Goal: Task Accomplishment & Management: Manage account settings

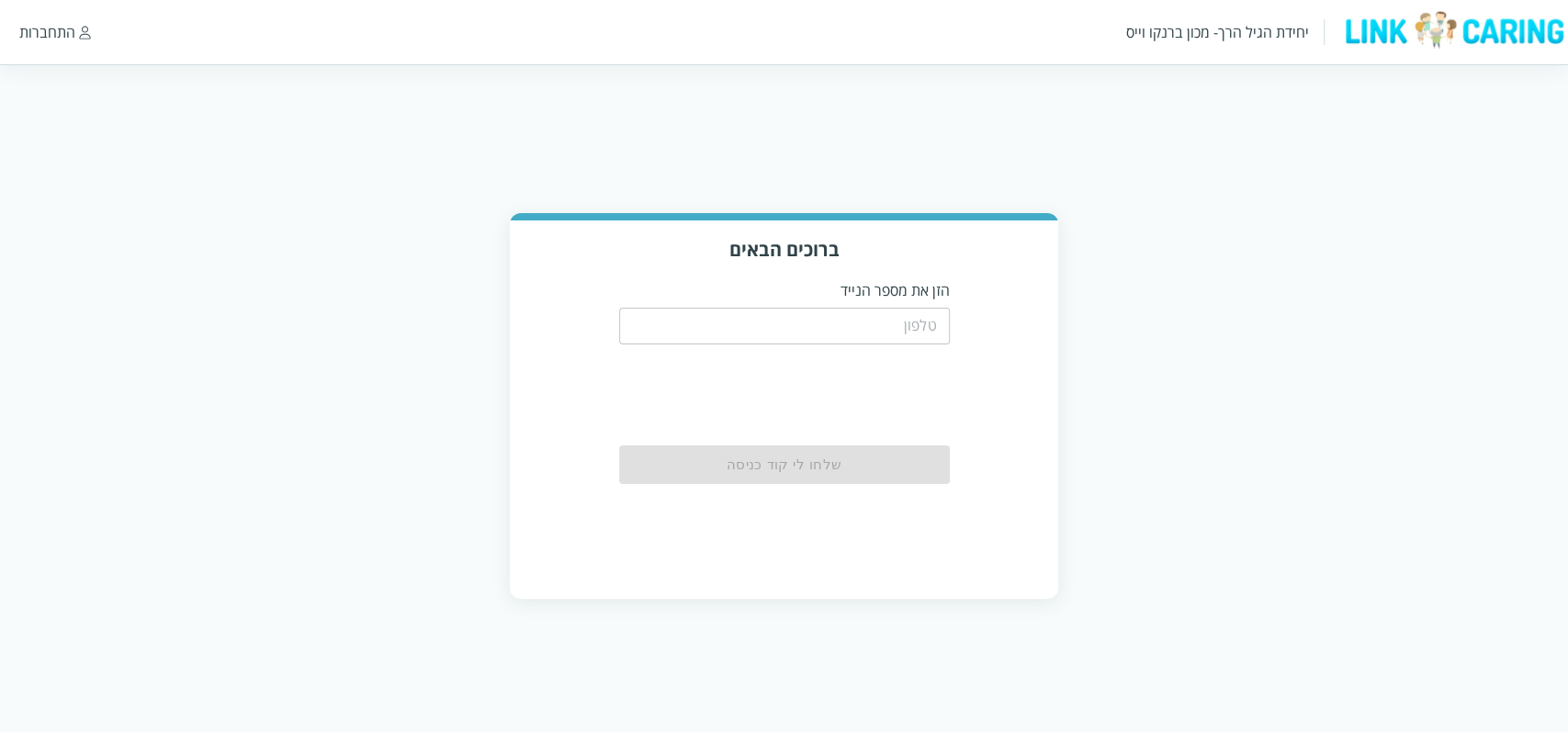
click at [816, 328] on input "tel" at bounding box center [784, 325] width 330 height 37
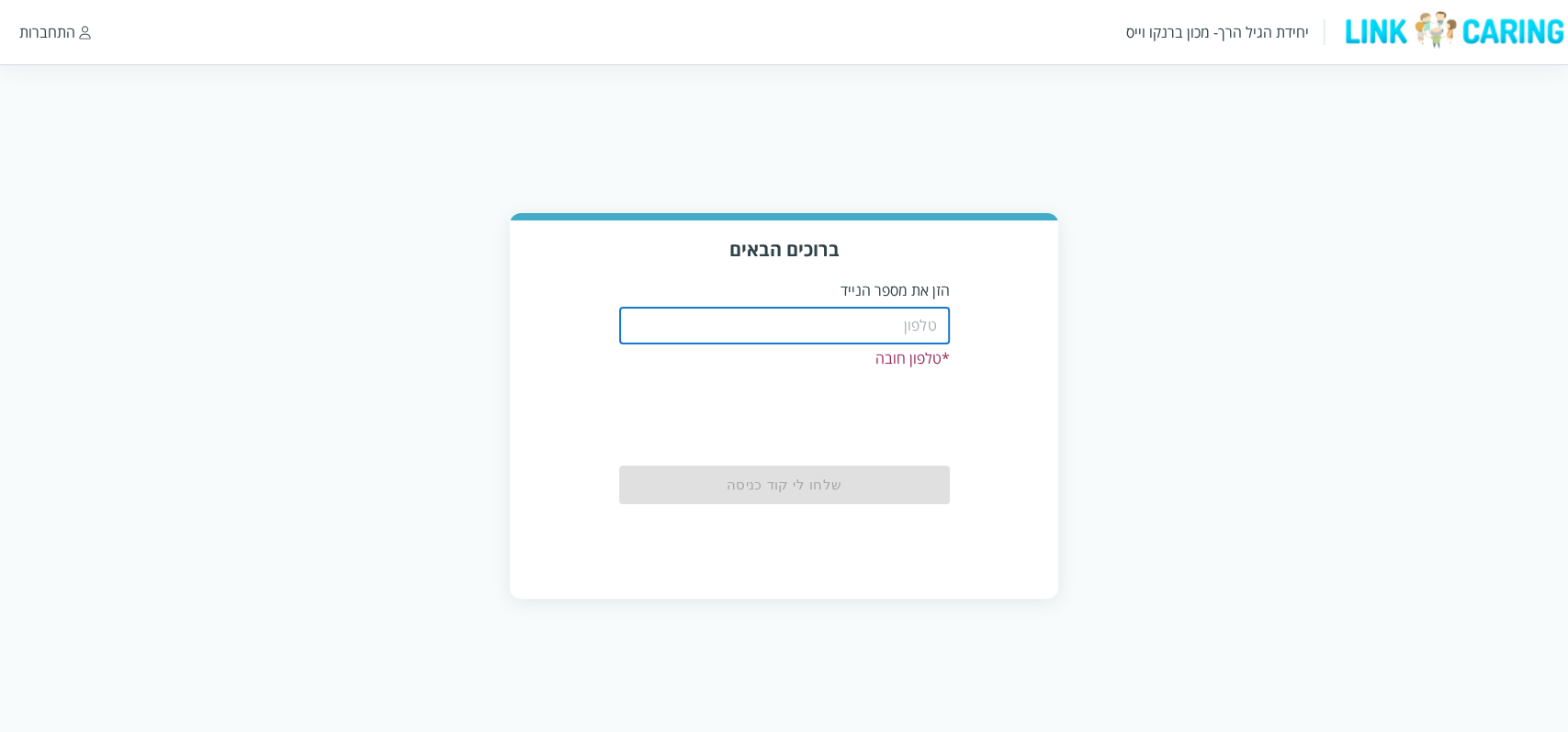
click at [715, 312] on input "tel" at bounding box center [784, 325] width 330 height 37
paste input "0587811111"
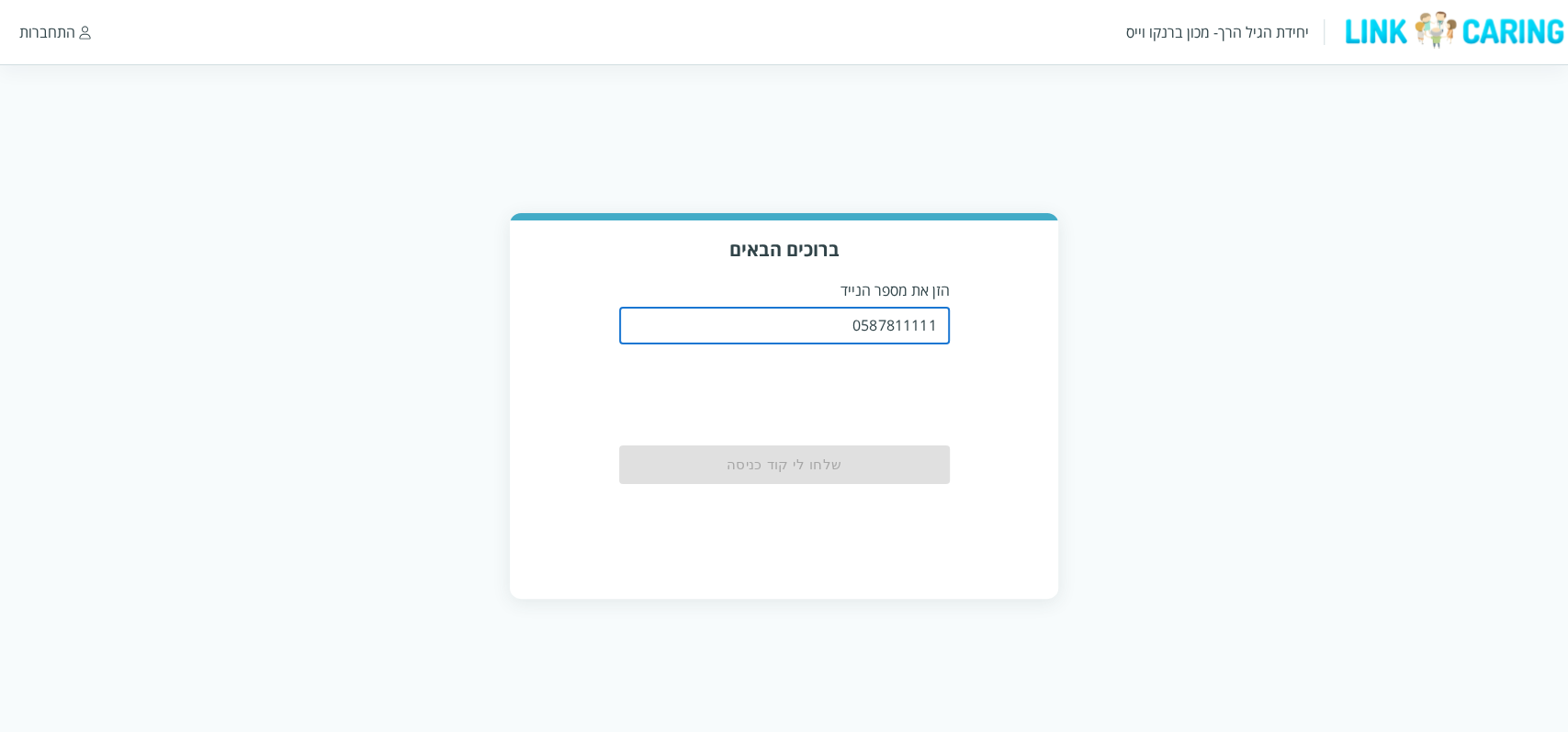
type input "0587811111"
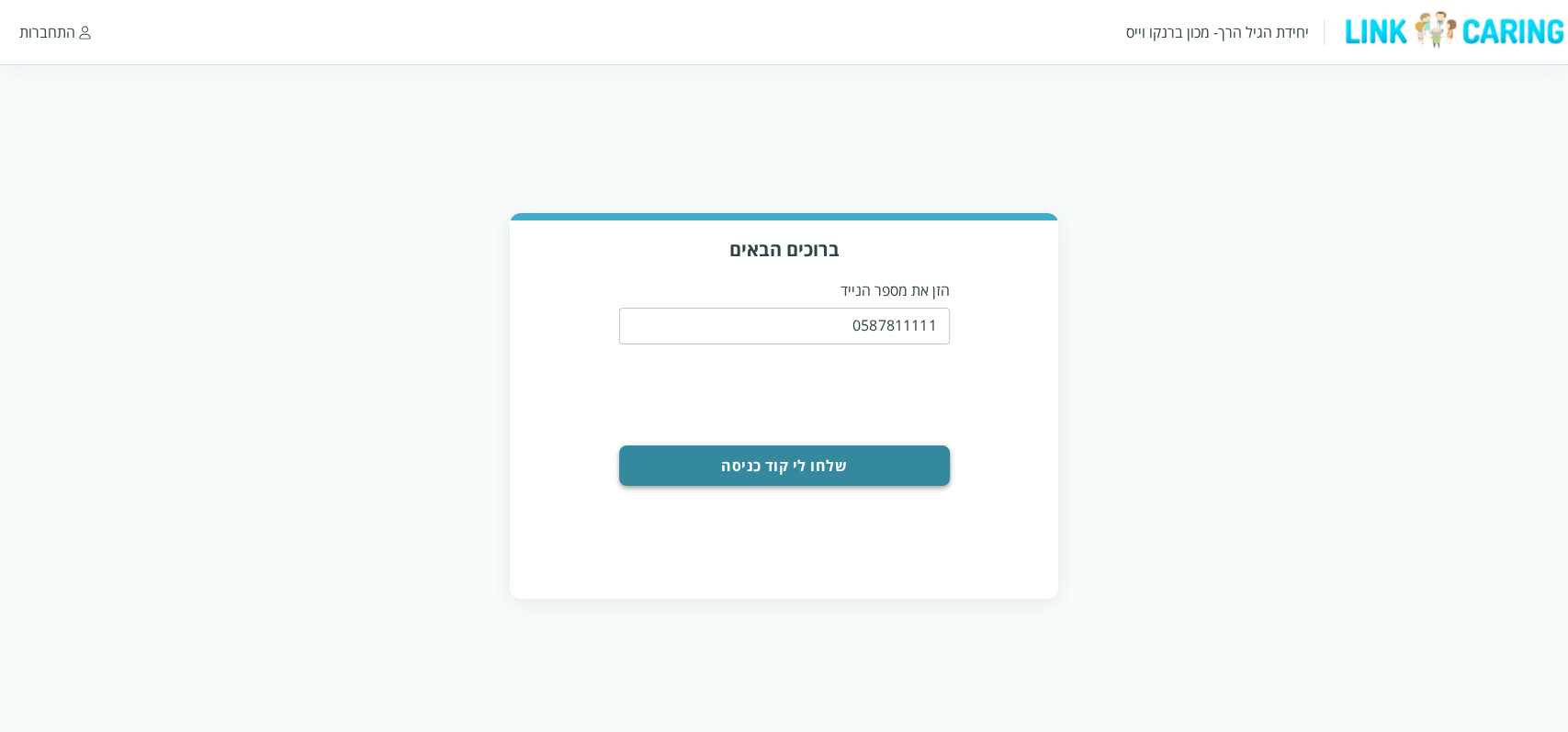
click at [856, 478] on button "שלחו לי קוד כניסה" at bounding box center [784, 465] width 330 height 41
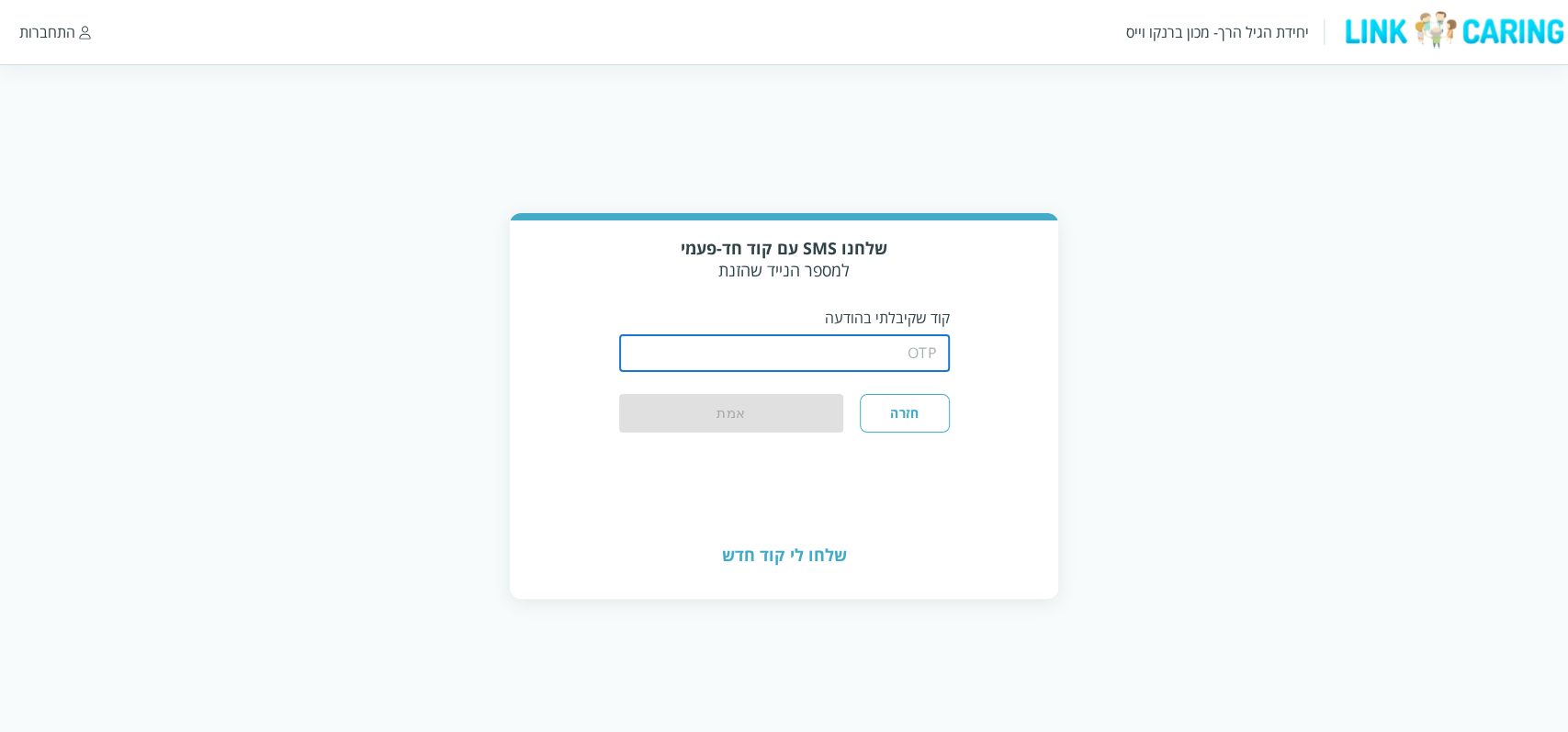
click at [886, 356] on input "string" at bounding box center [784, 353] width 330 height 37
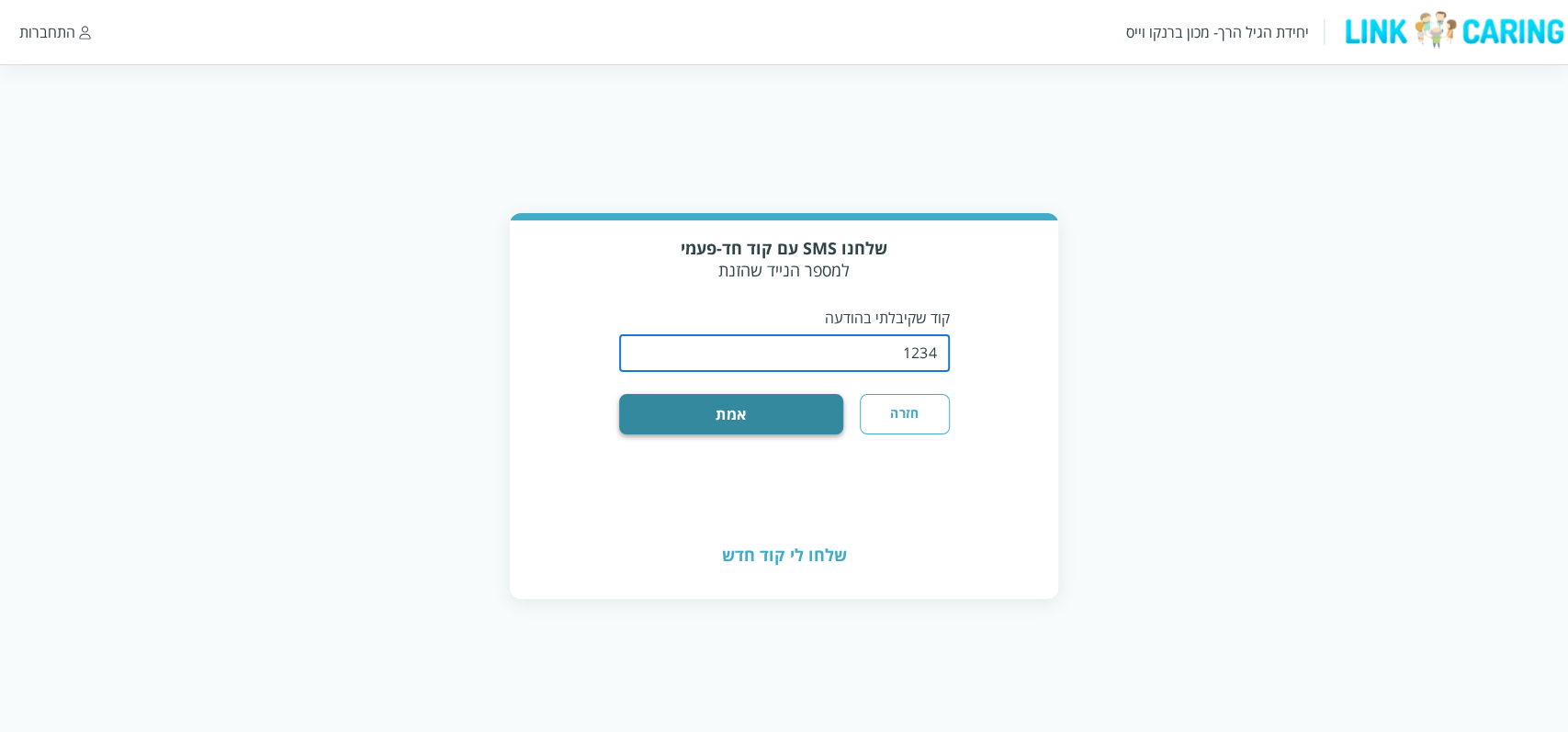
type input "1234"
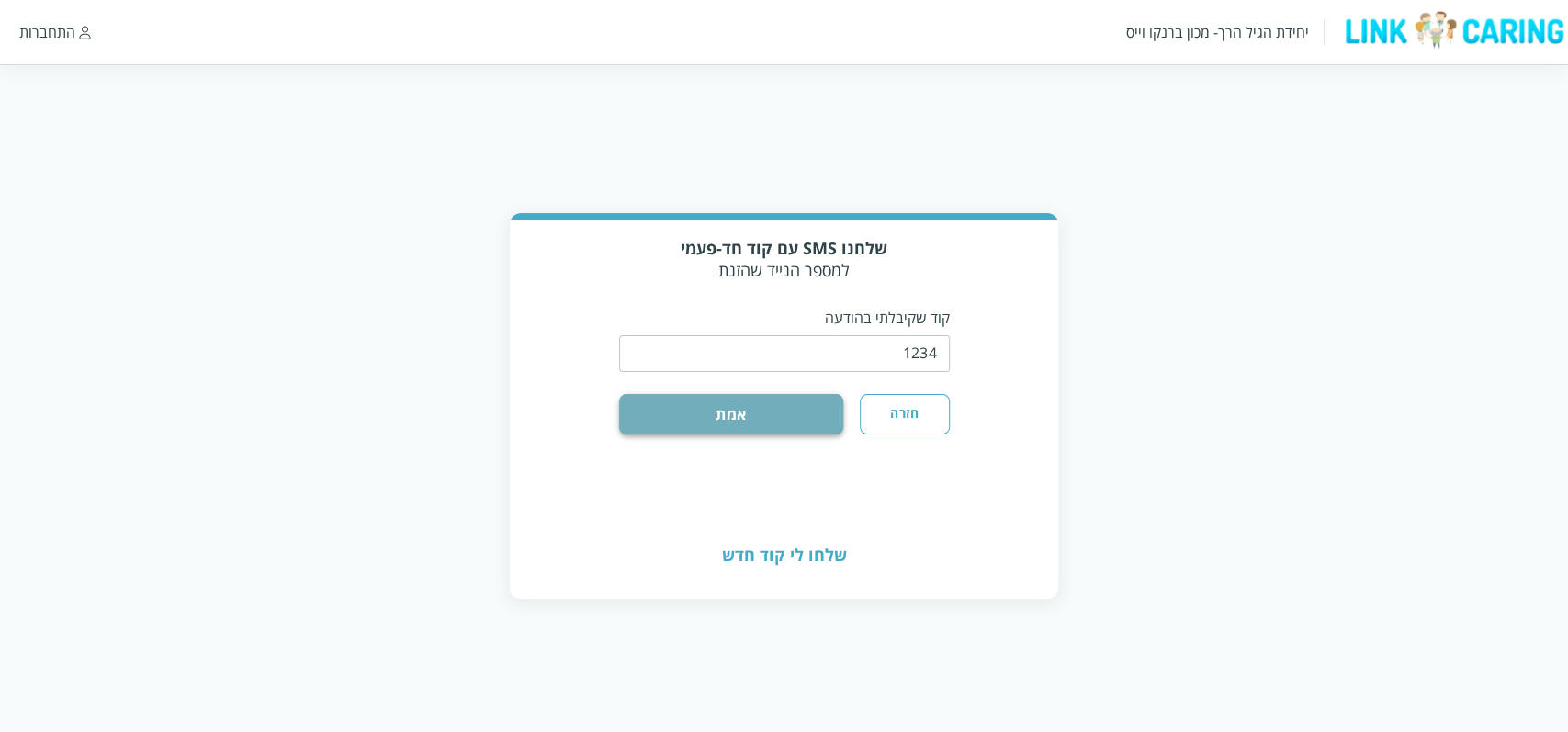
click at [801, 410] on button "אמת" at bounding box center [731, 413] width 225 height 41
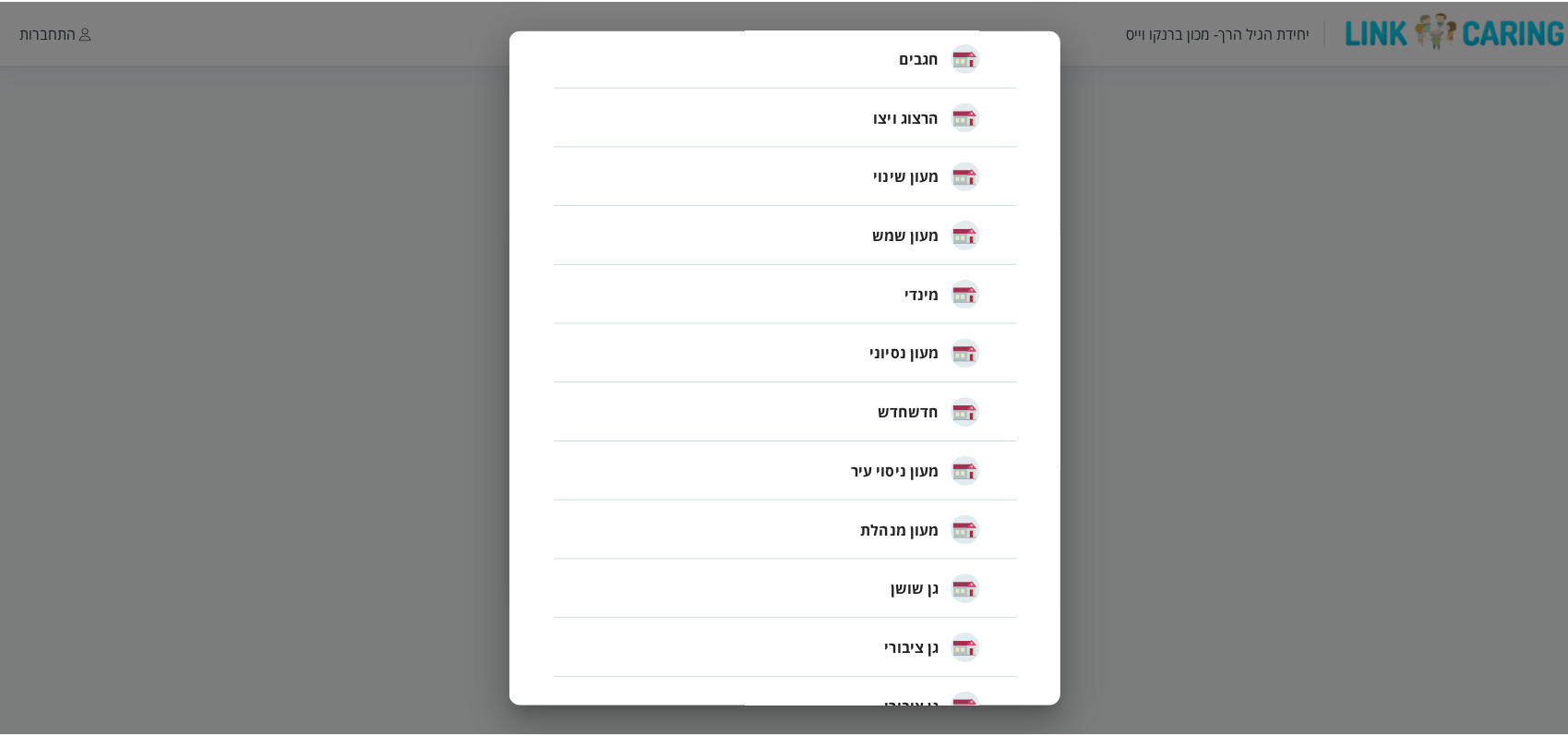
scroll to position [1589, 0]
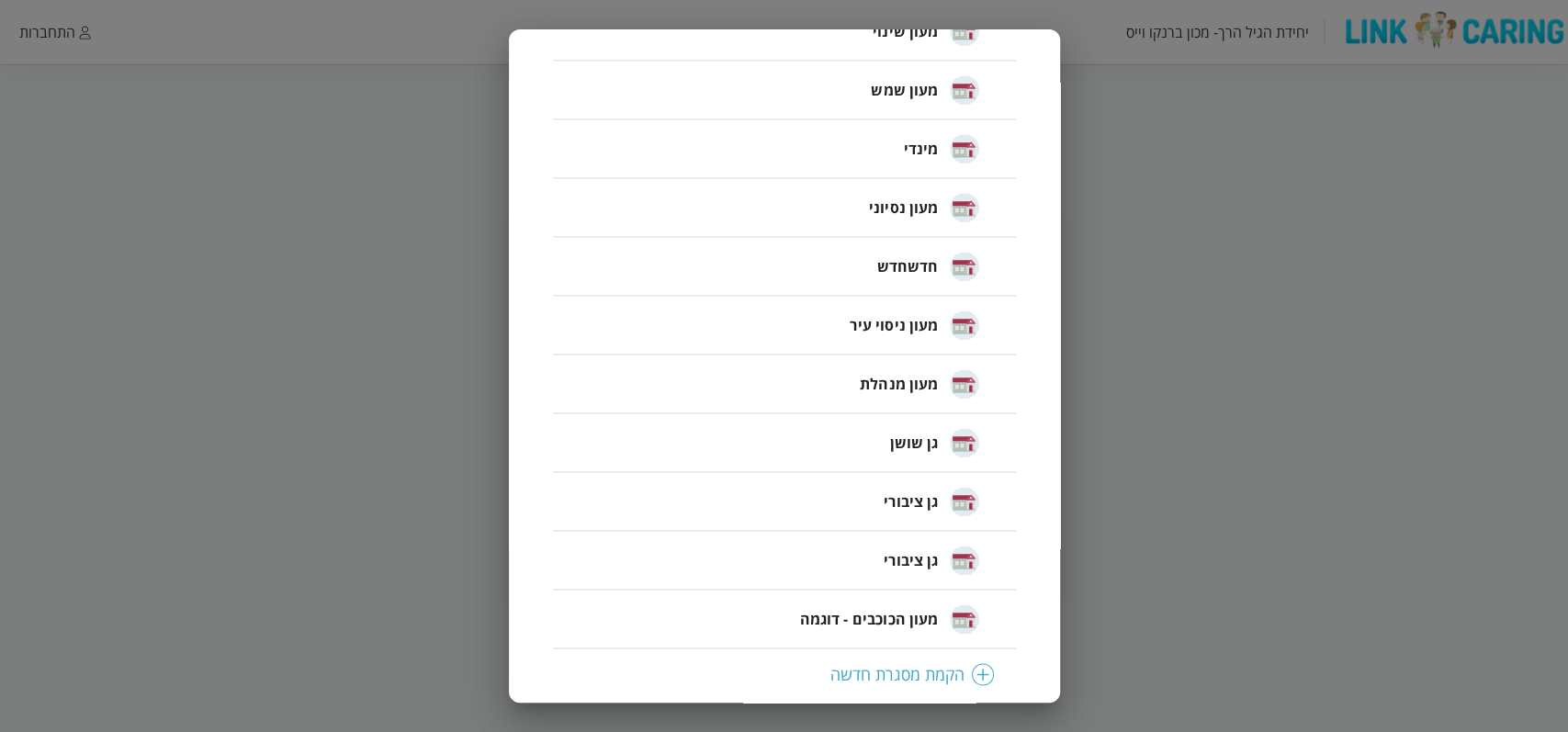
click at [831, 622] on span "מעון הכוכבים - דוגמה" at bounding box center [869, 619] width 138 height 22
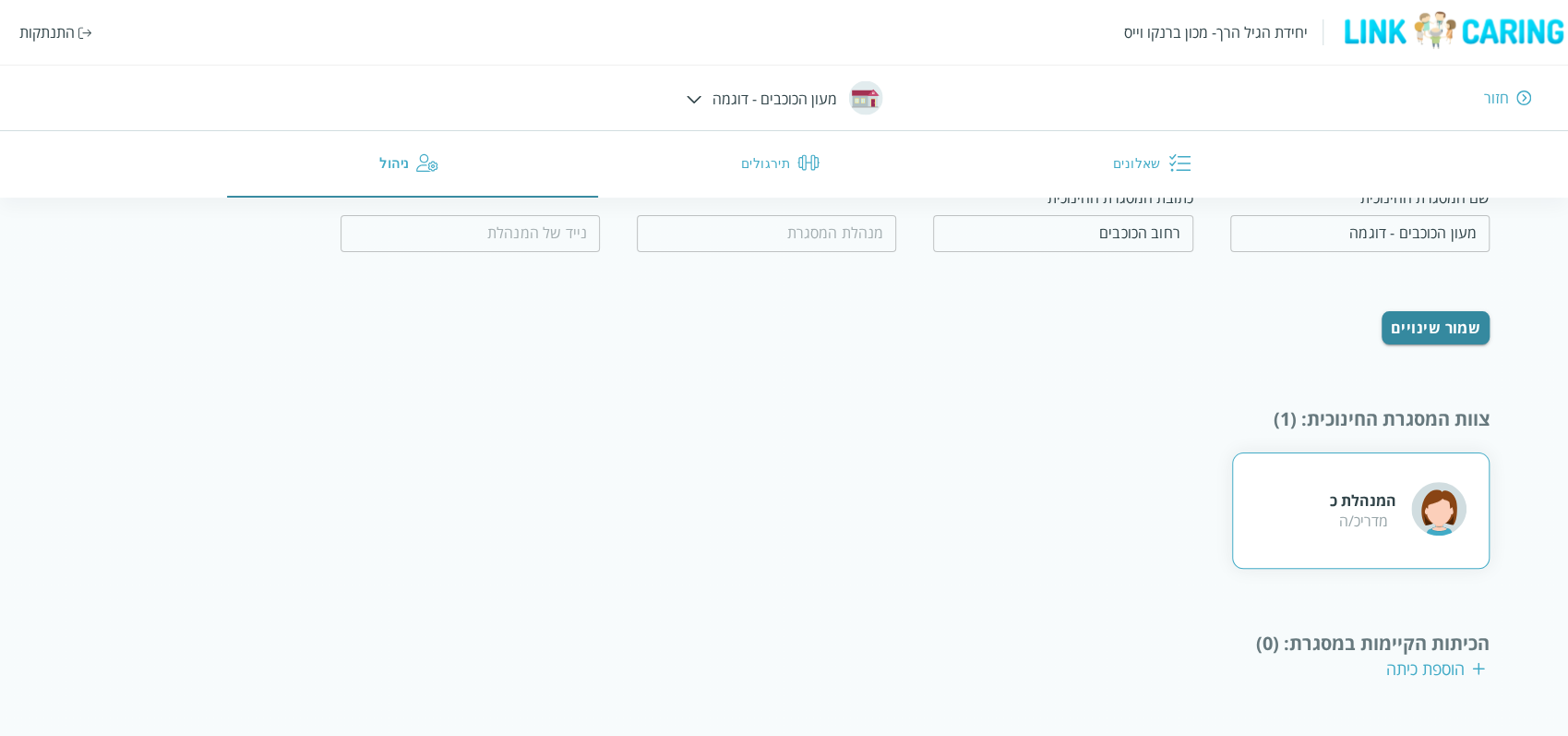
scroll to position [137, 0]
click at [1411, 673] on div "הוספת כיתה" at bounding box center [1435, 665] width 98 height 22
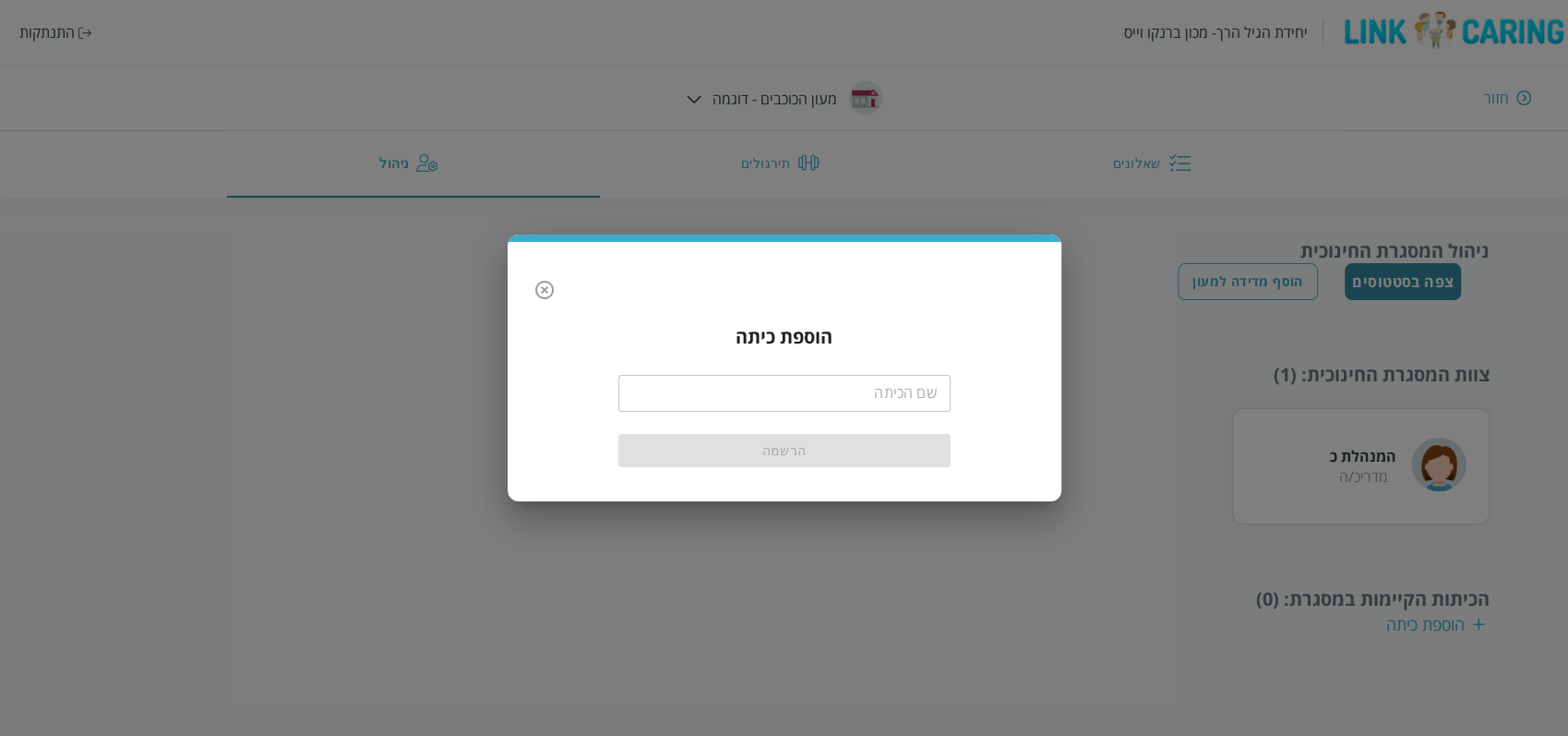
scroll to position [0, 0]
click at [826, 384] on input "text" at bounding box center [788, 393] width 332 height 37
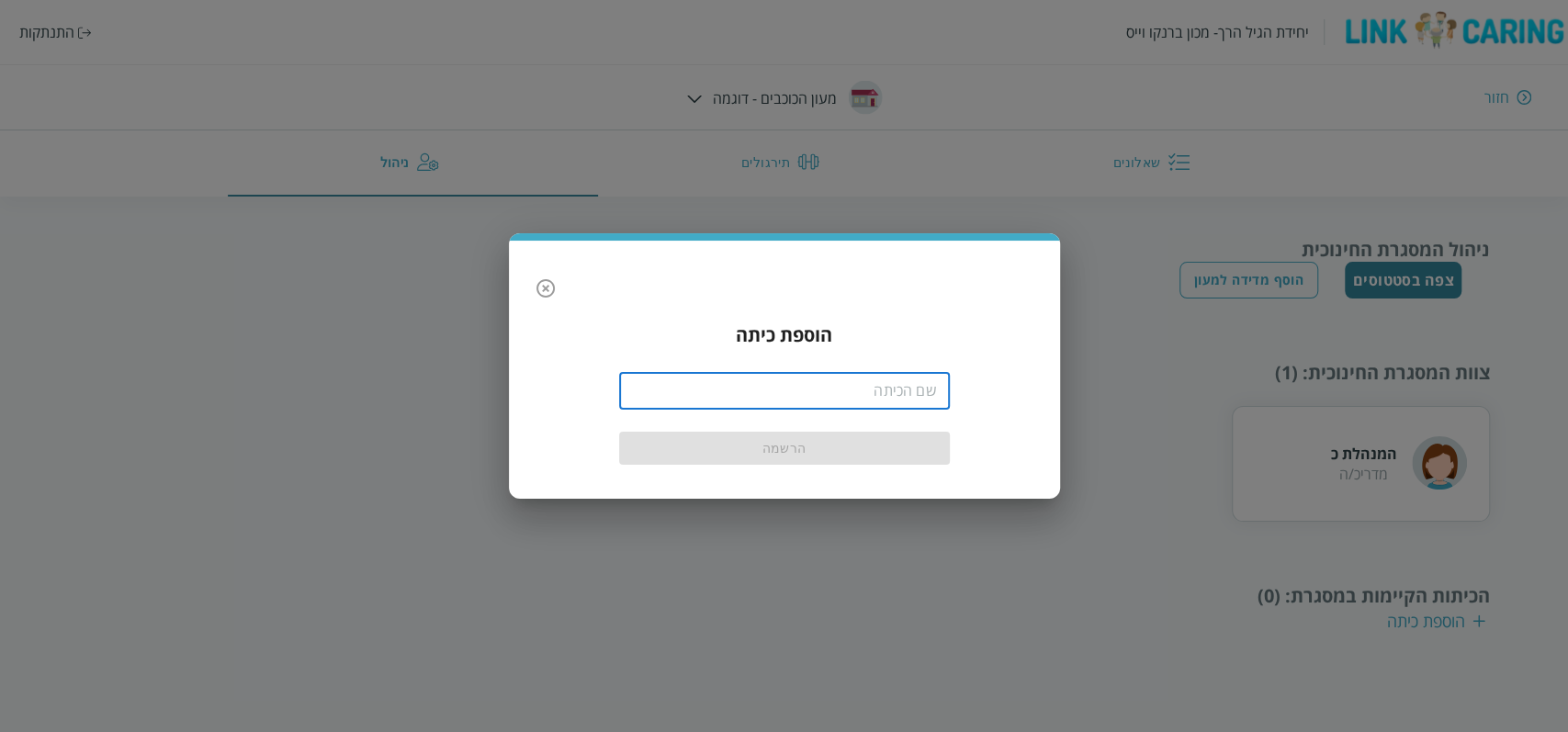
type input "תינוקות"
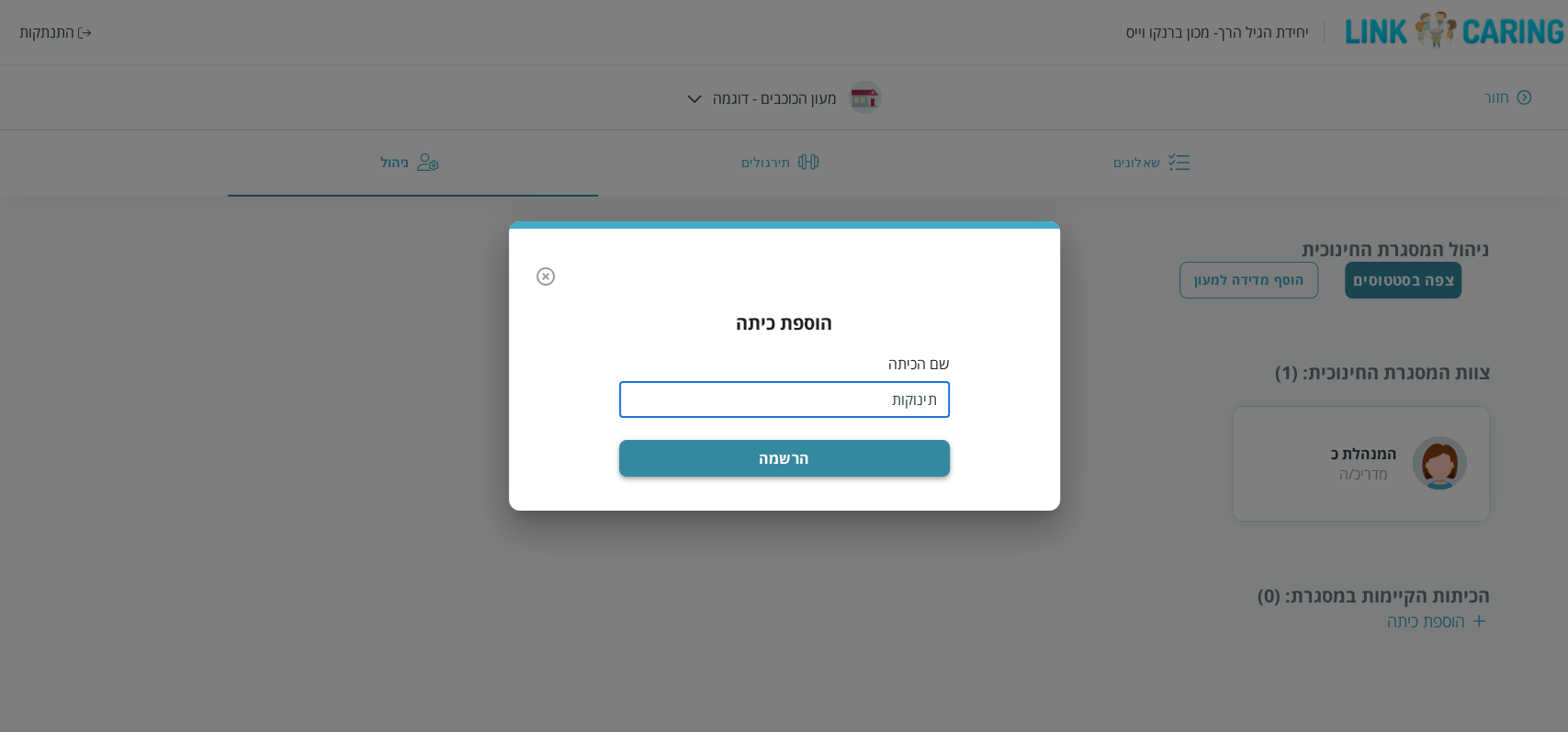
click at [852, 455] on button "הרשמה" at bounding box center [784, 458] width 330 height 37
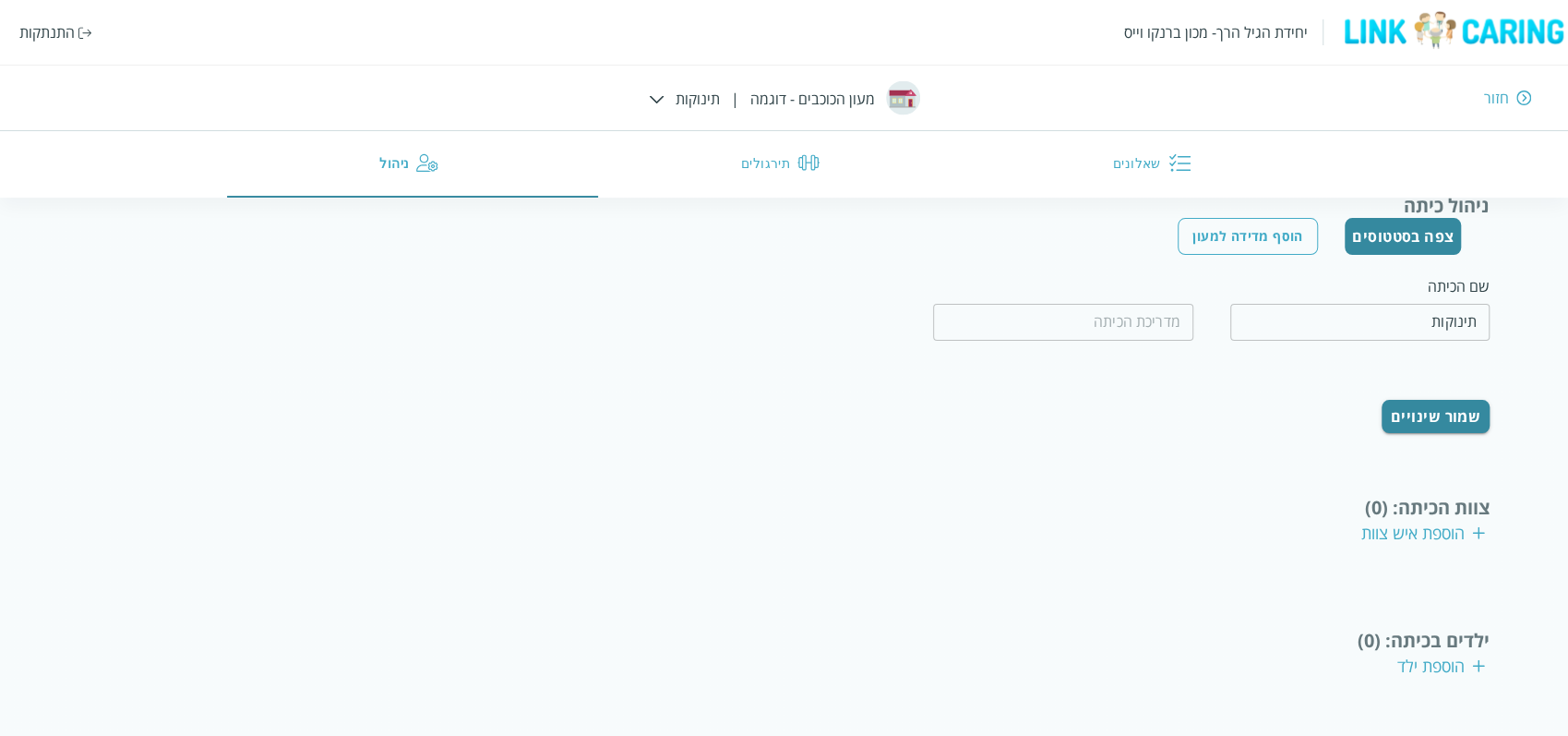
scroll to position [131, 0]
click at [1411, 532] on div "הוספת איש צוות" at bounding box center [1423, 532] width 123 height 22
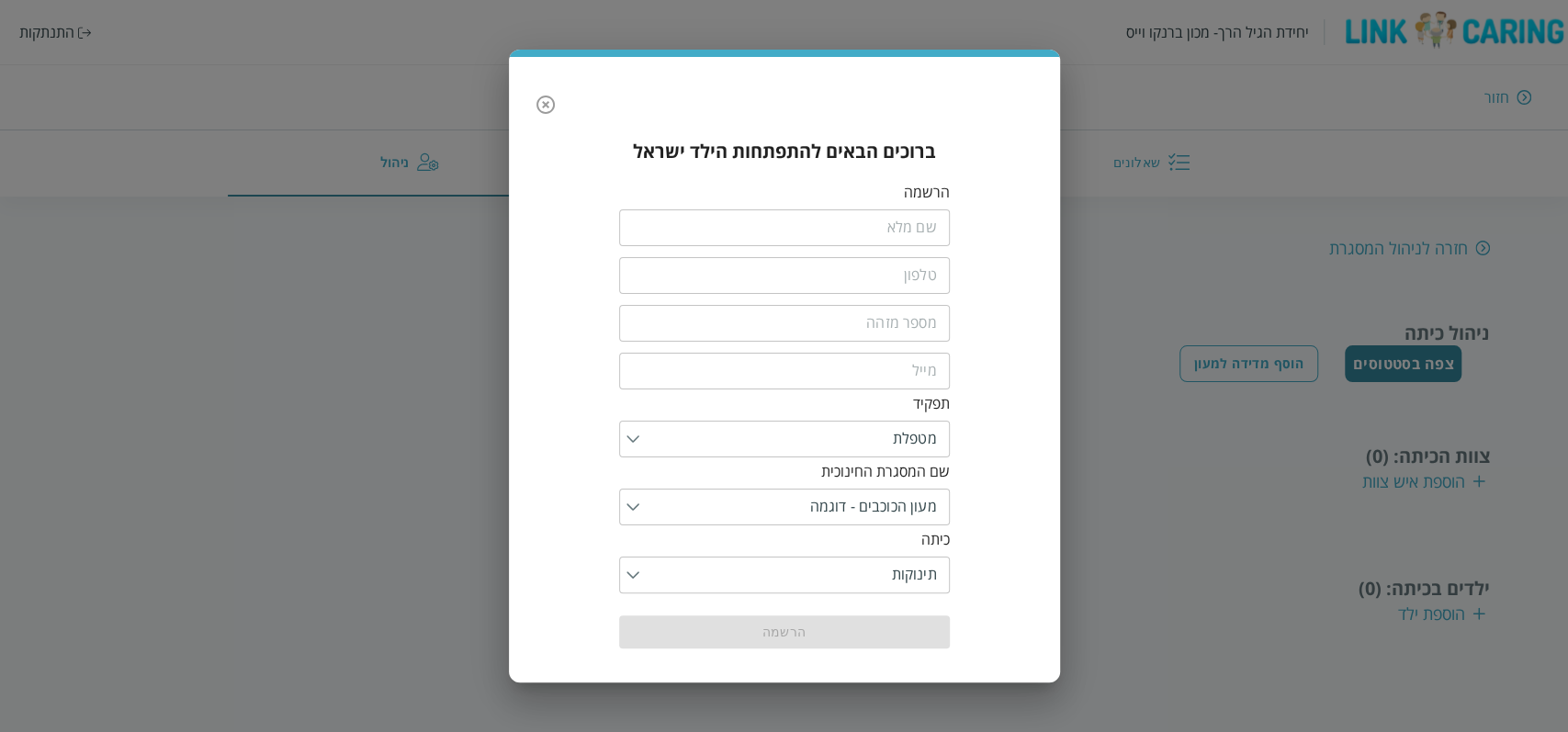
click at [865, 226] on input "fullName" at bounding box center [784, 228] width 330 height 37
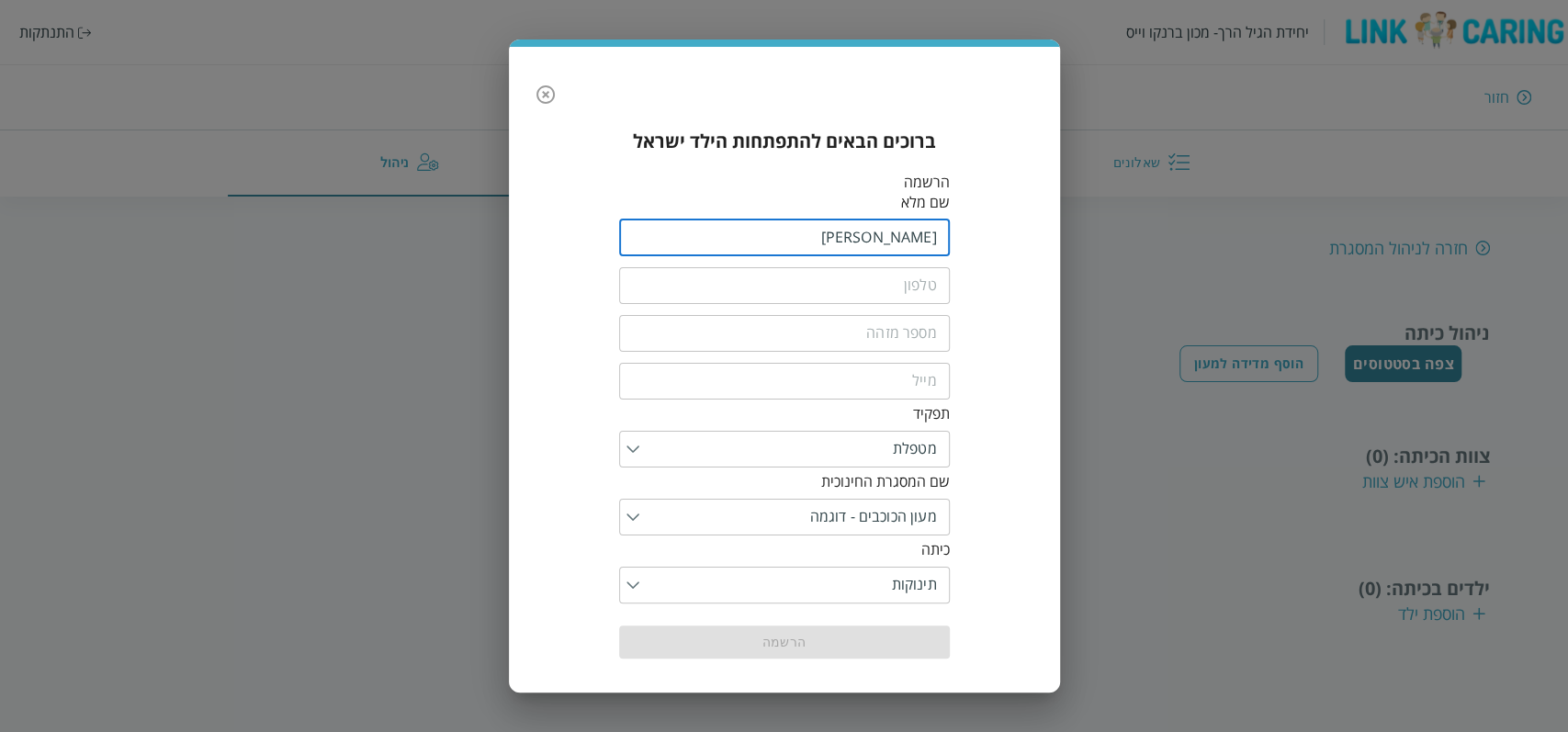
type input "טל כהן"
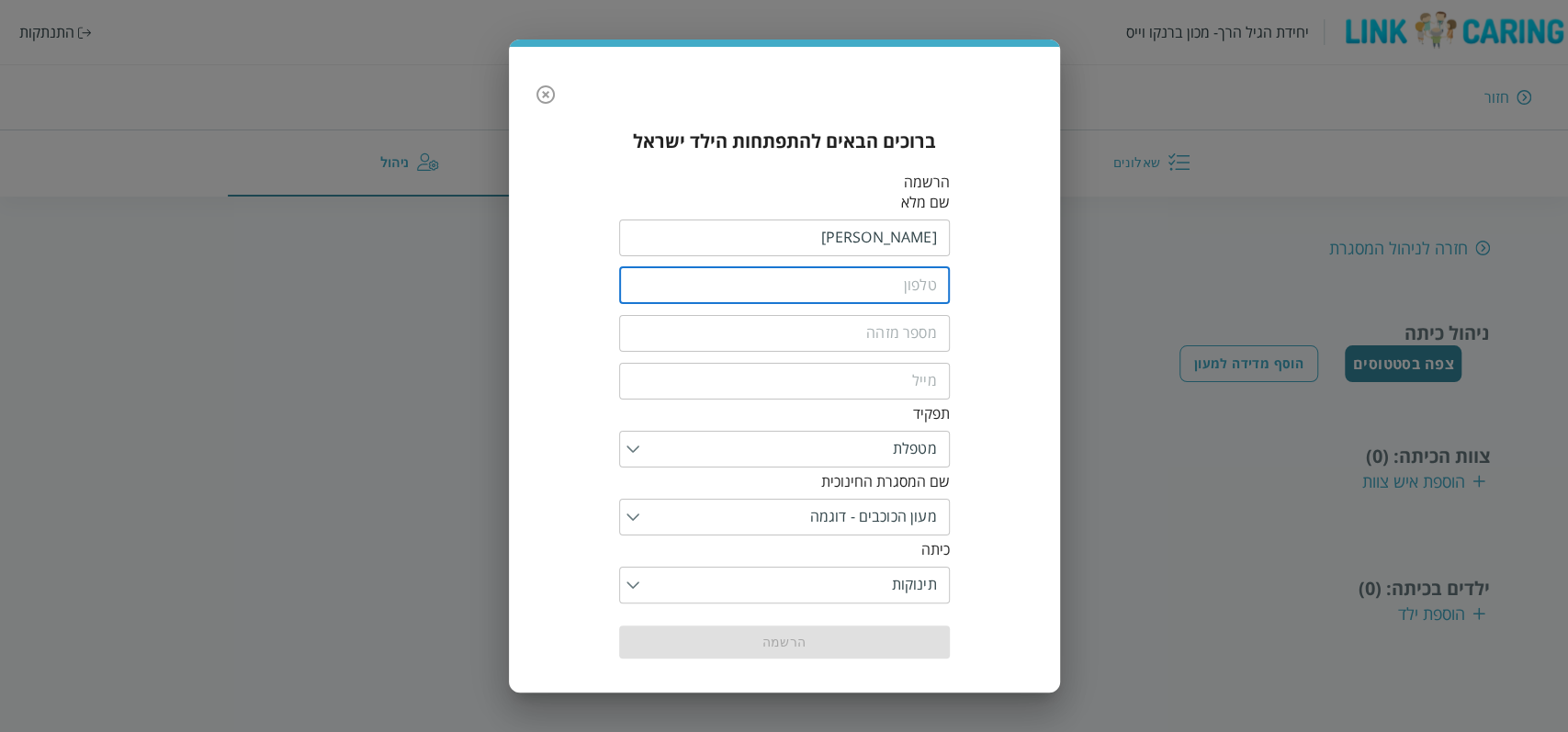
click at [887, 286] on input "tel" at bounding box center [784, 285] width 330 height 37
click at [749, 284] on input "tel" at bounding box center [784, 285] width 330 height 37
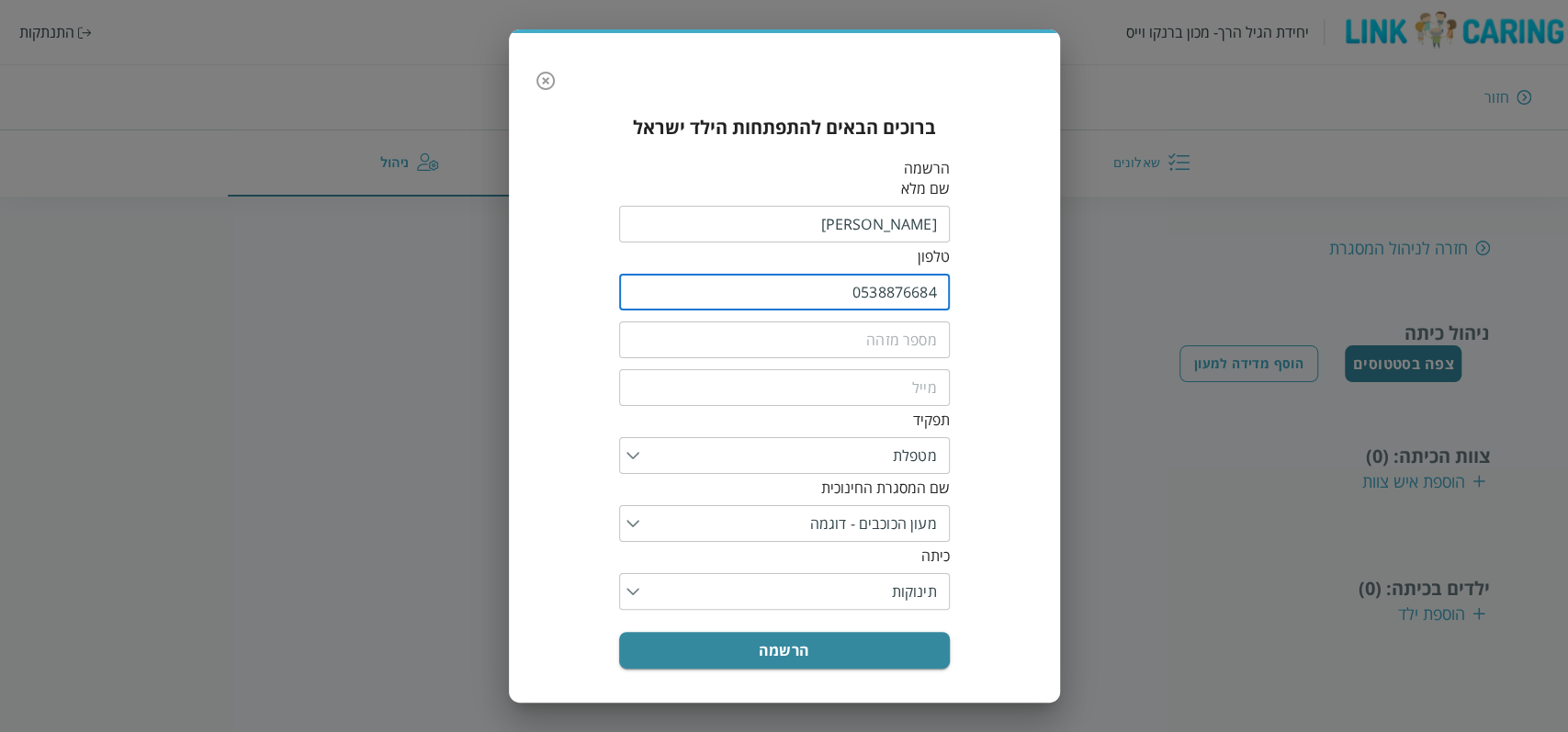
type input "0538876684"
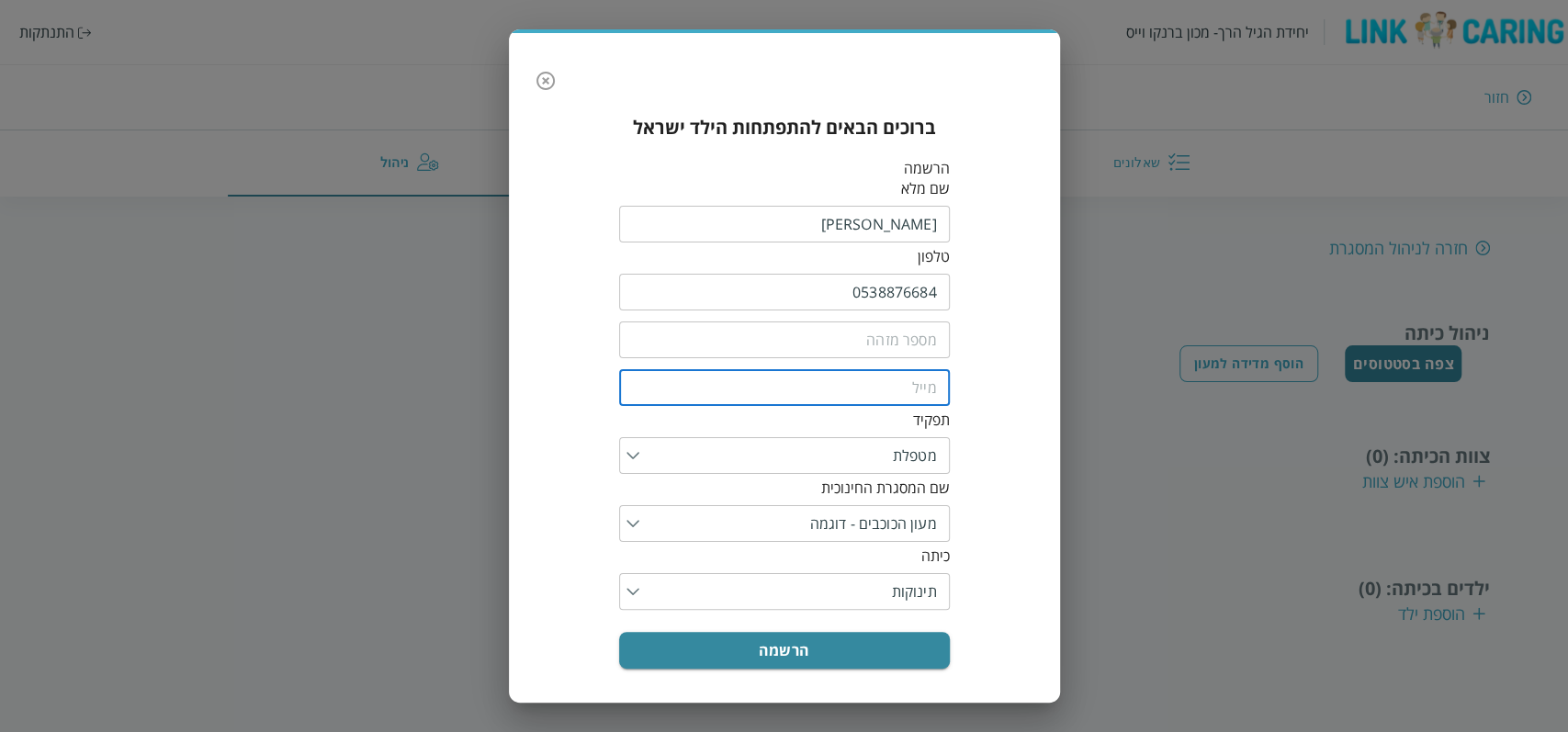
click at [871, 388] on input "email" at bounding box center [784, 387] width 330 height 37
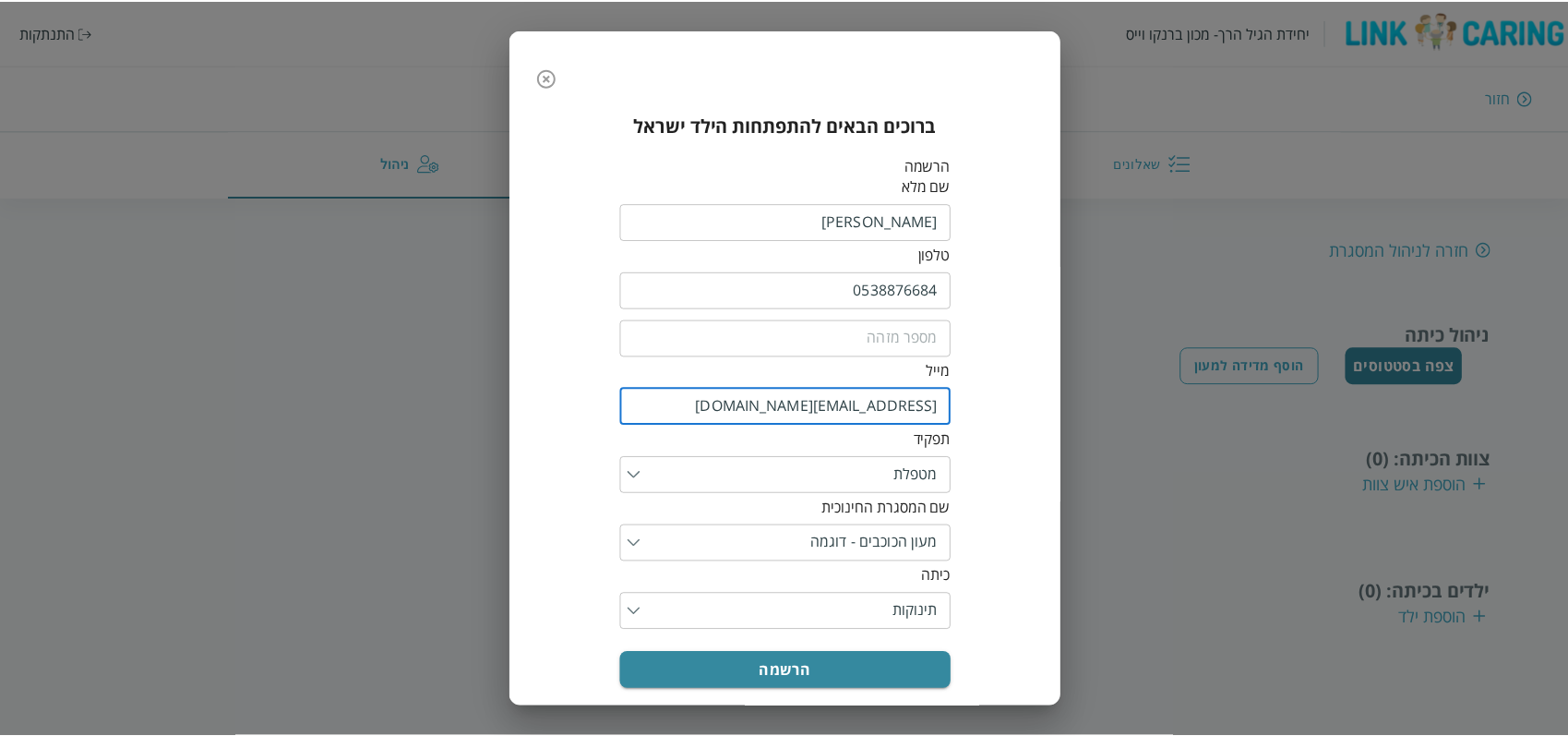
scroll to position [11, 0]
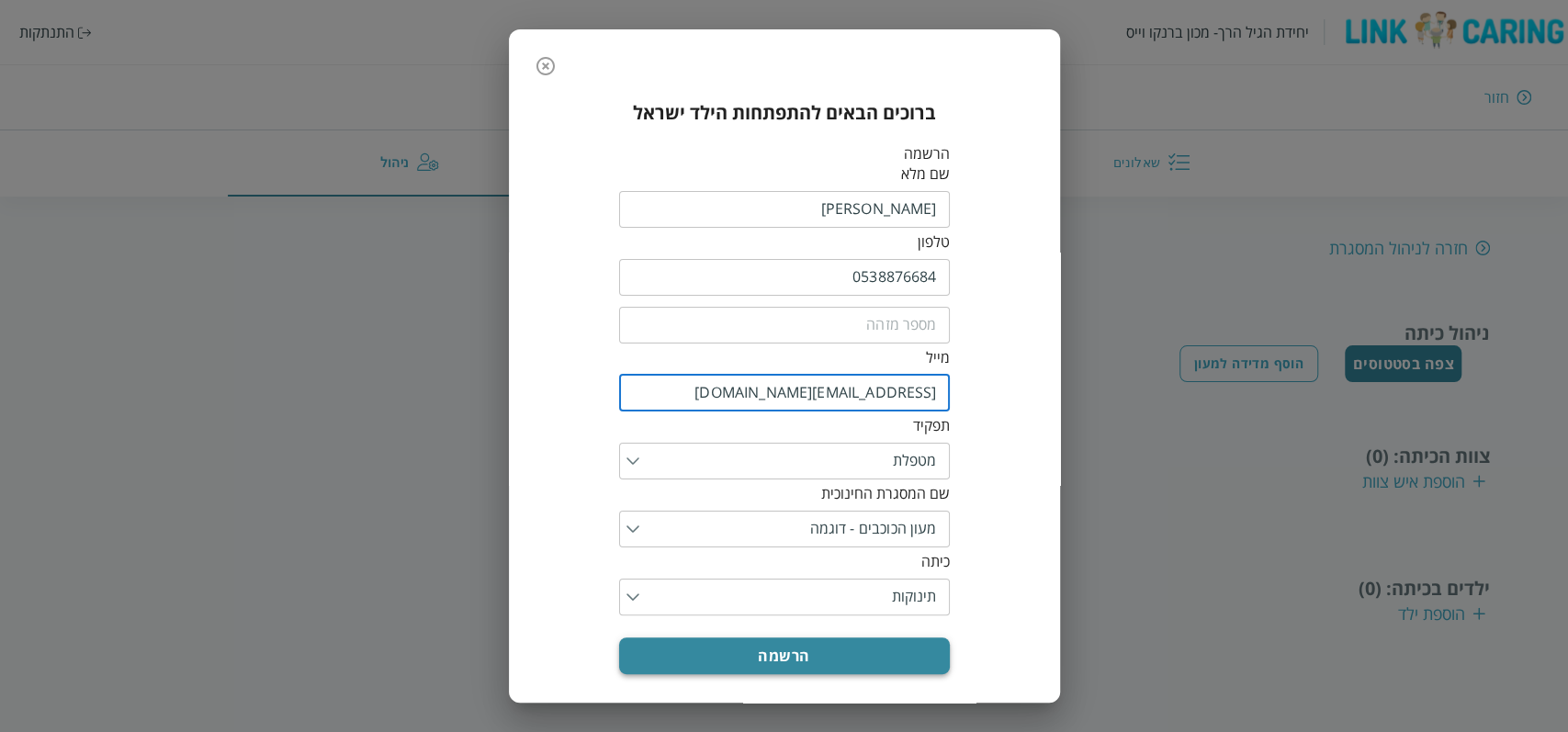
type input "Tal@yopmail.com"
click at [865, 652] on button "הרשמה" at bounding box center [784, 655] width 330 height 37
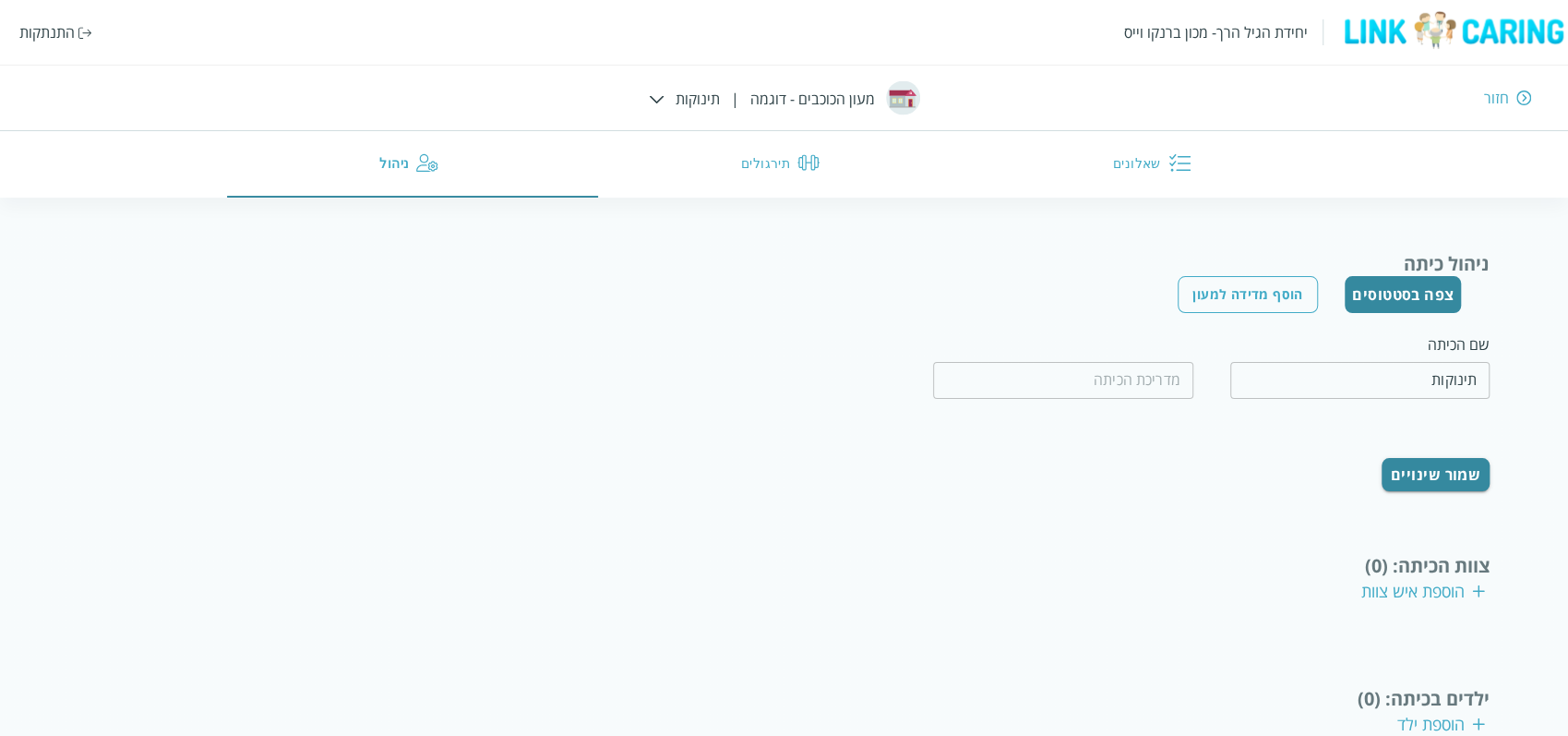
scroll to position [131, 0]
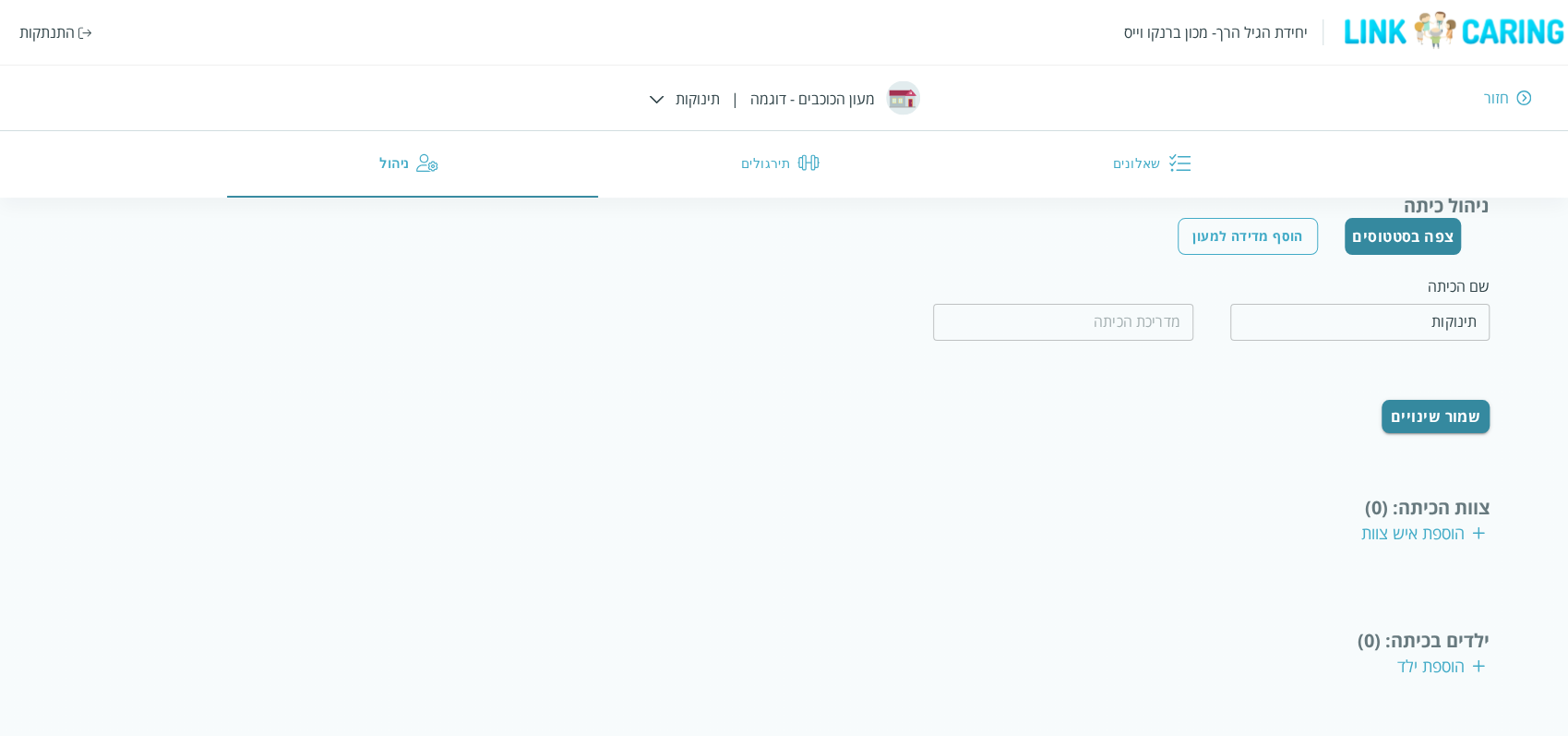
click at [1414, 668] on div "הוספת ילד" at bounding box center [1441, 665] width 87 height 22
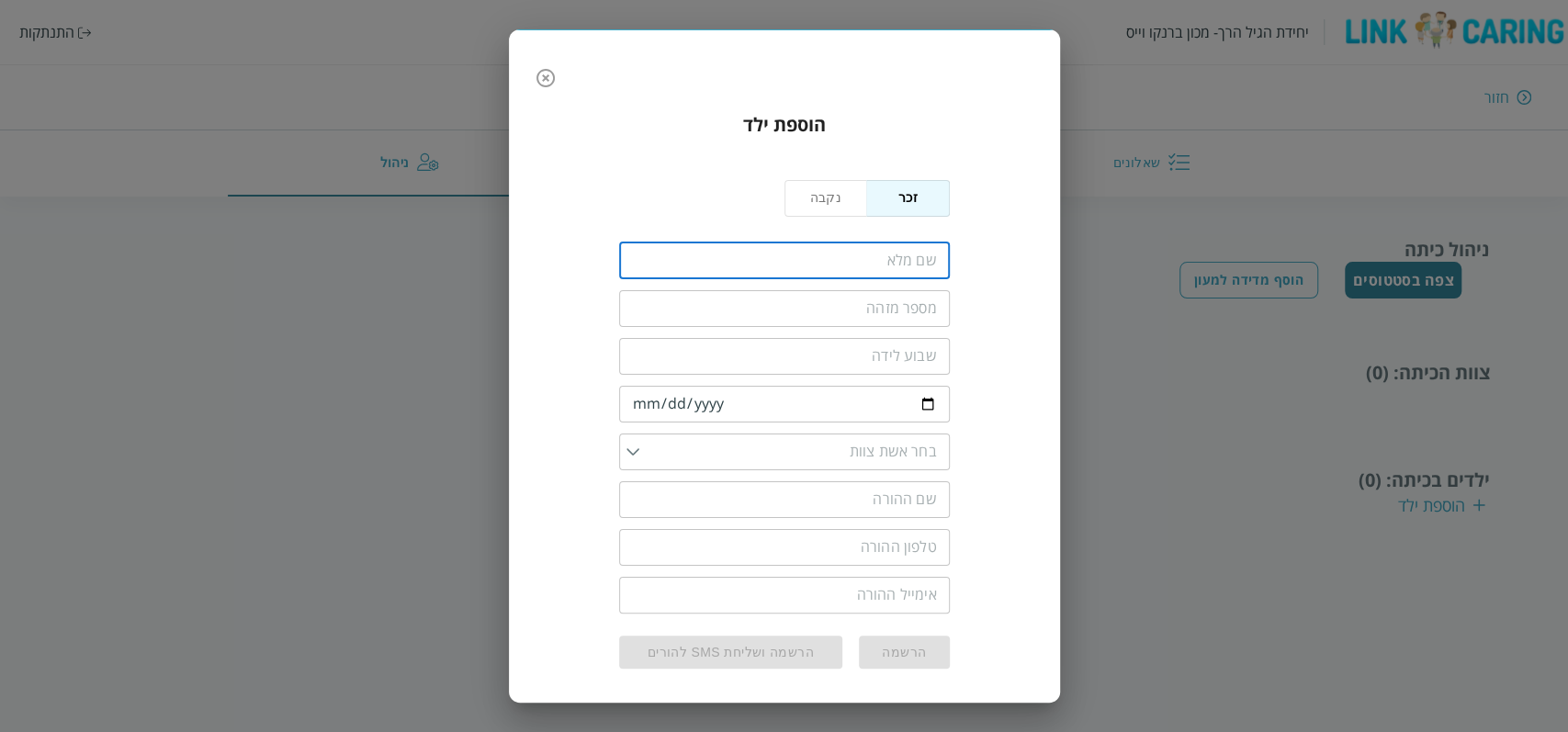
click at [900, 263] on input "fullName" at bounding box center [784, 260] width 330 height 37
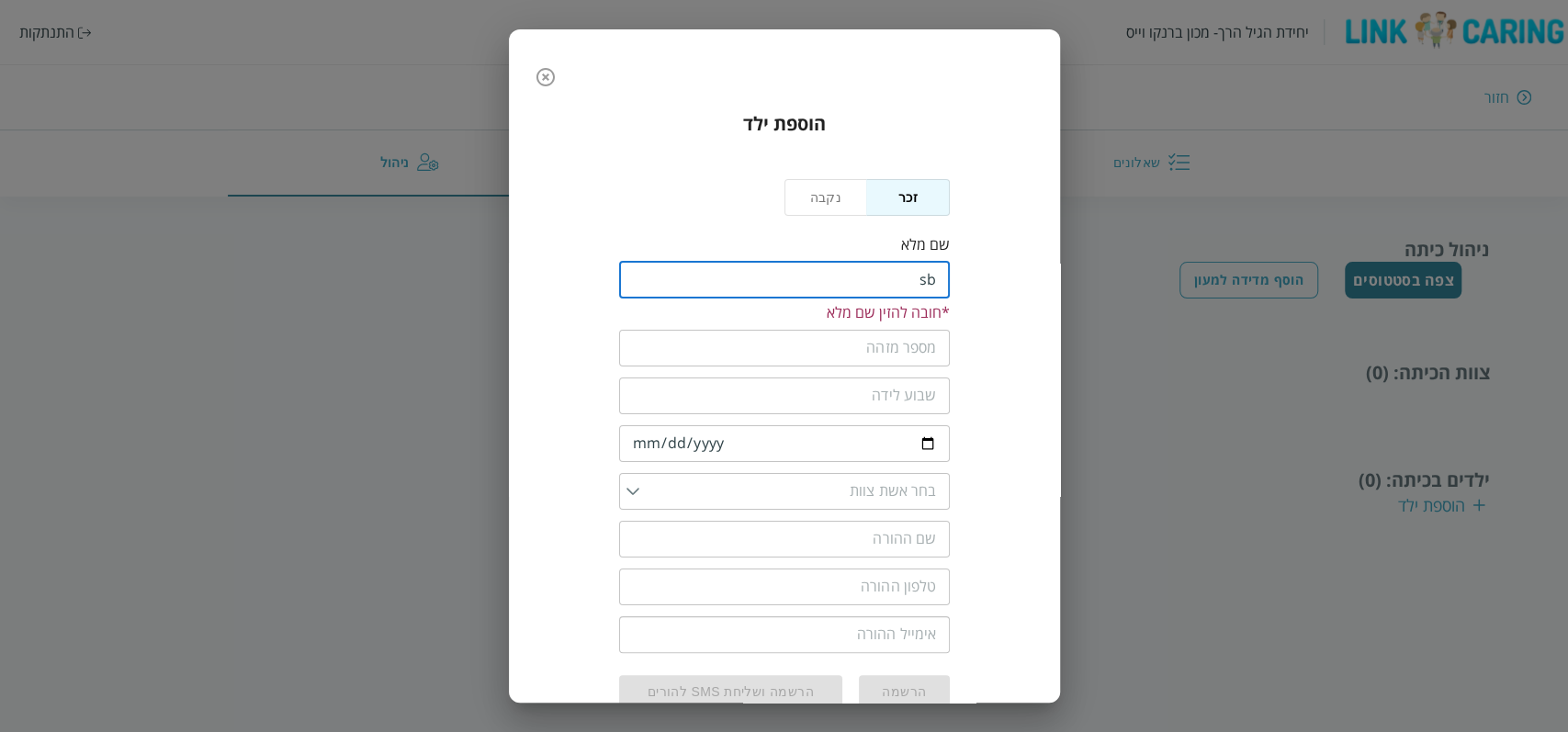
type input "s"
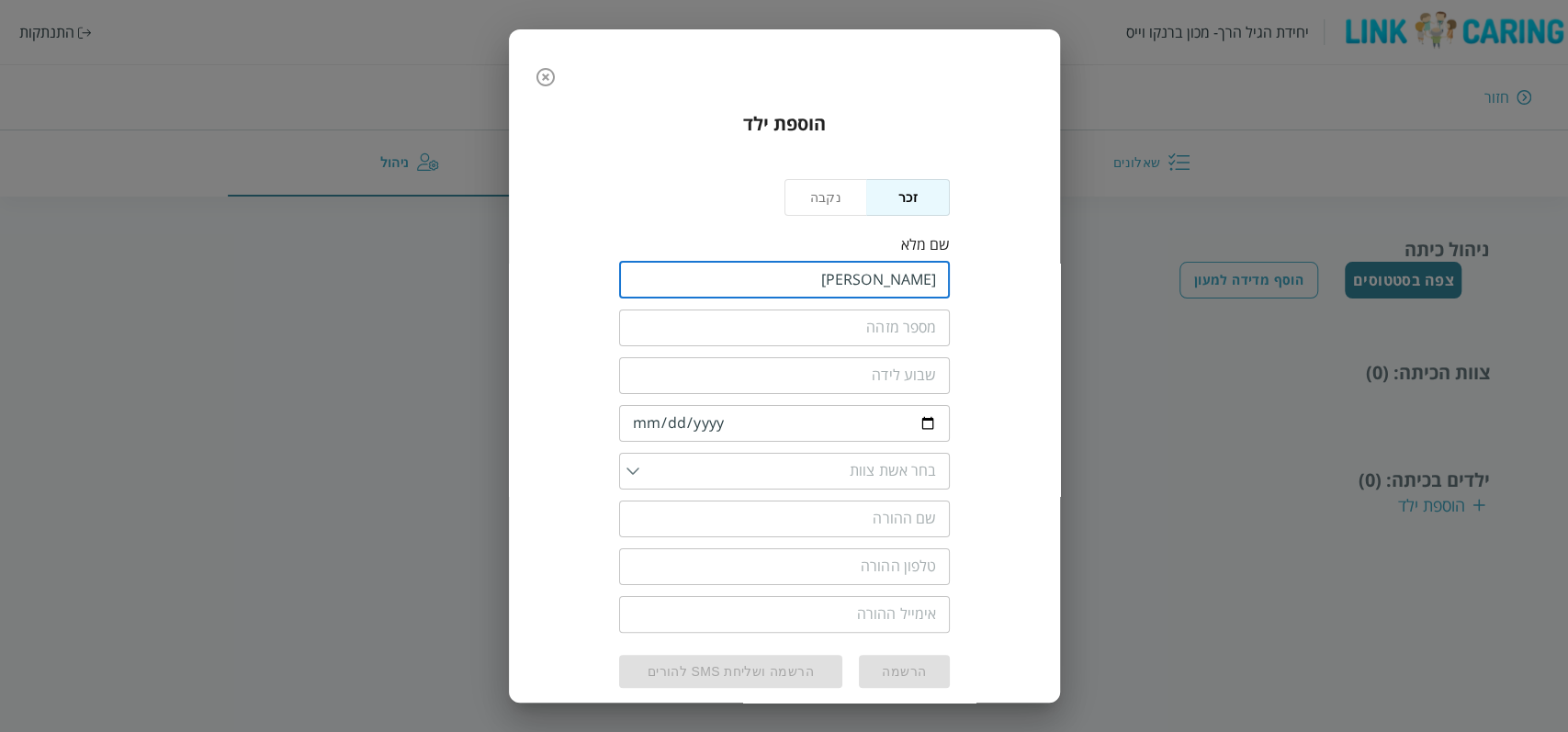
type input "דני דין"
click at [639, 422] on input "date" at bounding box center [784, 422] width 330 height 37
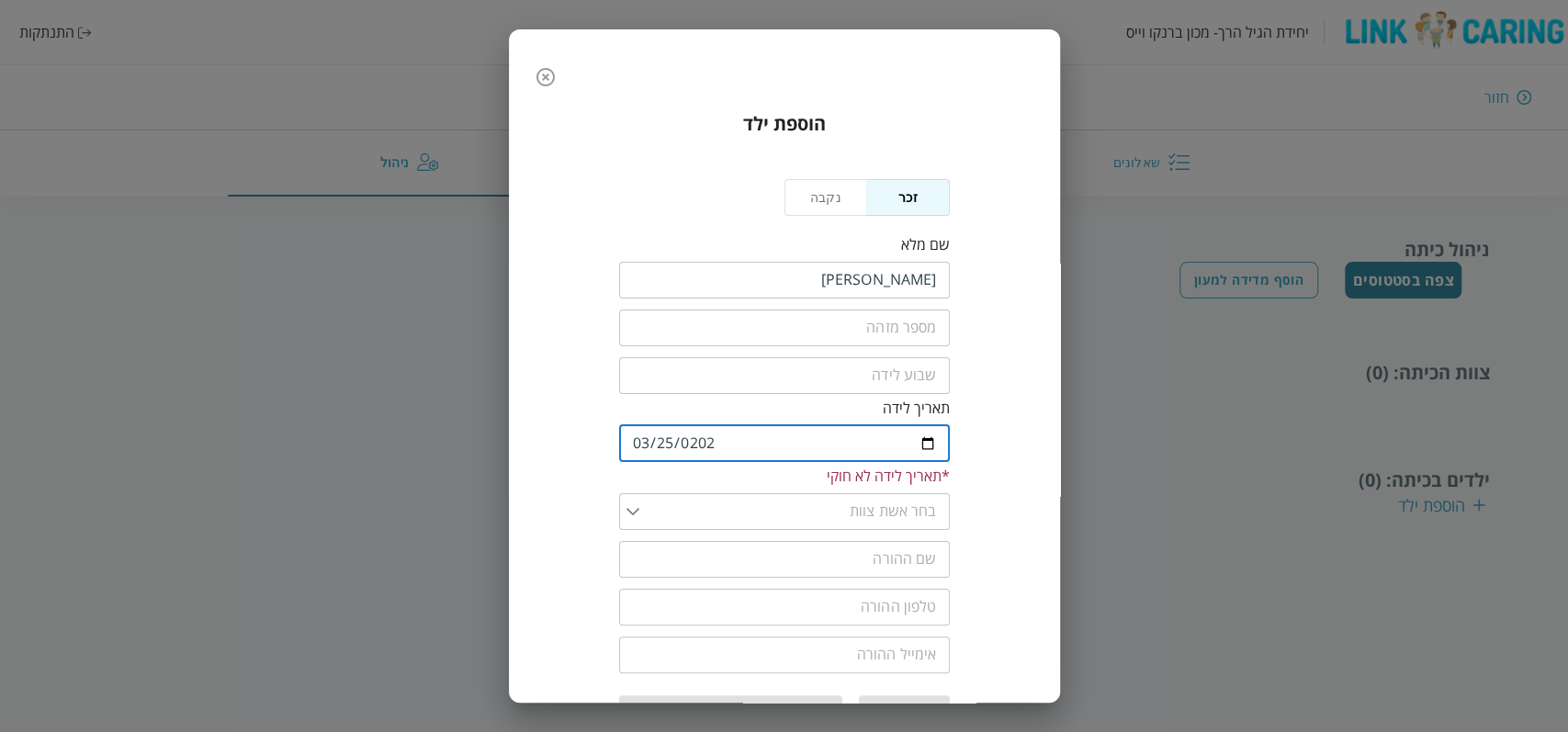
type input "2024-03-25"
click at [858, 491] on input "list" at bounding box center [787, 491] width 298 height 37
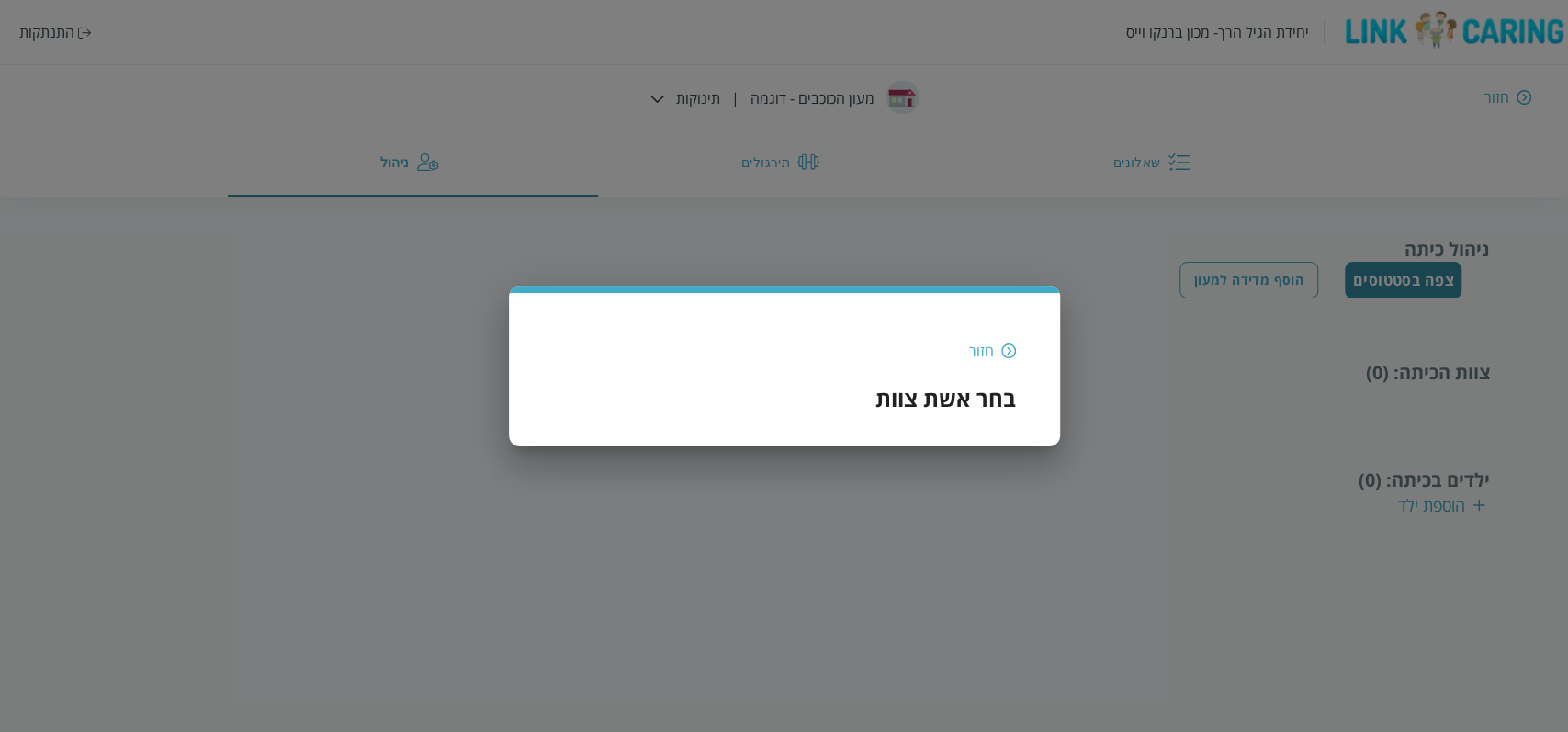
click at [983, 337] on div "חזור בחר אשת צוות" at bounding box center [784, 375] width 463 height 106
click at [980, 351] on div "חזור" at bounding box center [980, 350] width 25 height 20
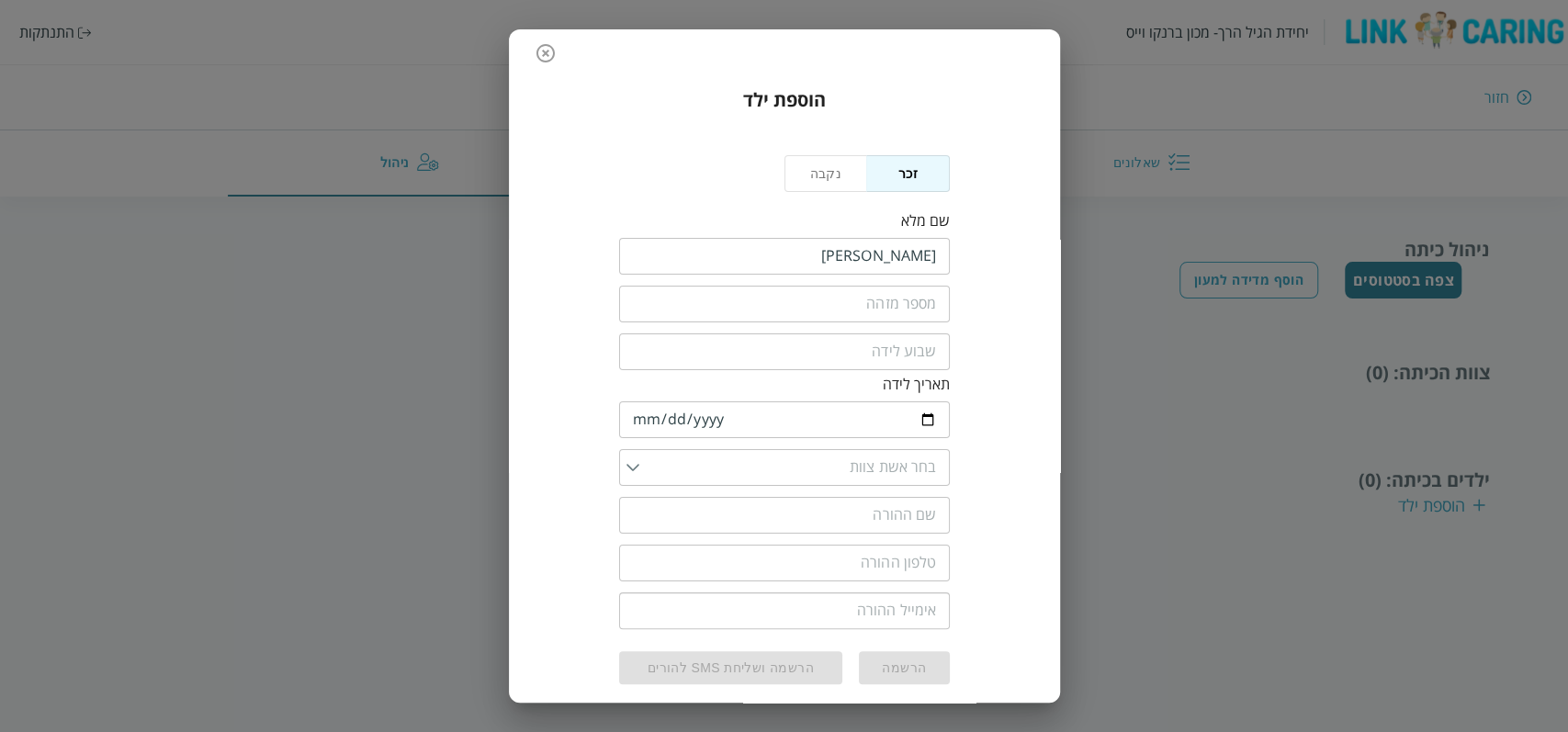
scroll to position [38, 0]
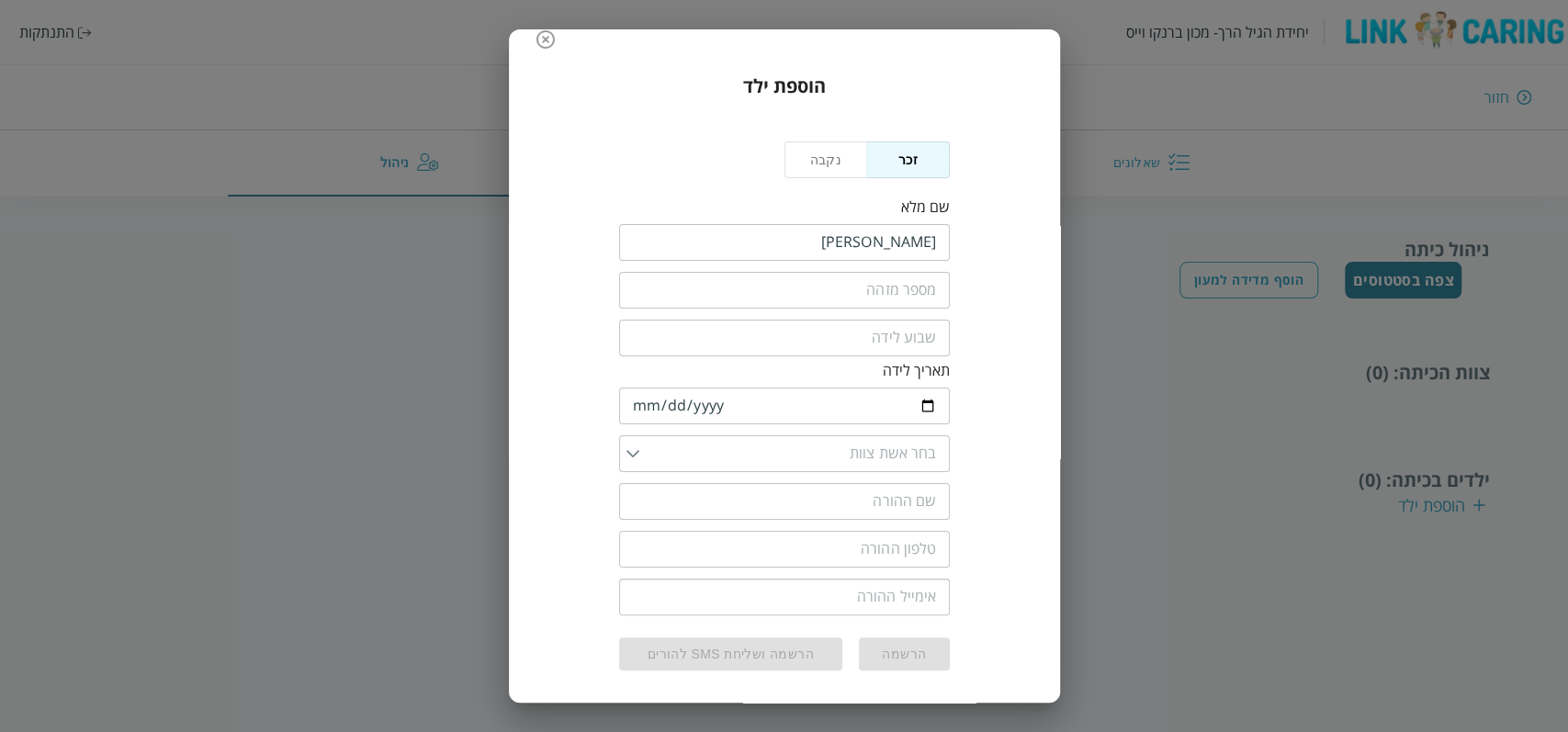
click at [906, 505] on input "text" at bounding box center [784, 501] width 330 height 37
click at [898, 452] on input "list" at bounding box center [787, 453] width 298 height 37
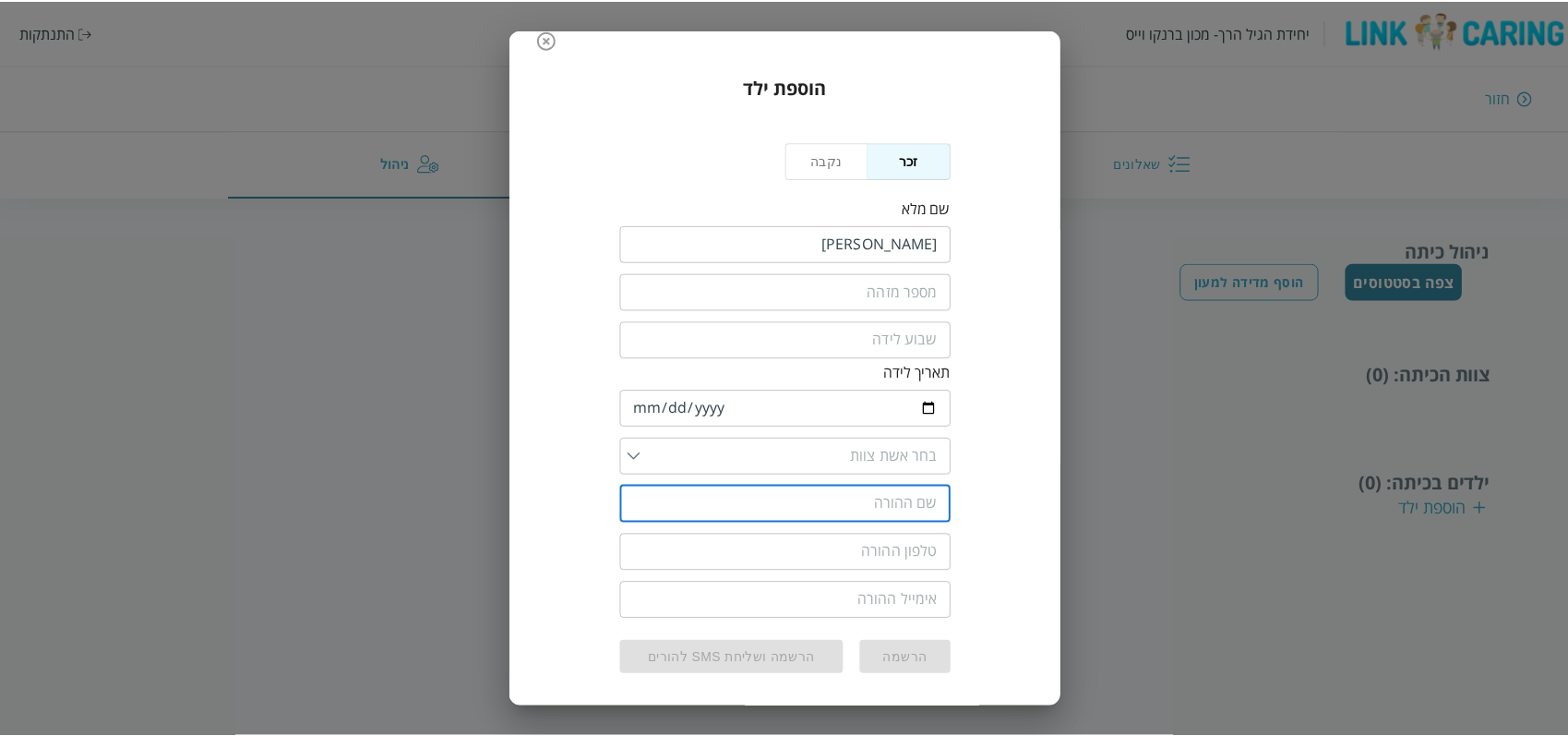
scroll to position [0, 0]
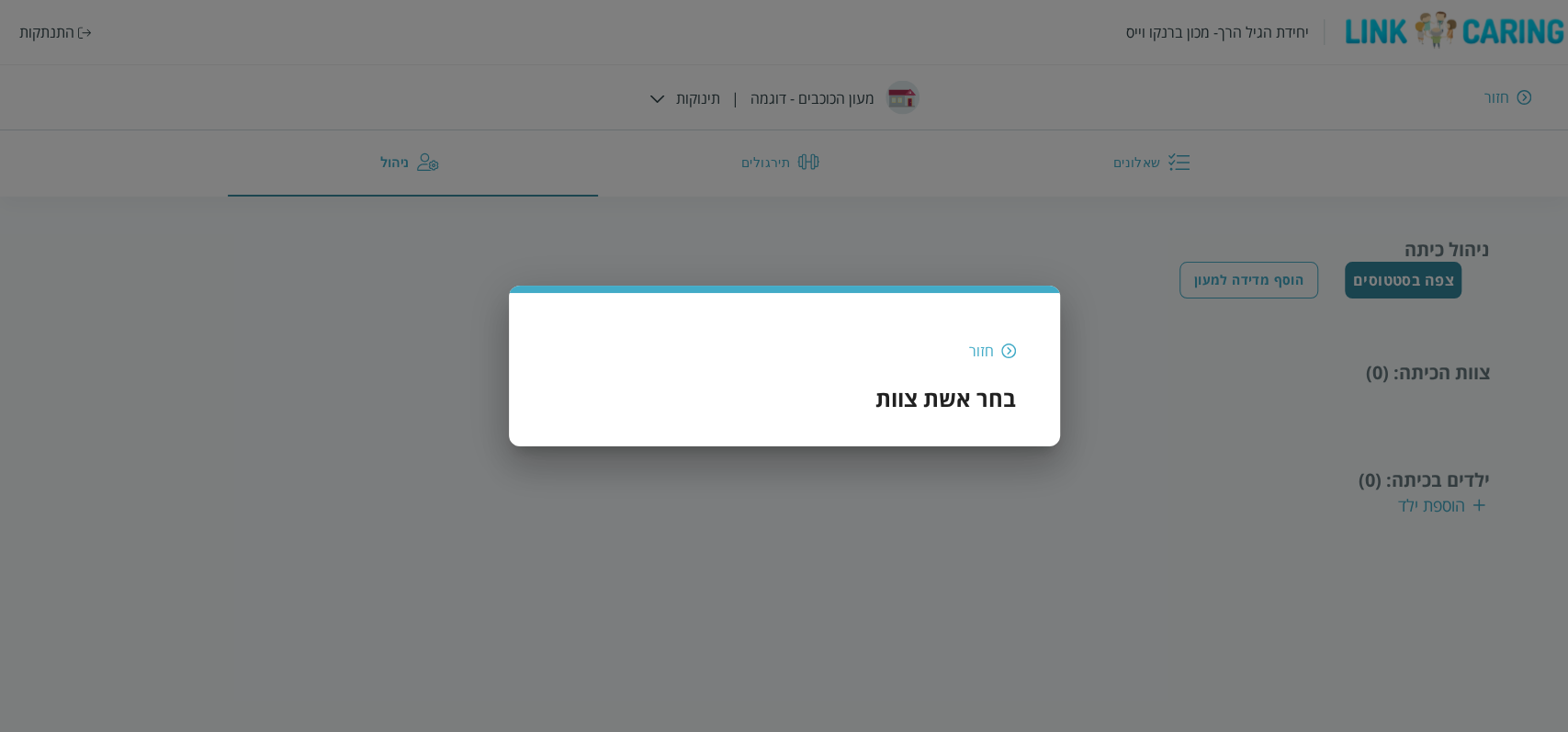
click at [925, 416] on div "חזור בחר אשת צוות" at bounding box center [784, 375] width 463 height 106
click at [974, 343] on div "חזור" at bounding box center [980, 350] width 25 height 20
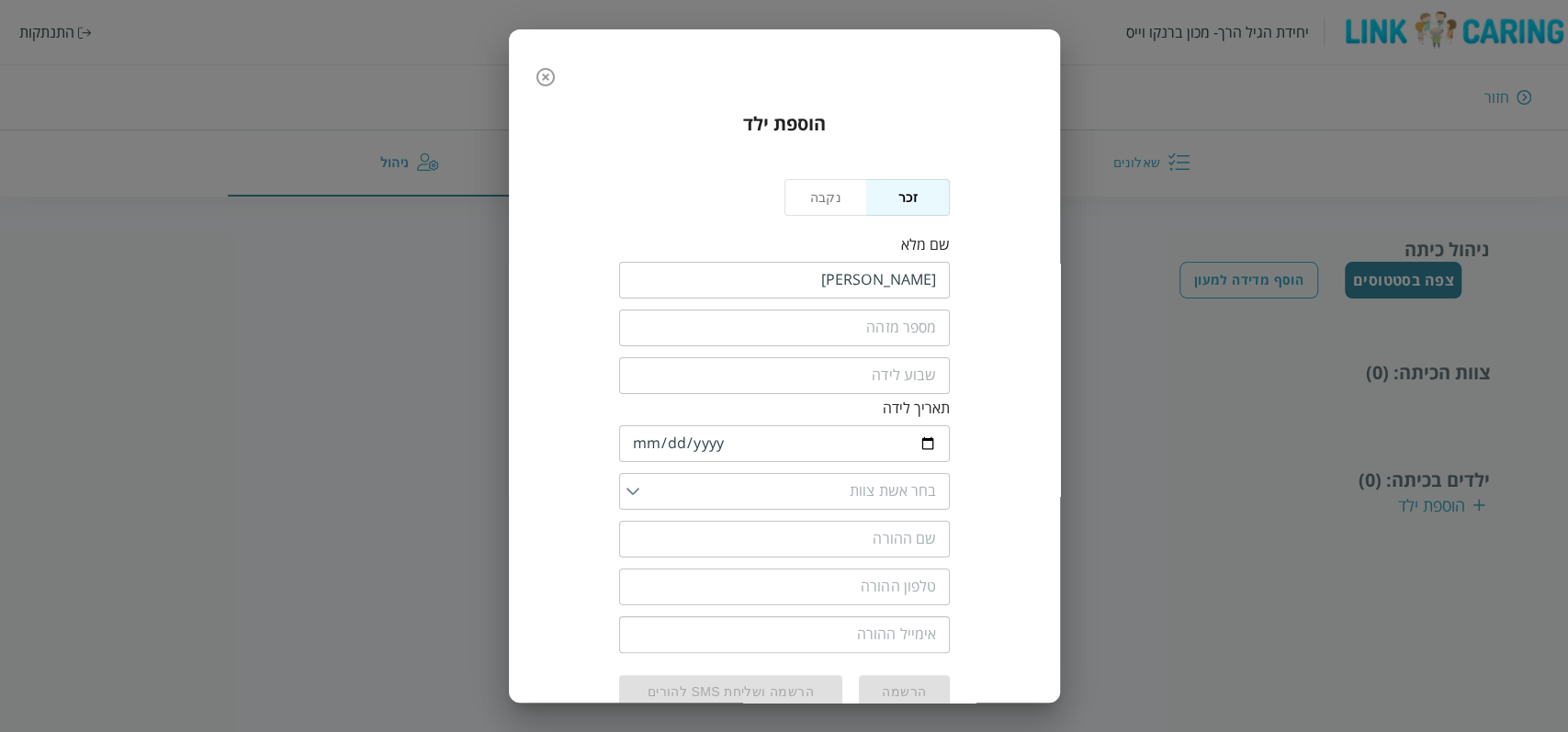
click at [1057, 414] on div "הוספת ילד נקבה זכר שם מלא ​ ​ ​ תאריך לידה 2024-03-25 ​ ​ ​ ​ ​ הרשמה הרשמה ושל…" at bounding box center [784, 386] width 551 height 712
click at [547, 72] on icon "button" at bounding box center [545, 77] width 22 height 22
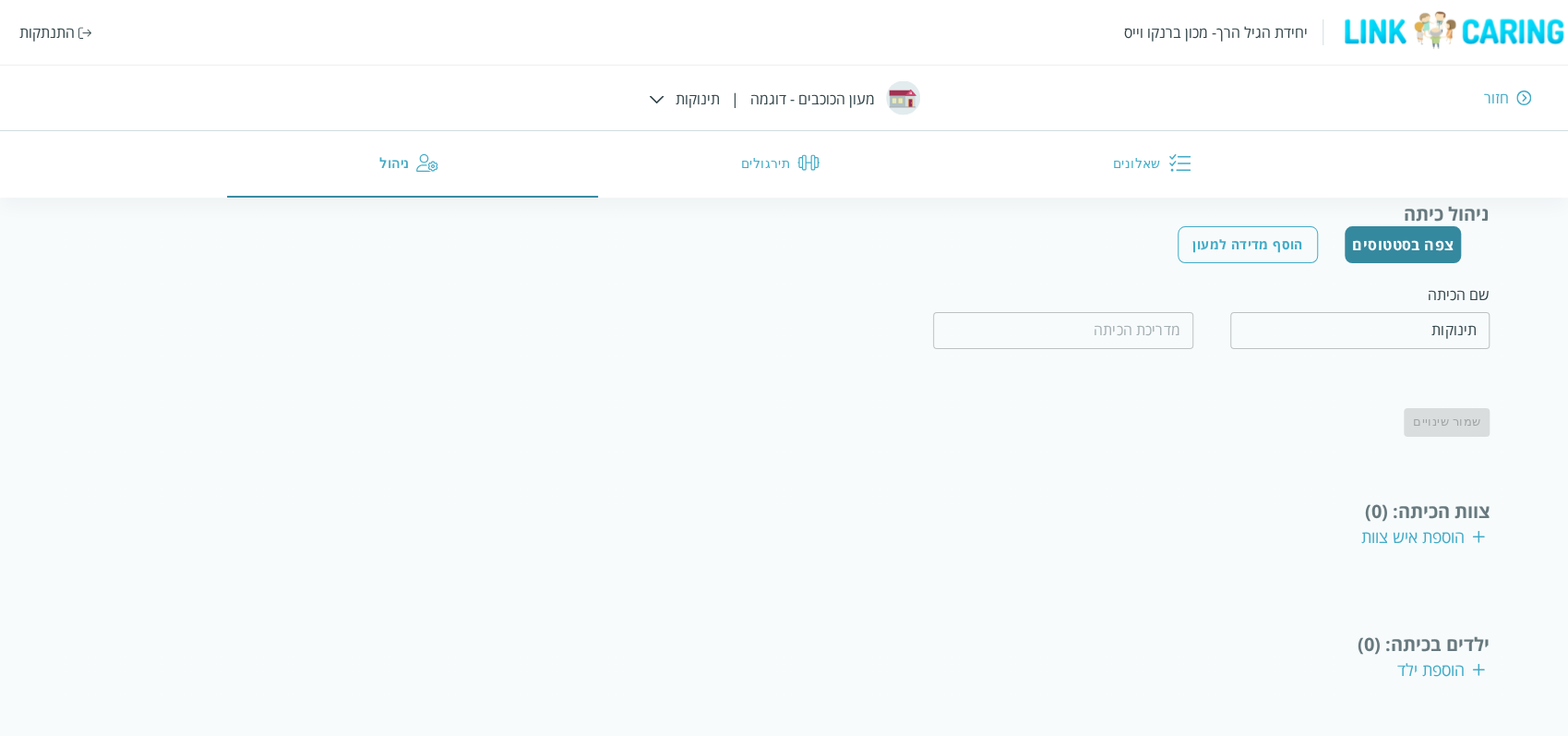
scroll to position [126, 0]
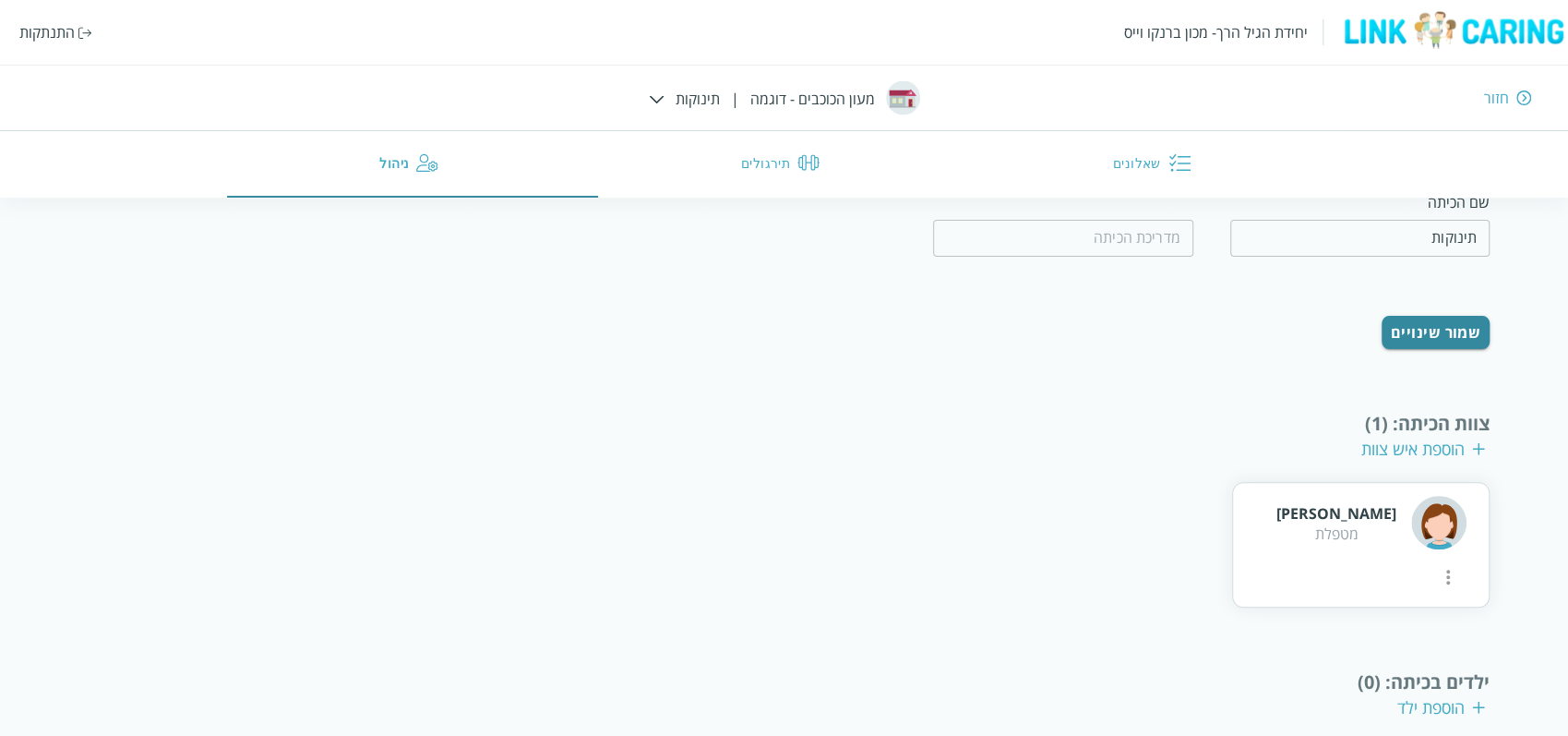
scroll to position [248, 0]
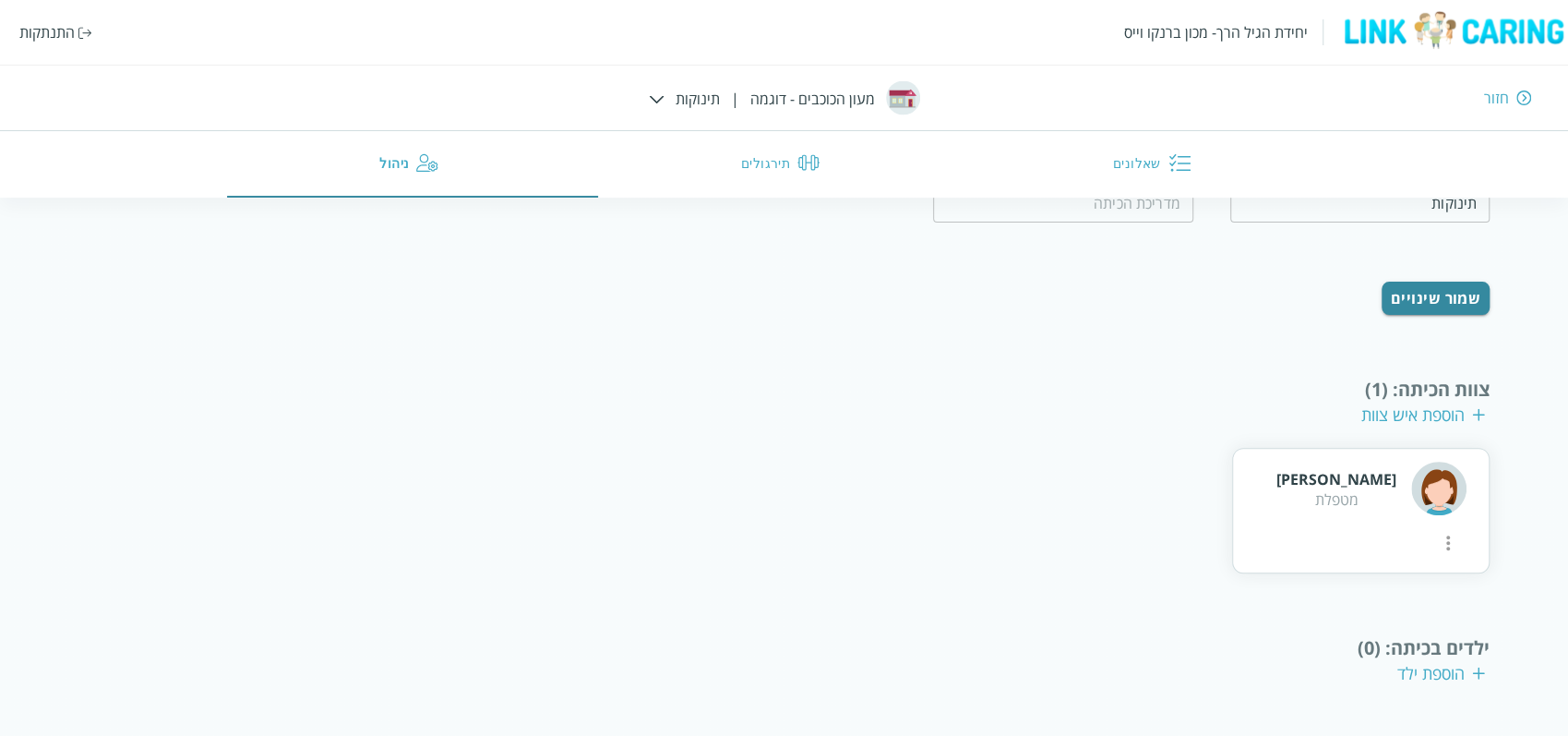
click at [1420, 669] on div "הוספת ילד" at bounding box center [1441, 673] width 87 height 22
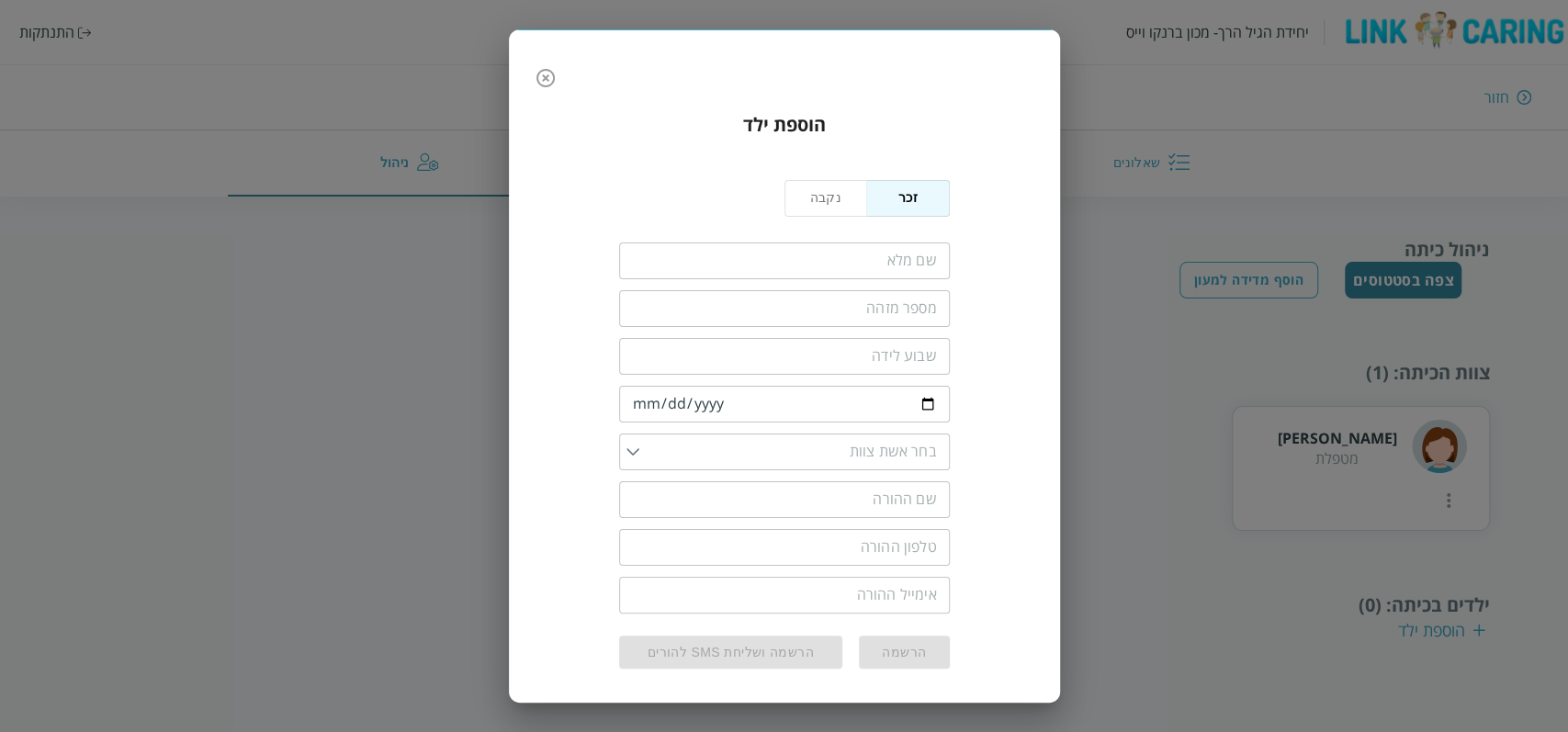
click at [788, 239] on div "​" at bounding box center [784, 259] width 330 height 47
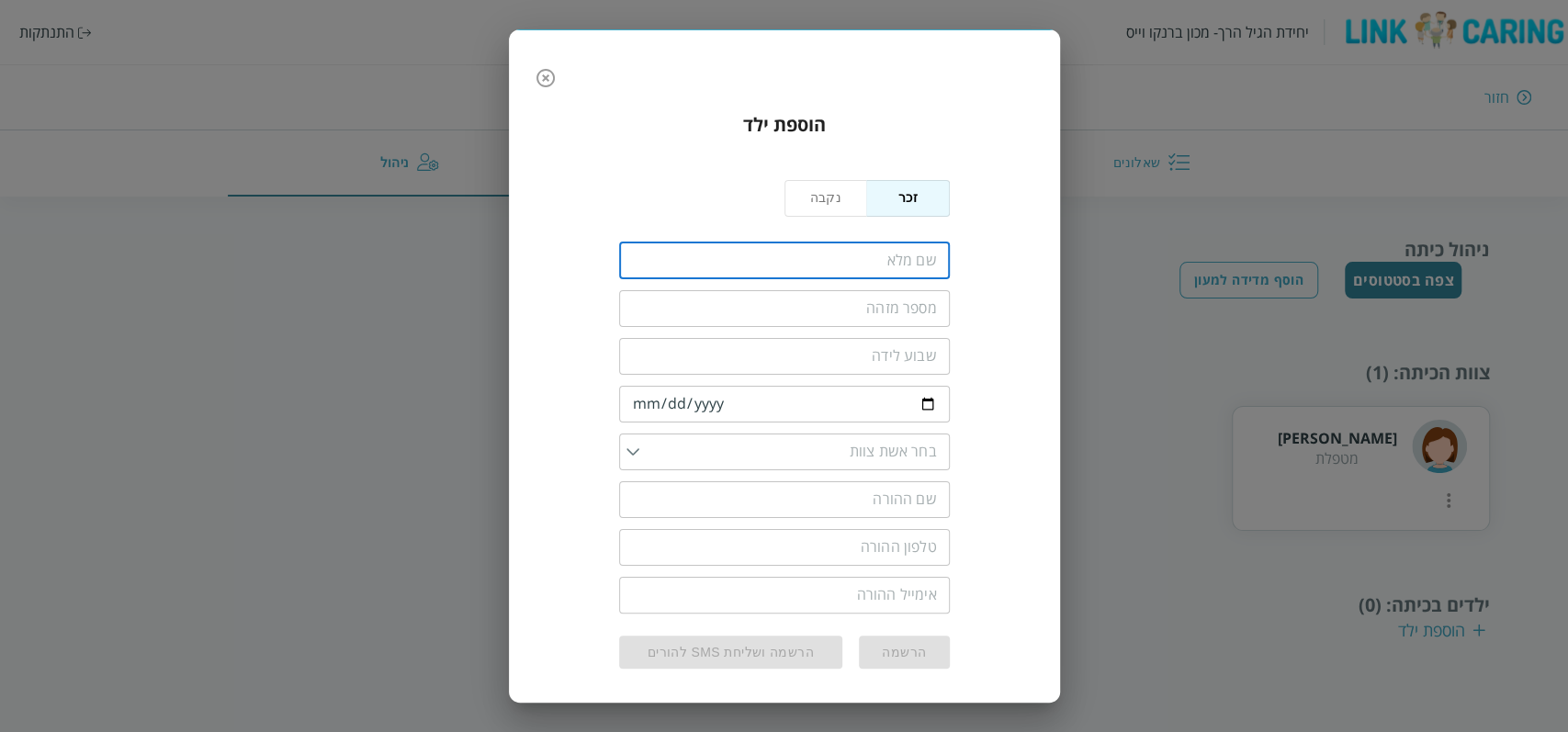
click at [800, 254] on input "fullName" at bounding box center [784, 260] width 330 height 37
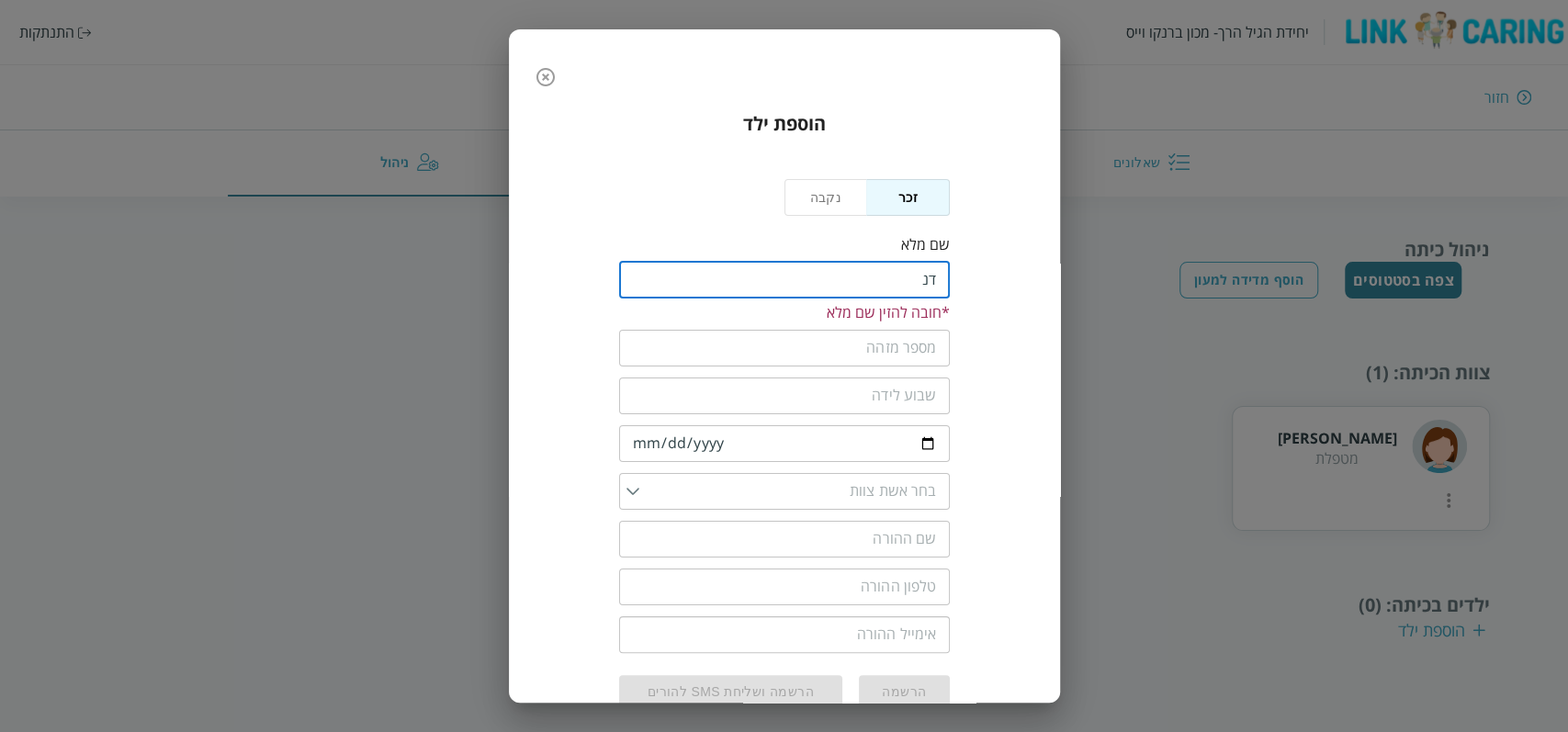
type input "ד"
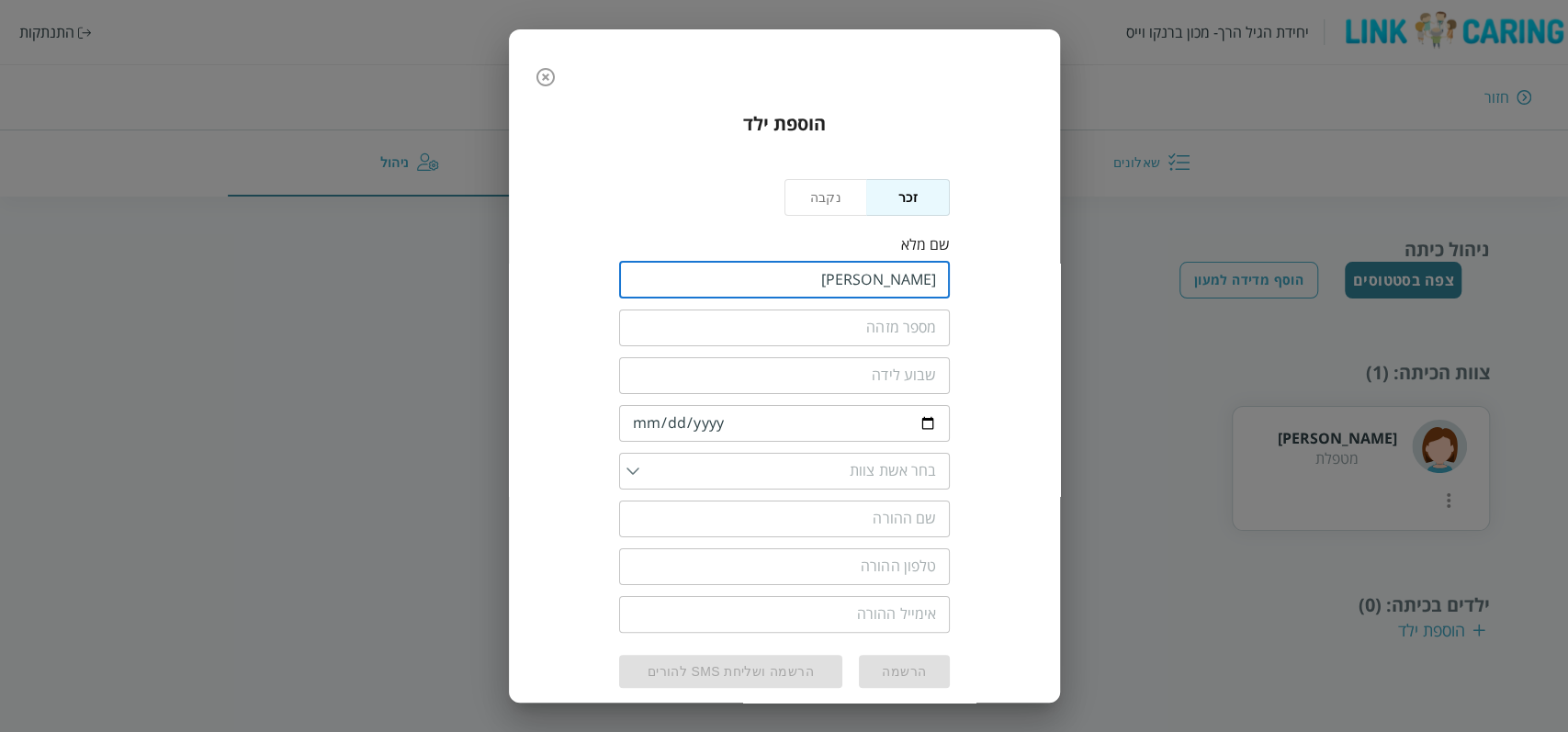
type input "דני דין"
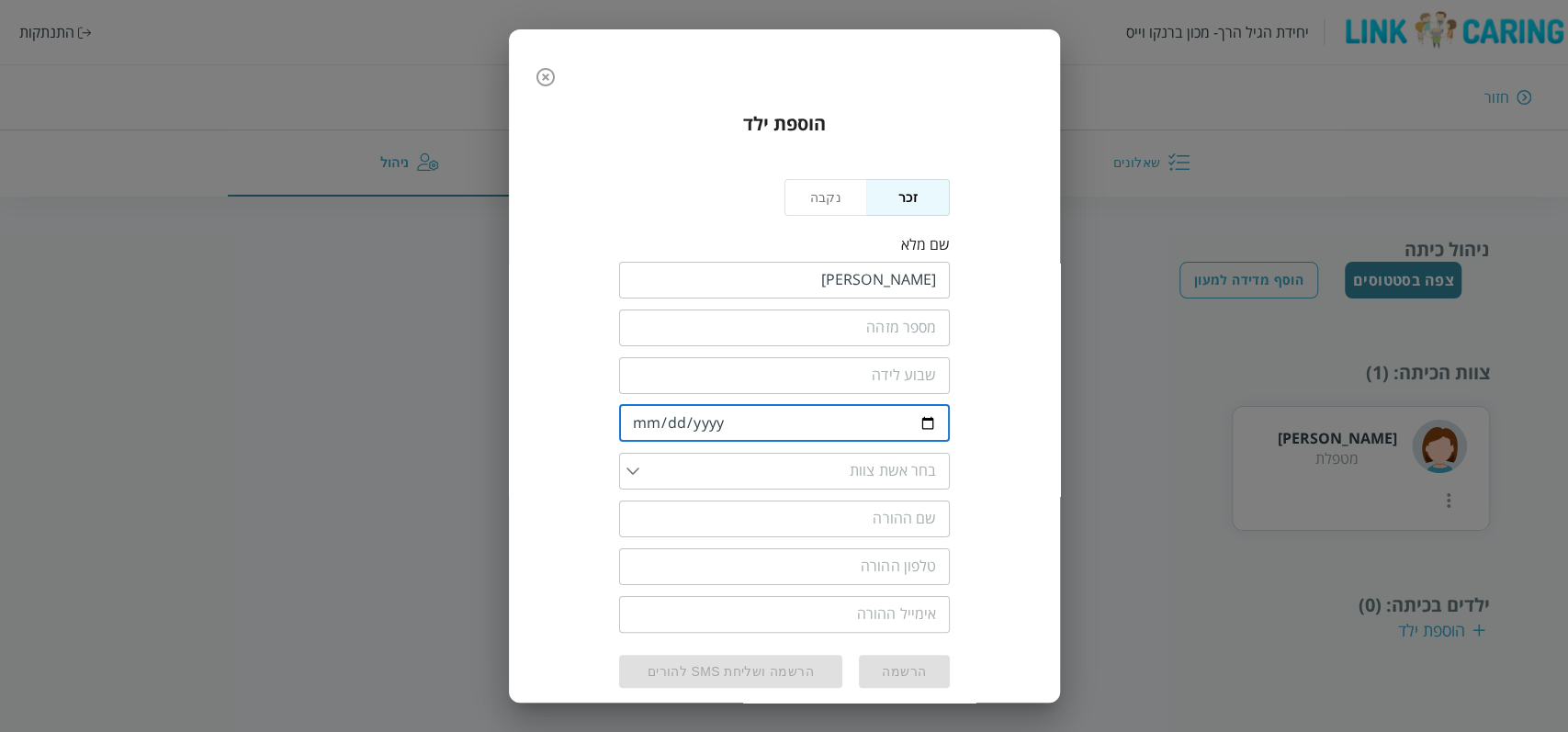
click at [642, 423] on input "date" at bounding box center [784, 422] width 330 height 37
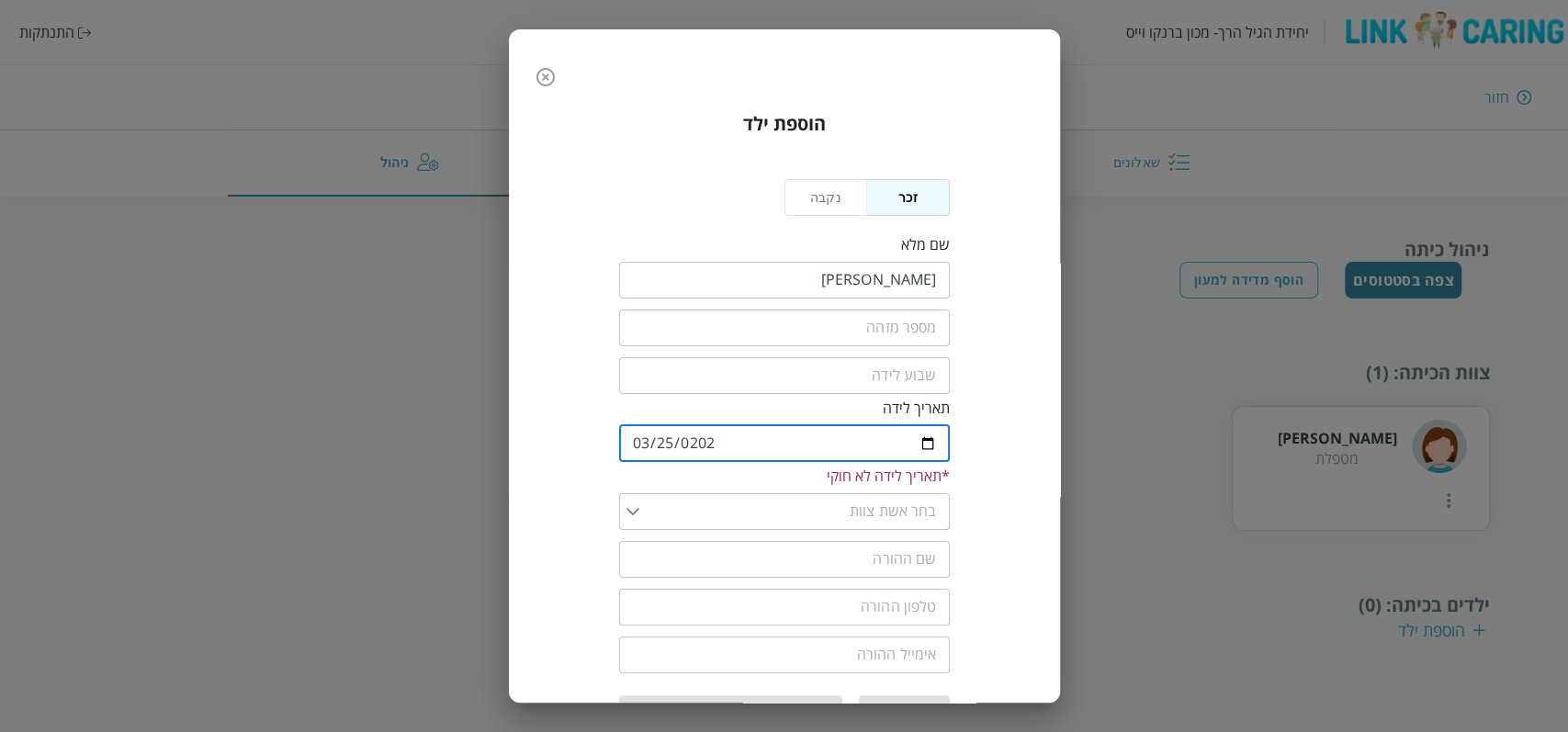
type input "2024-03-25"
click at [775, 496] on input "list" at bounding box center [787, 491] width 298 height 37
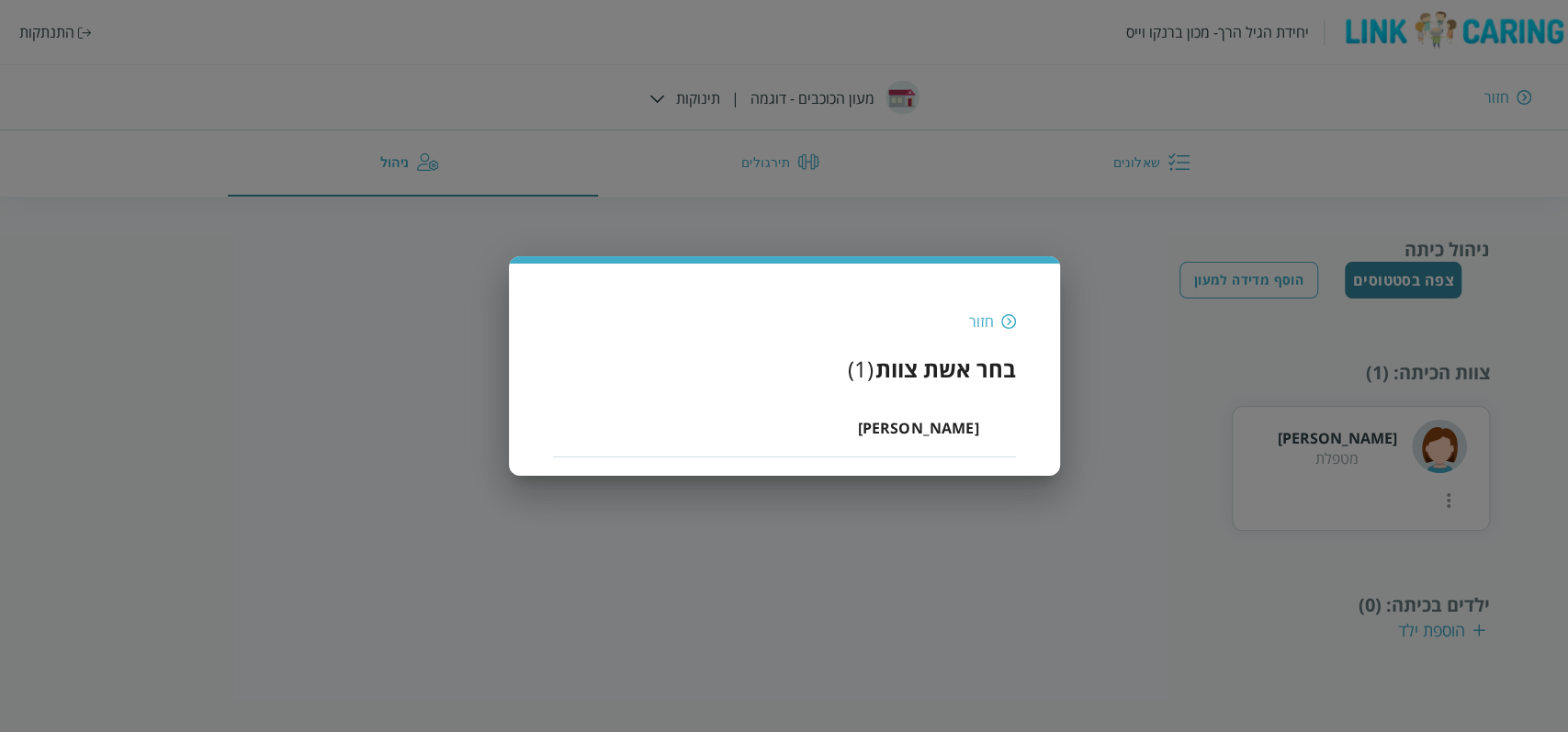
click at [872, 431] on li "טל כהן" at bounding box center [784, 427] width 463 height 58
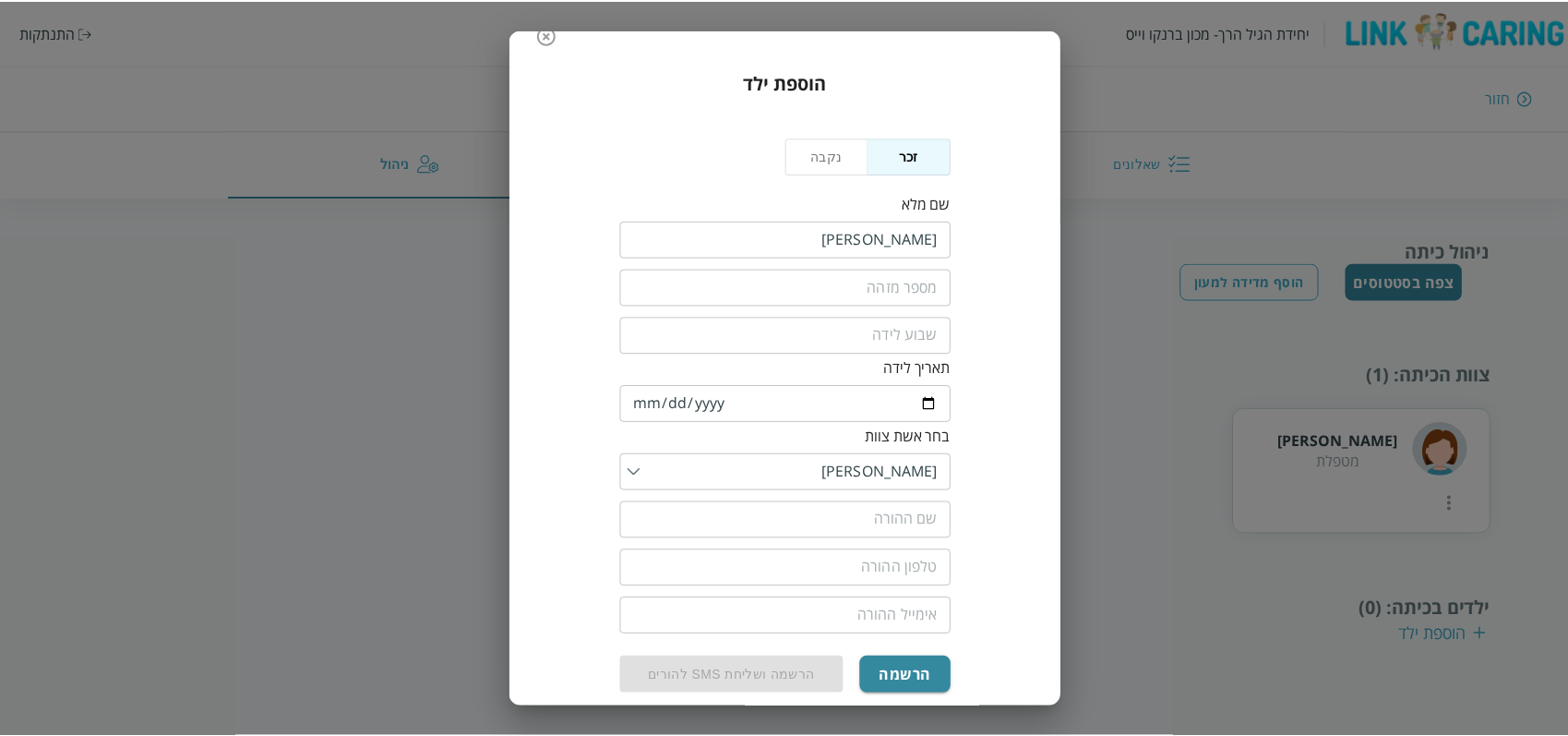
scroll to position [61, 0]
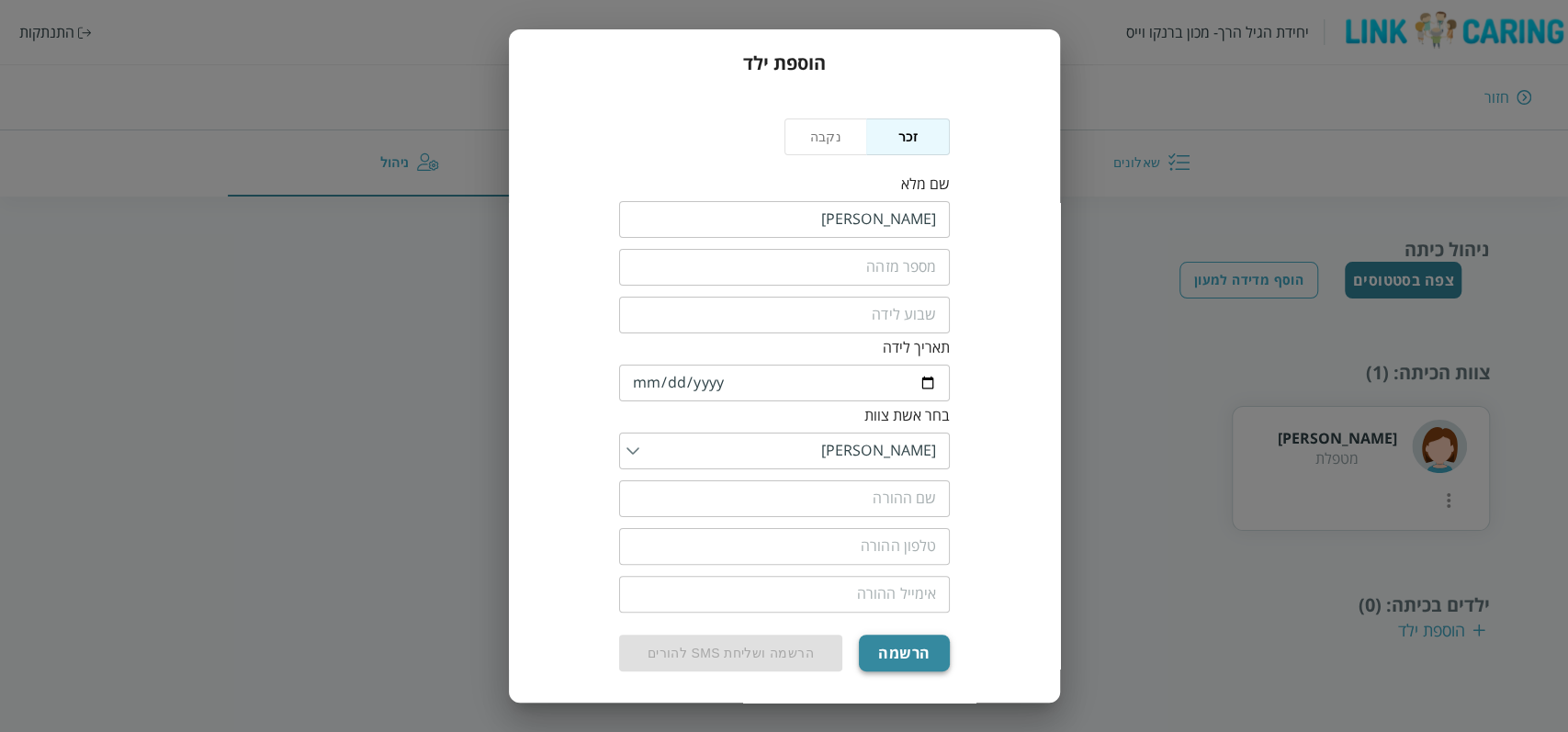
click at [906, 648] on button "הרשמה" at bounding box center [903, 652] width 90 height 37
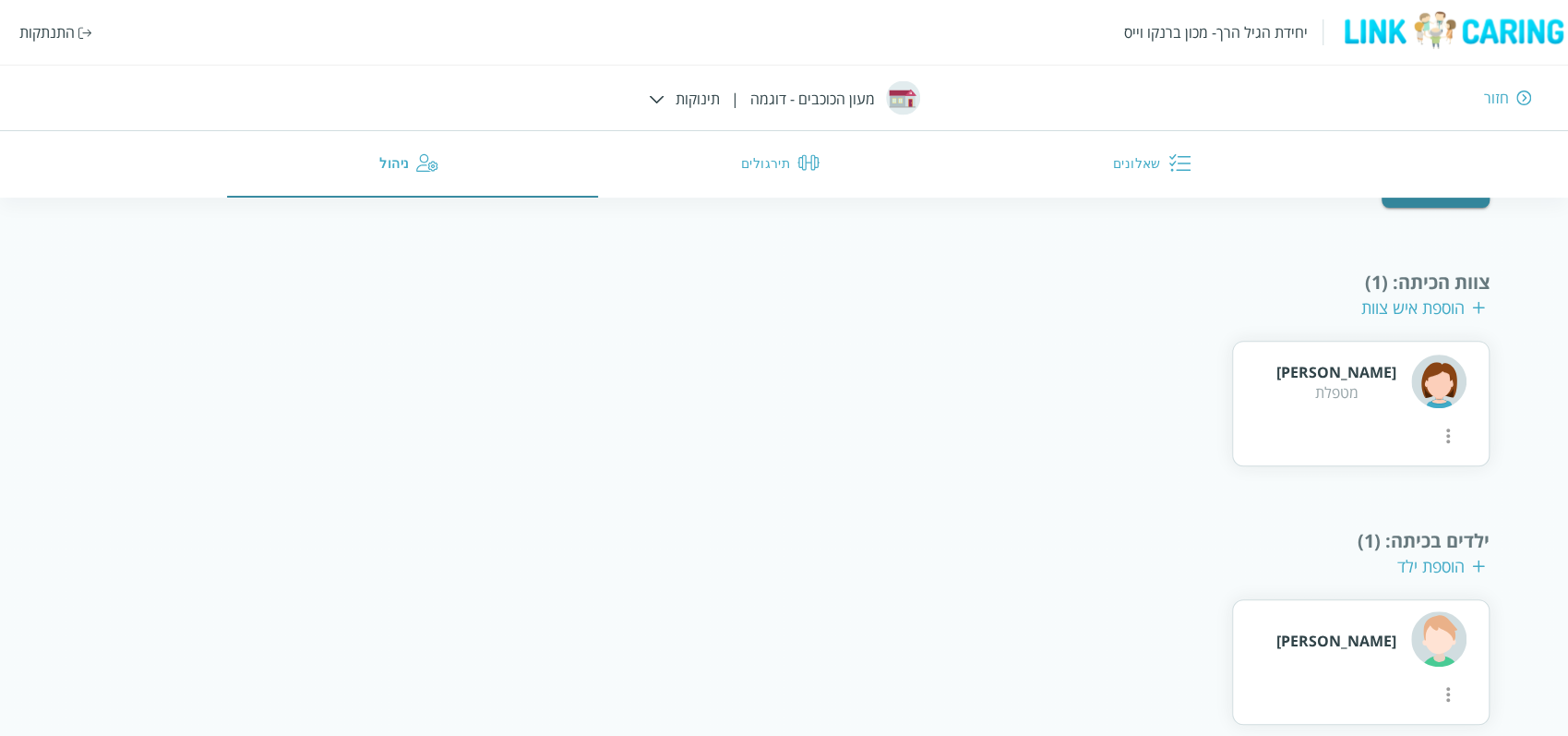
scroll to position [363, 0]
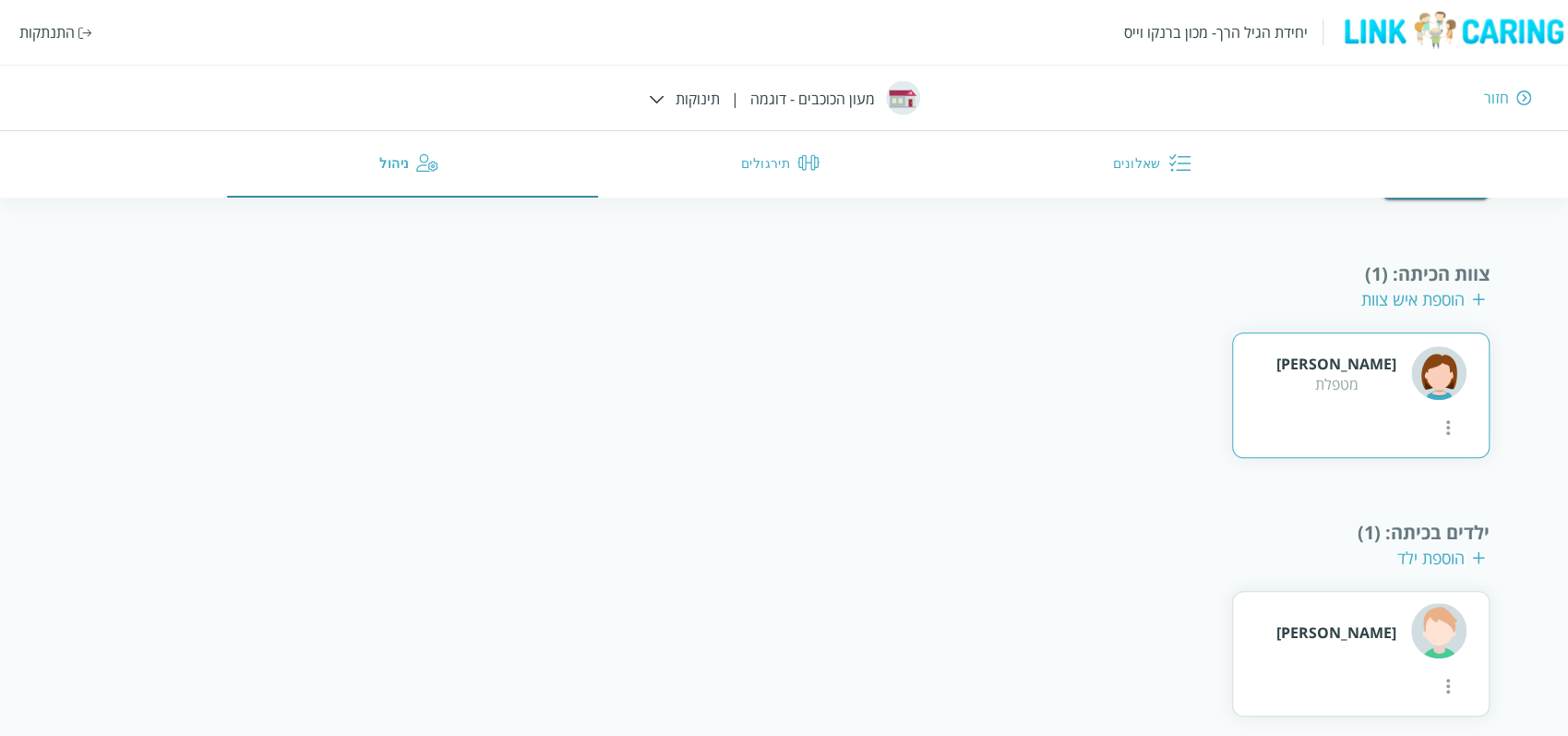
click at [1437, 417] on icon "more" at bounding box center [1448, 428] width 22 height 22
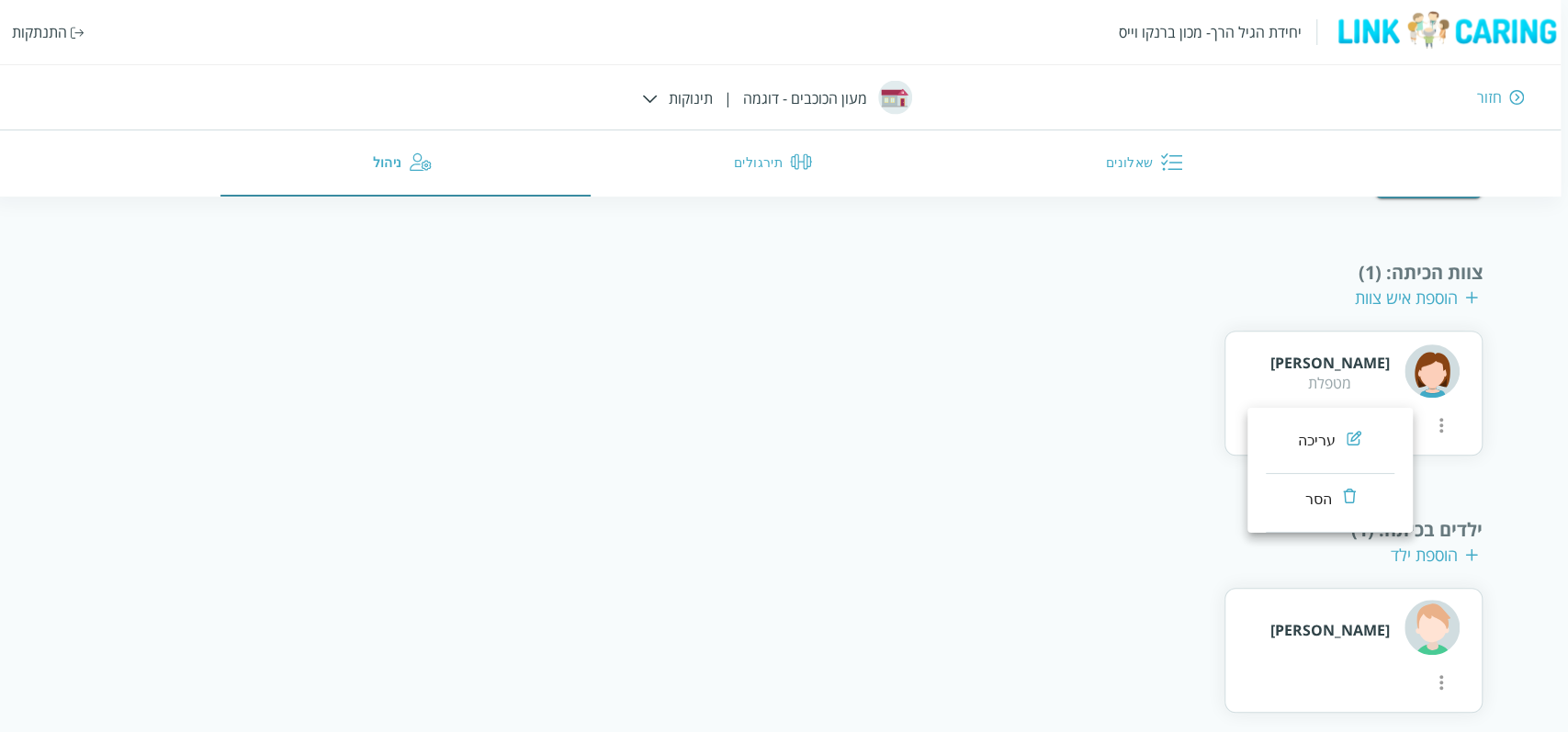
click at [1296, 428] on li "עריכה" at bounding box center [1330, 444] width 129 height 58
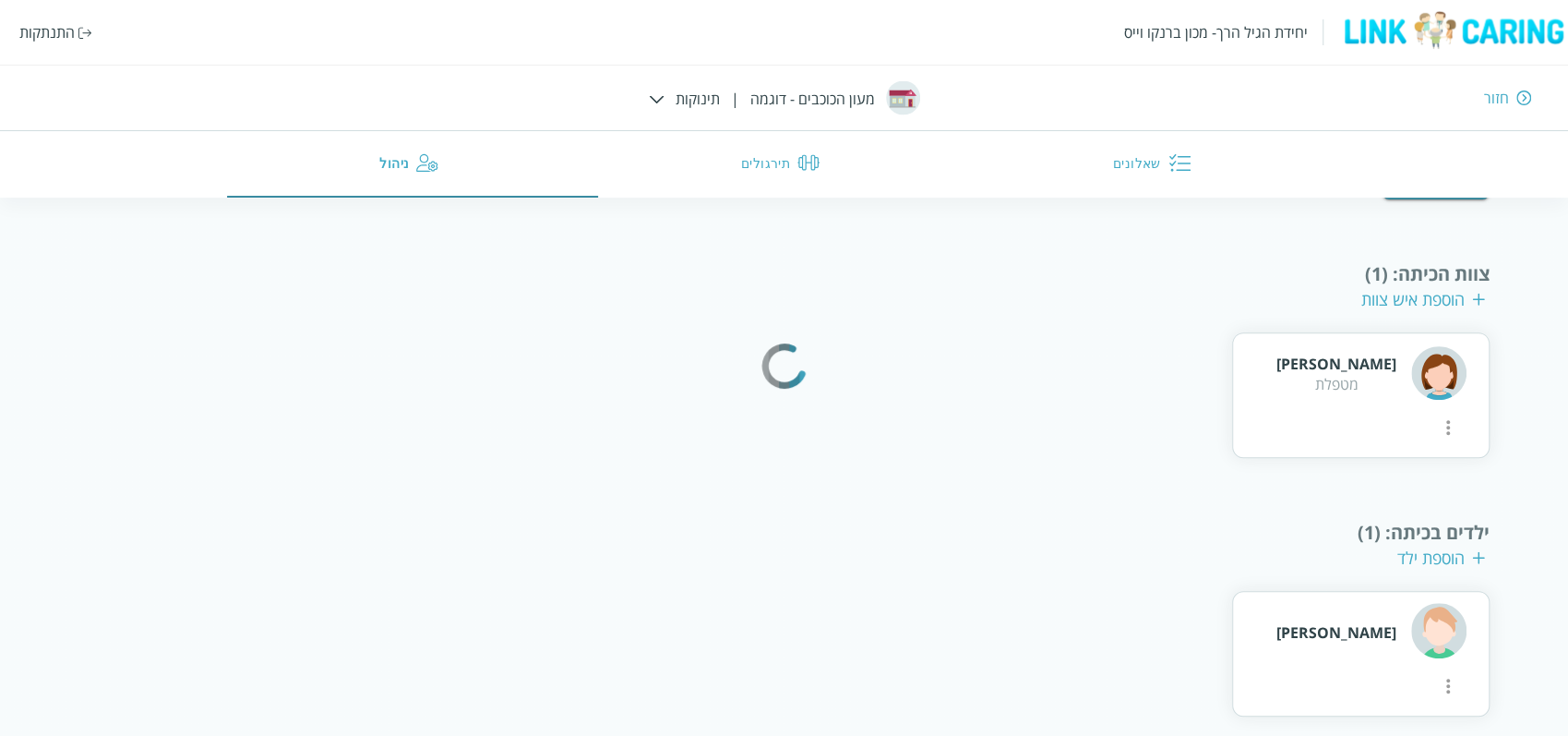
scroll to position [186, 0]
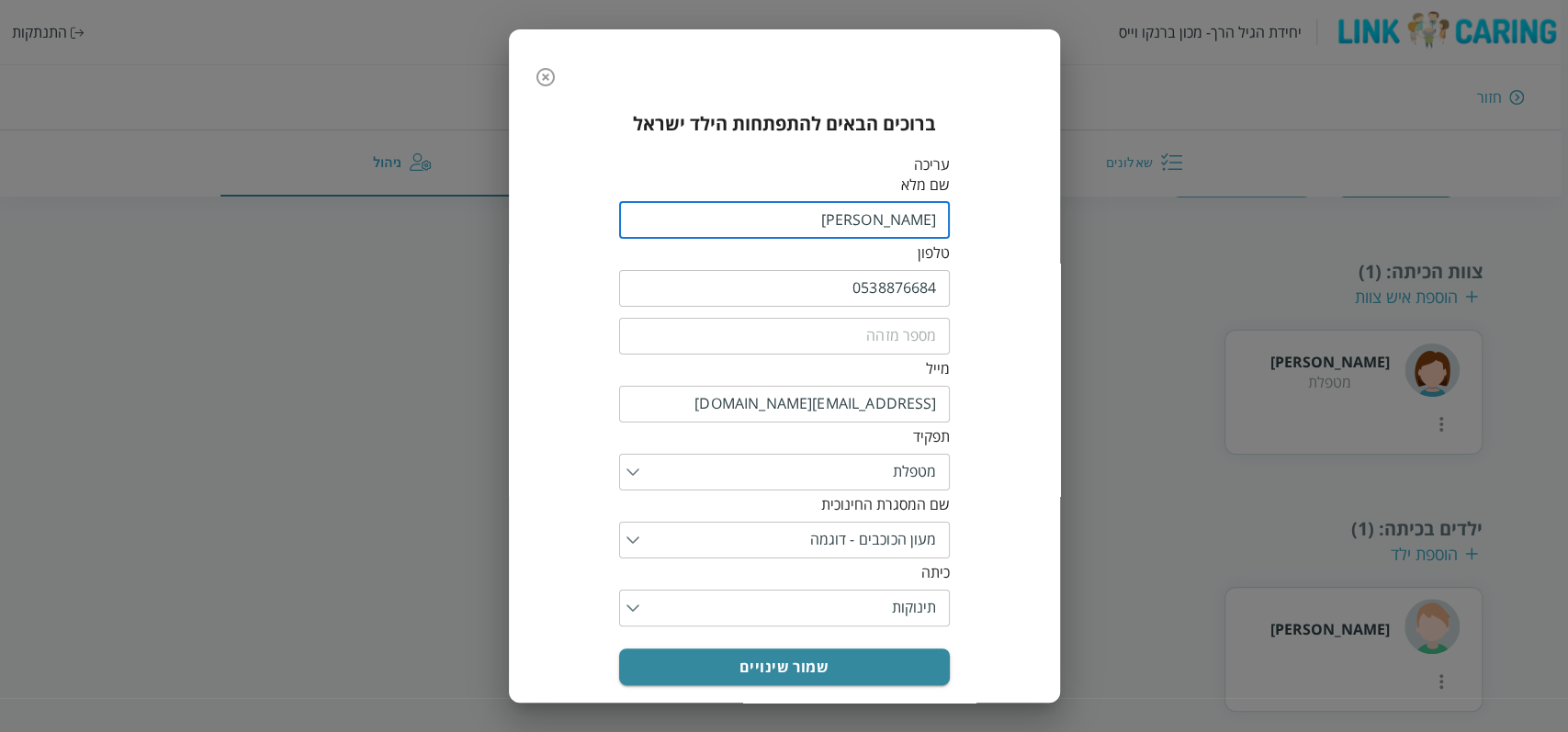
drag, startPoint x: 838, startPoint y: 217, endPoint x: 916, endPoint y: 221, distance: 78.1
click at [916, 221] on input "fullName" at bounding box center [784, 220] width 330 height 37
type input "טל גרינברג"
click at [884, 660] on button "שמור שינויים" at bounding box center [784, 666] width 330 height 37
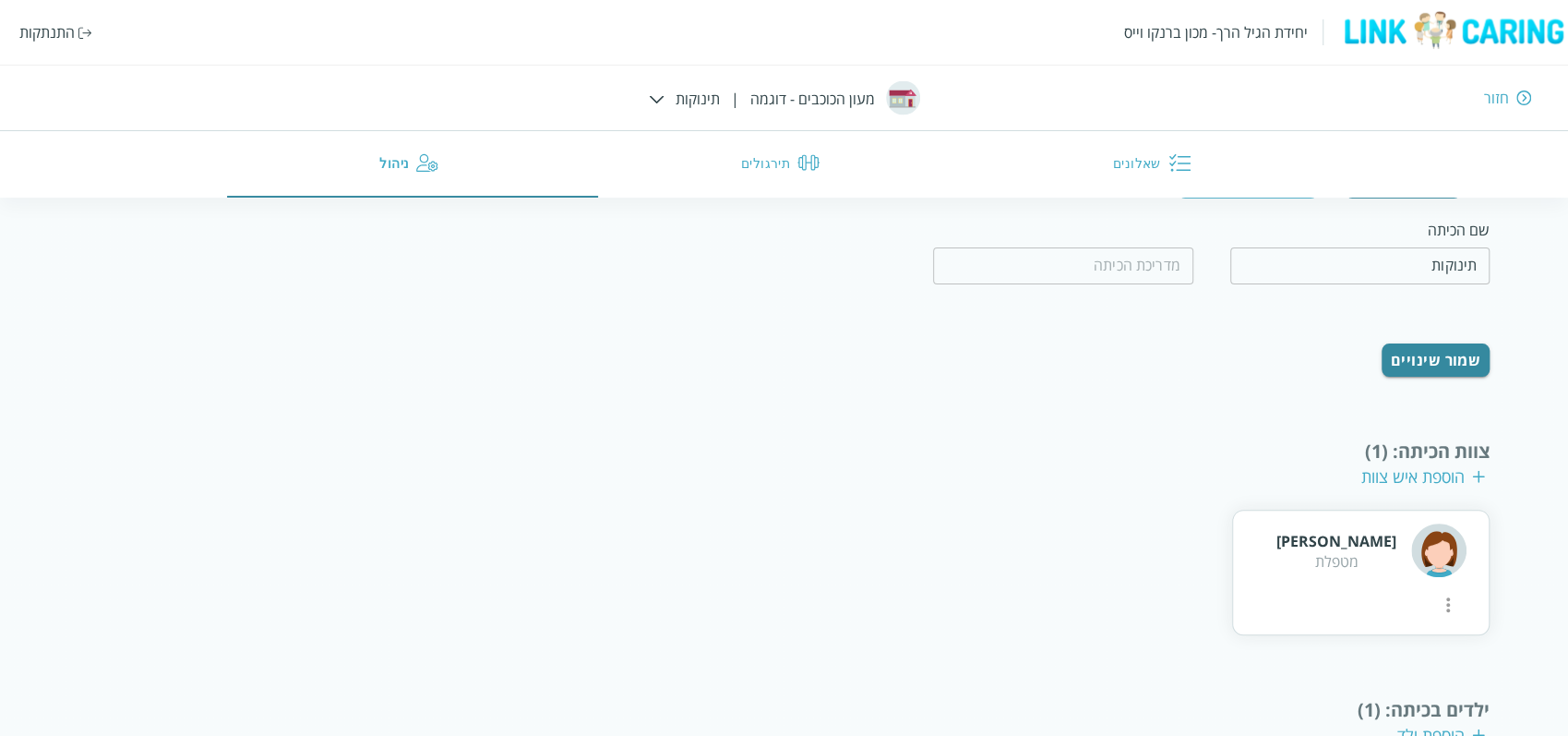
scroll to position [363, 0]
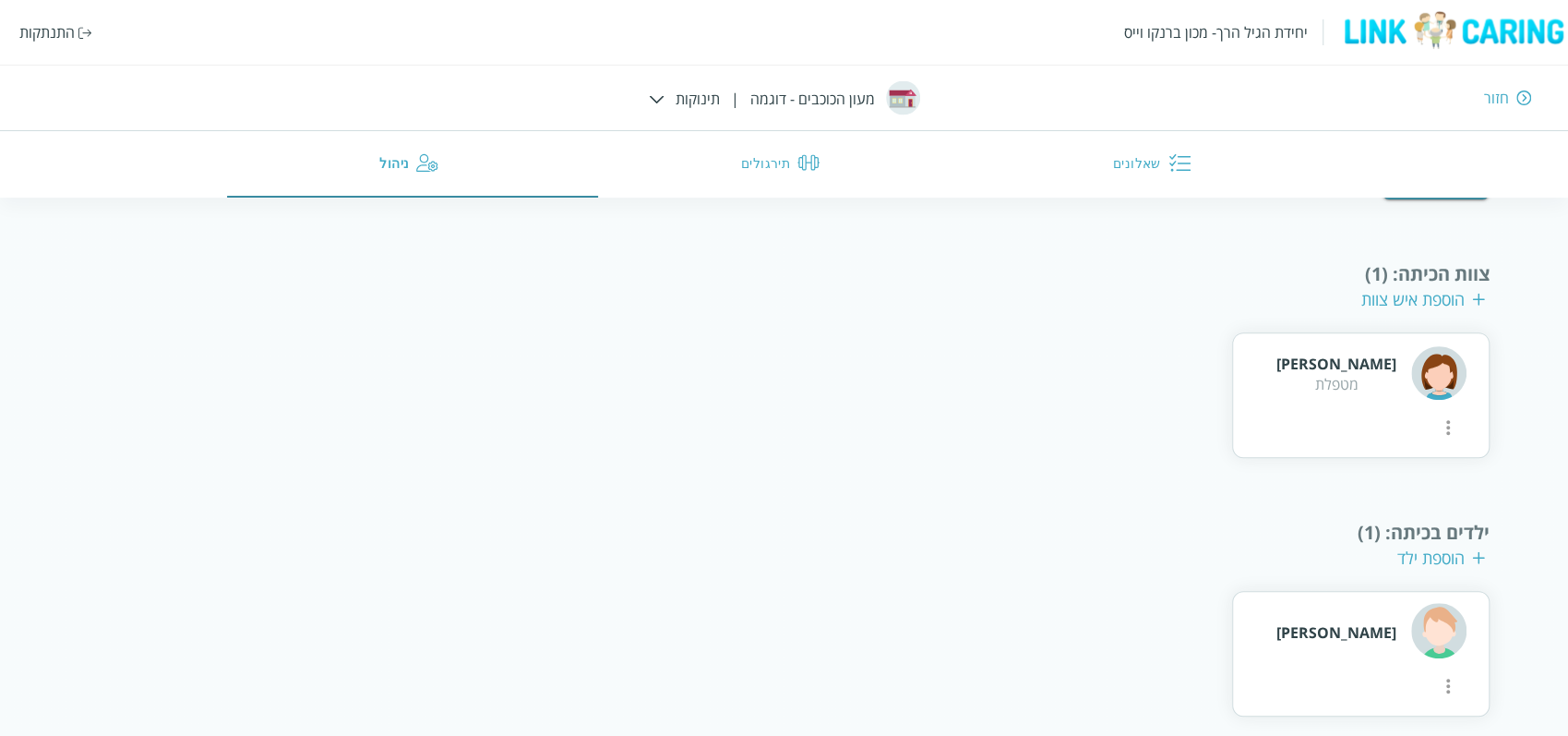
click at [1429, 547] on div "הוספת ילד" at bounding box center [1441, 558] width 87 height 22
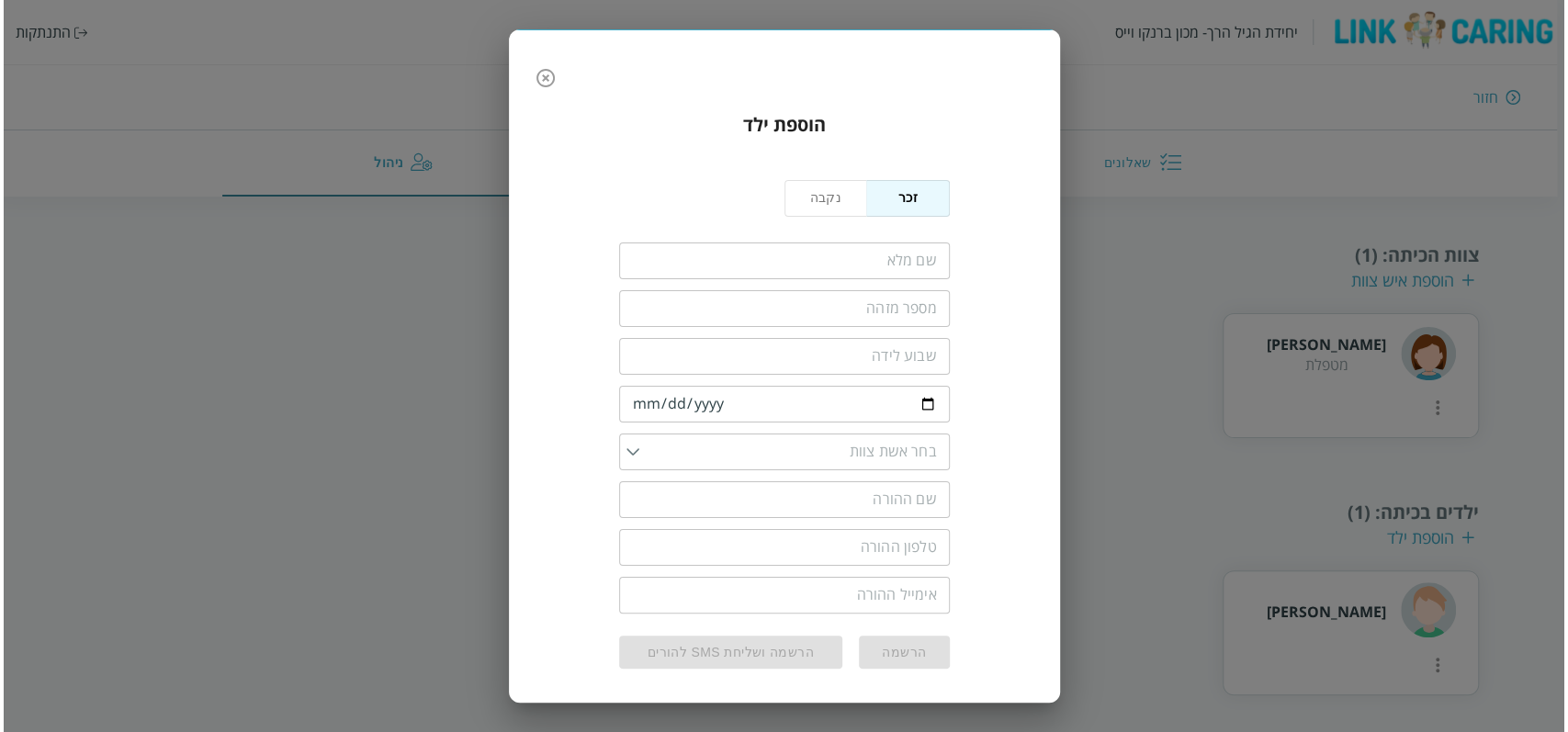
scroll to position [101, 0]
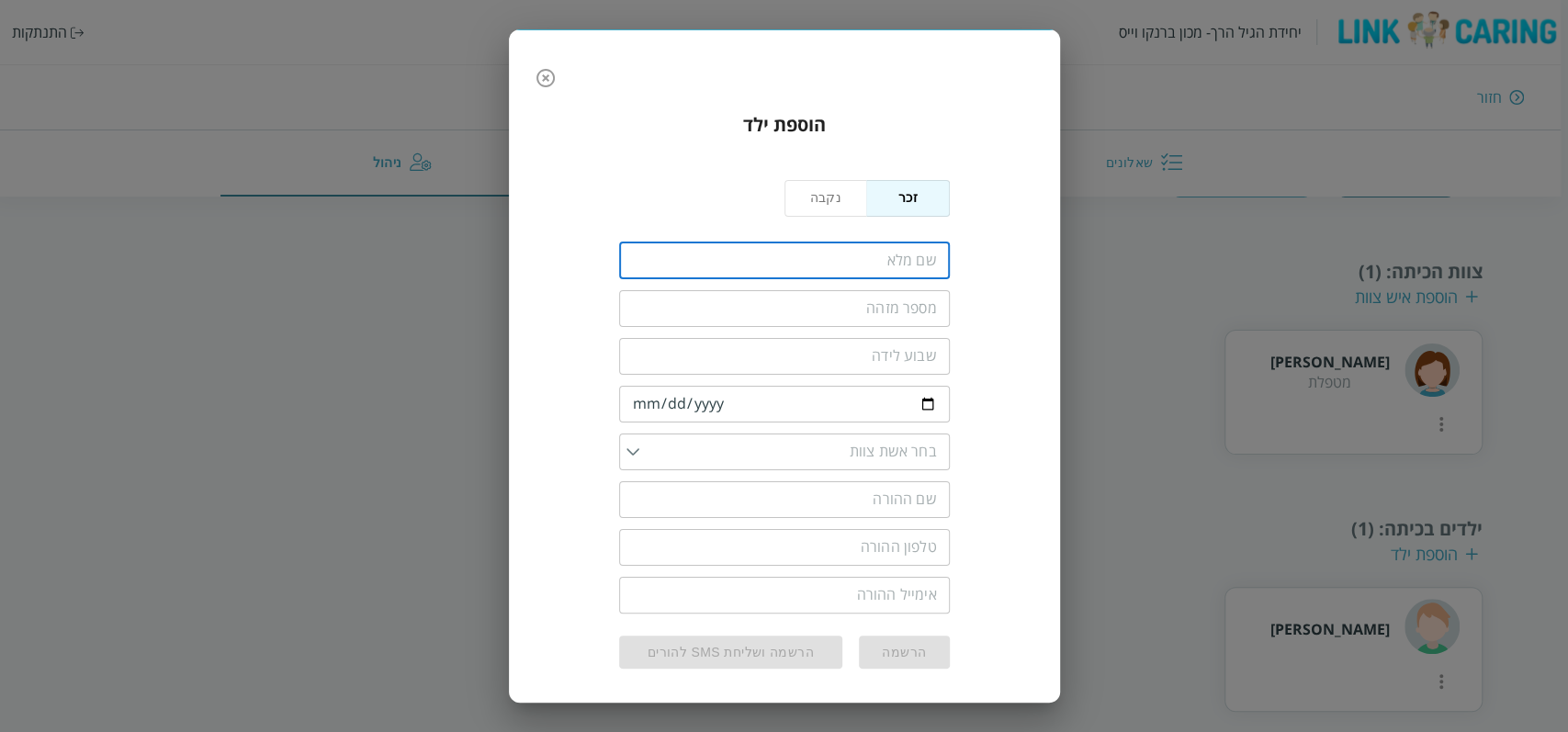
click at [842, 253] on input "fullName" at bounding box center [784, 260] width 330 height 37
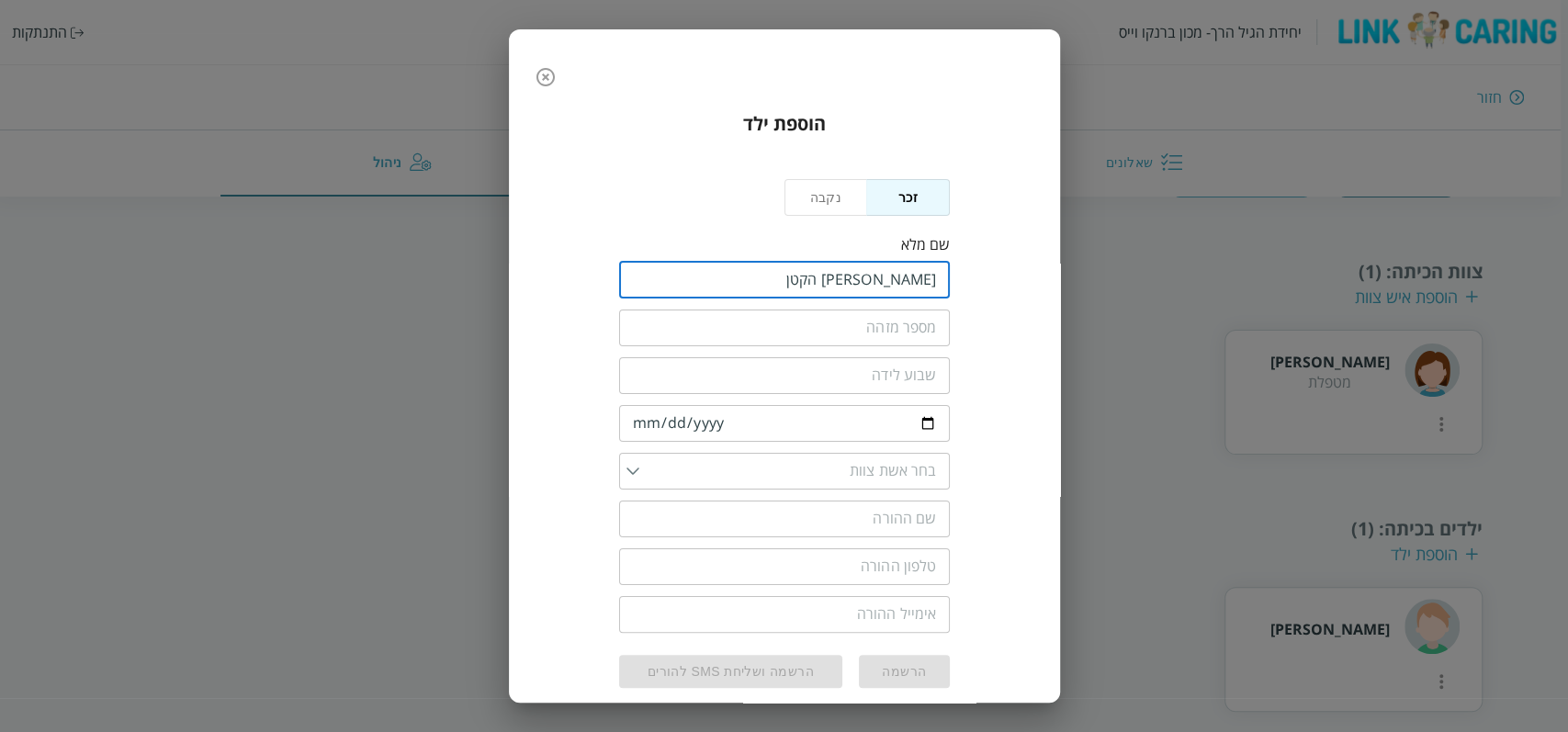
type input "יהונתן הקטן"
click at [639, 422] on input "date" at bounding box center [784, 422] width 330 height 37
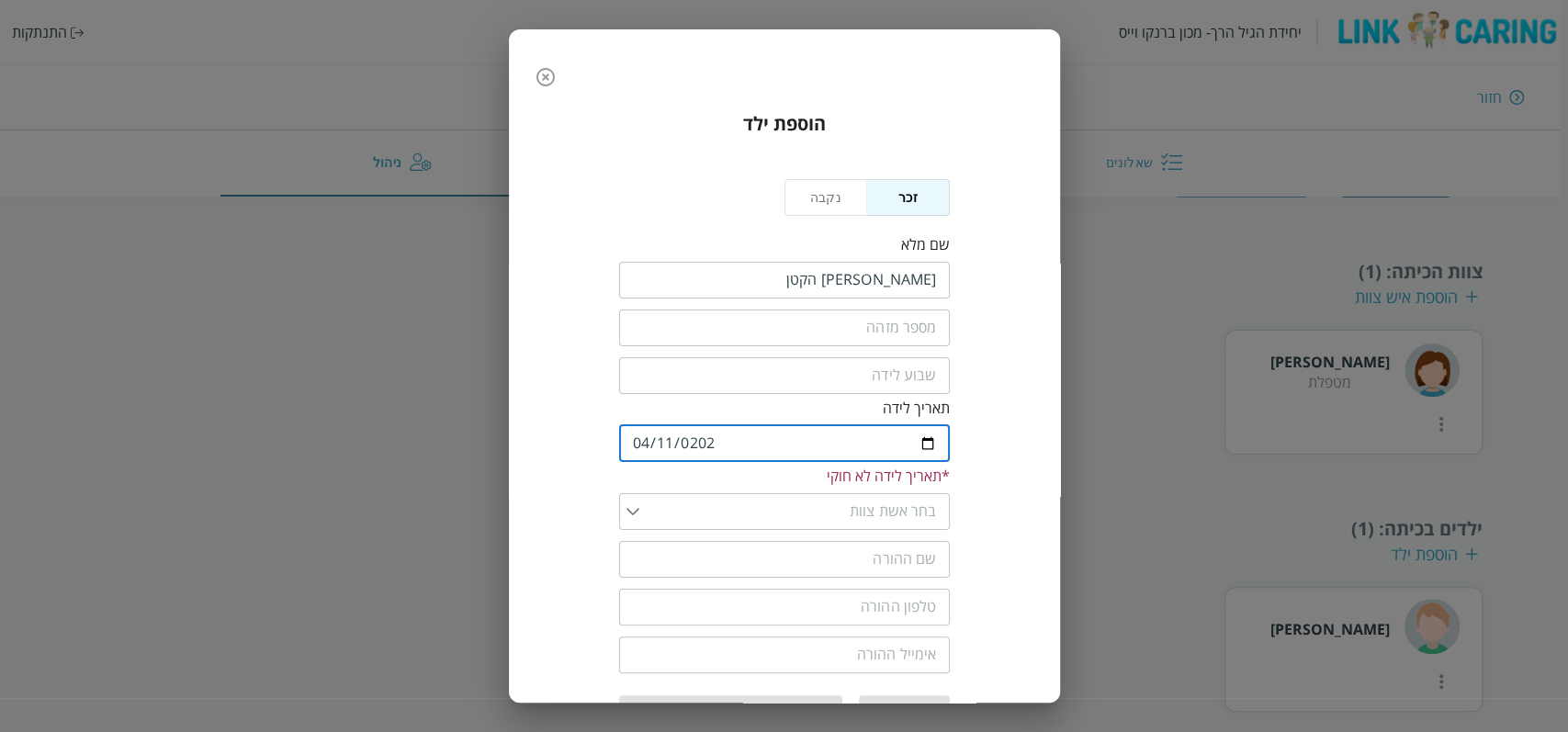
type input "2024-04-11"
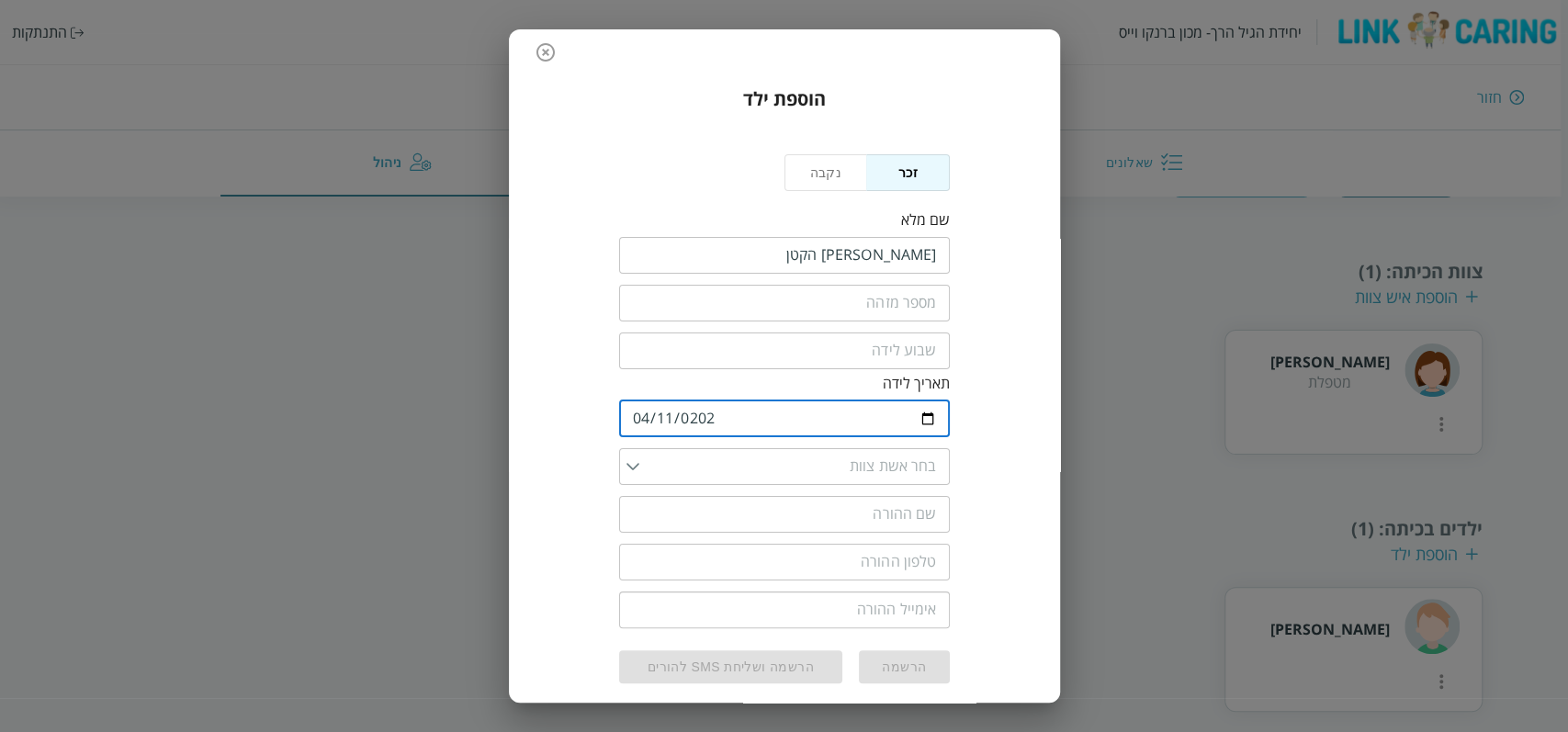
scroll to position [38, 0]
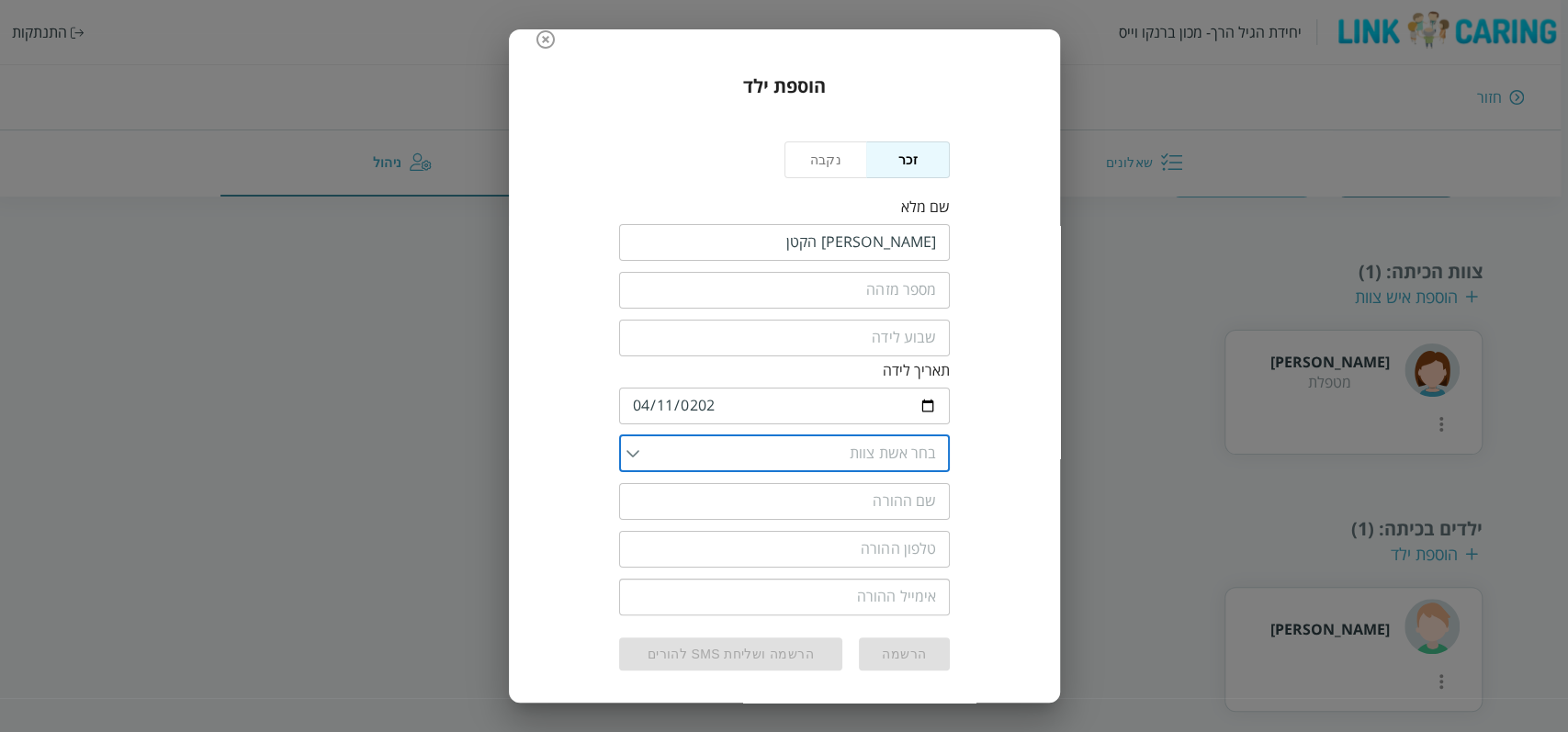
click at [876, 461] on input "list" at bounding box center [787, 453] width 298 height 37
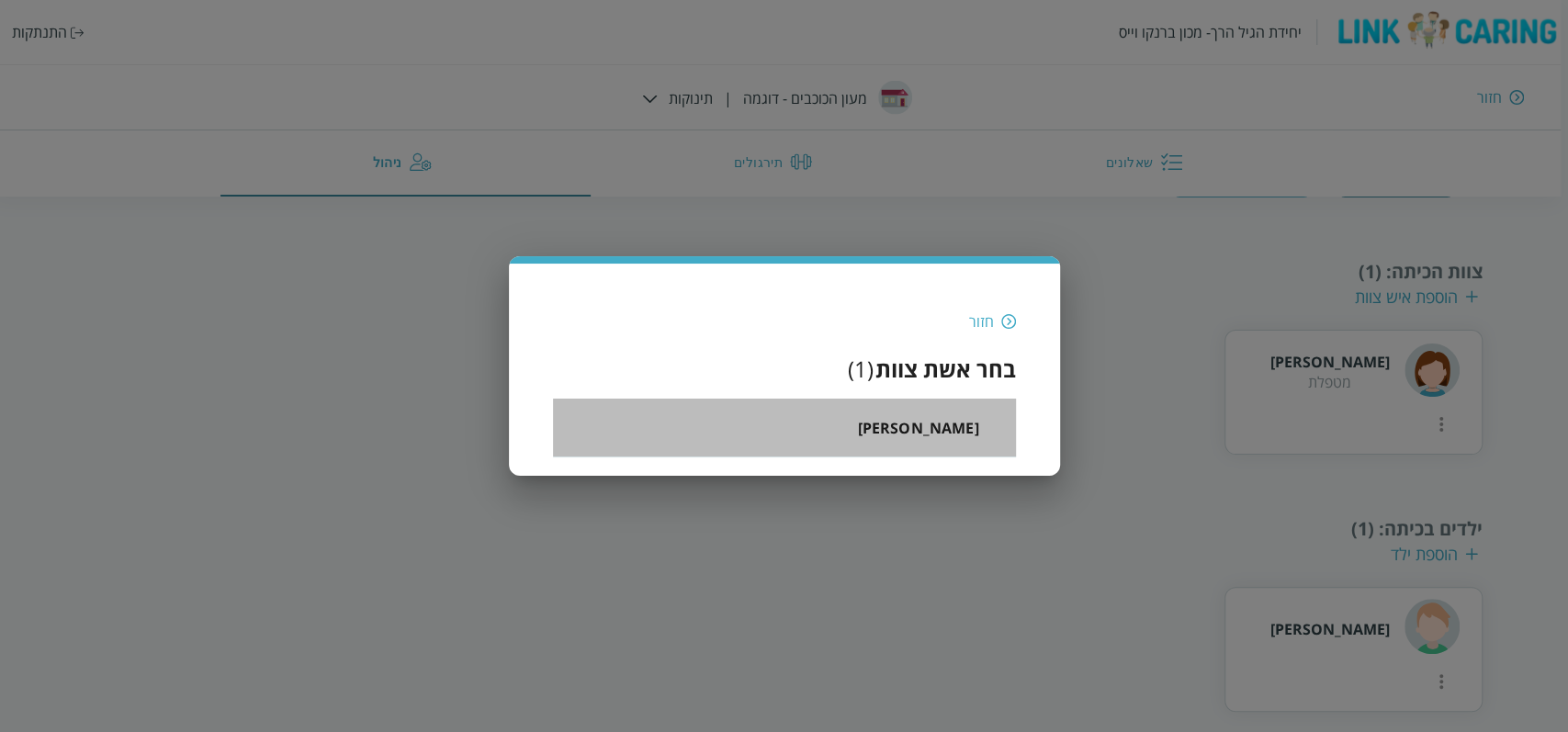
click at [873, 409] on li "טל גרינברג" at bounding box center [784, 427] width 463 height 58
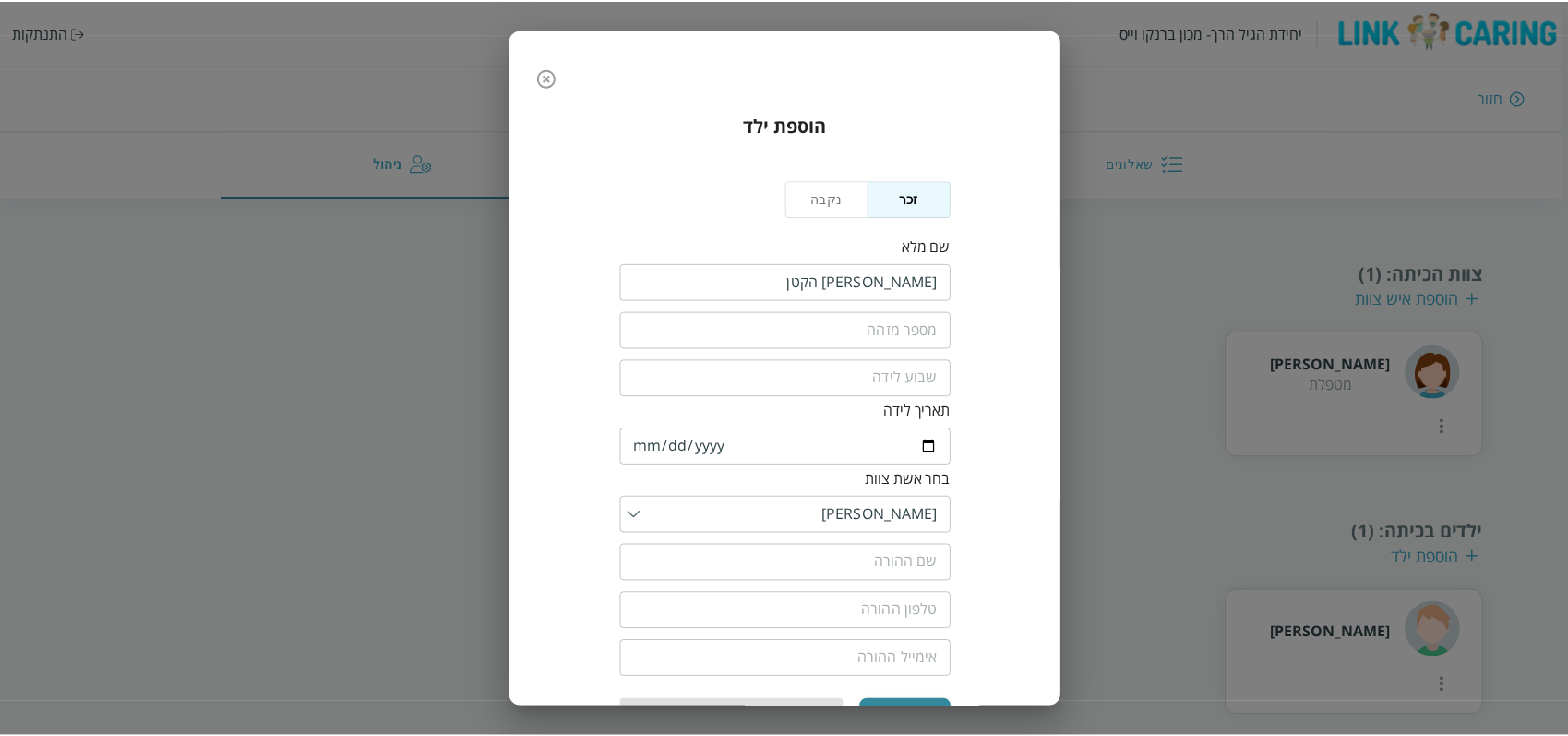
scroll to position [61, 0]
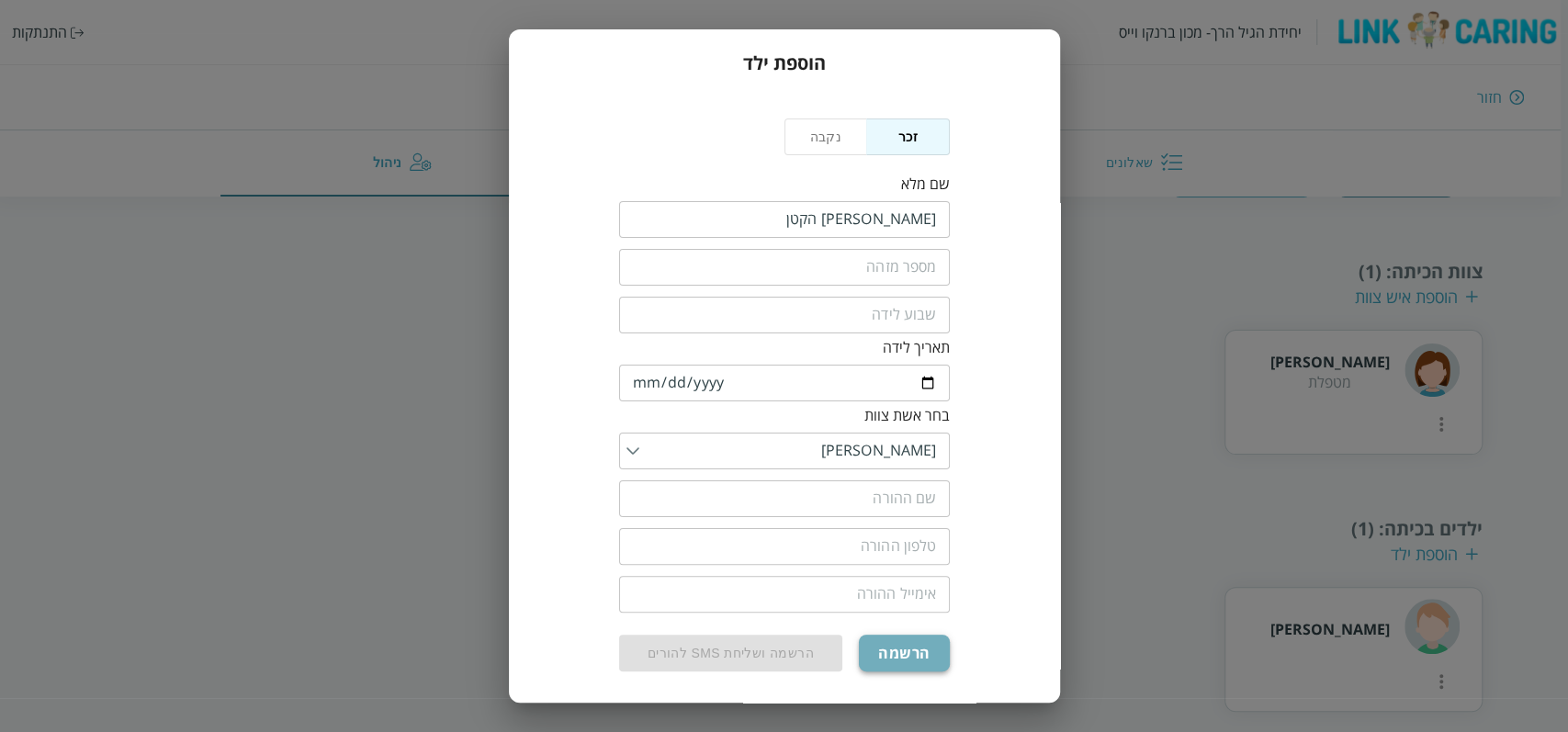
click at [914, 653] on button "הרשמה" at bounding box center [903, 652] width 90 height 37
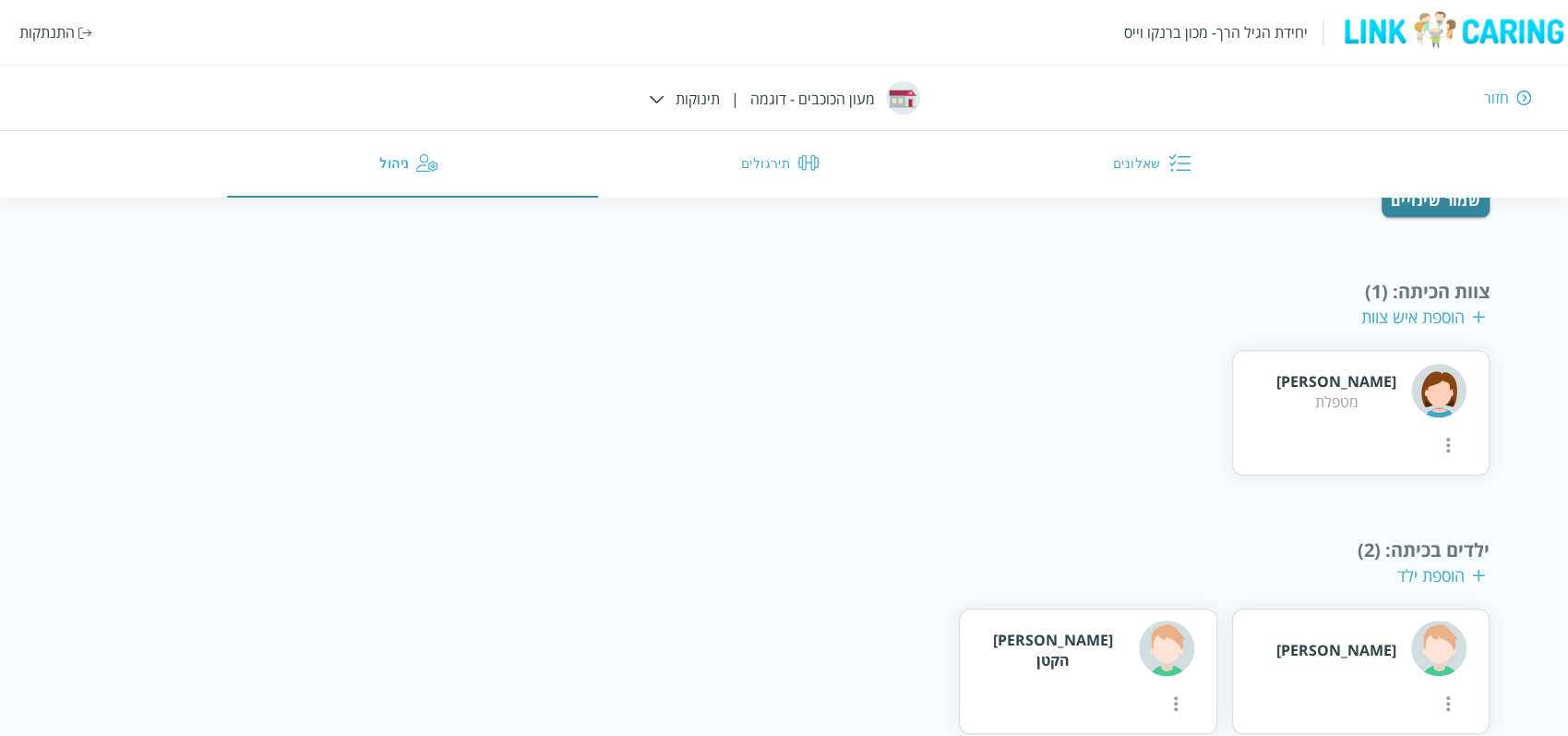
scroll to position [363, 0]
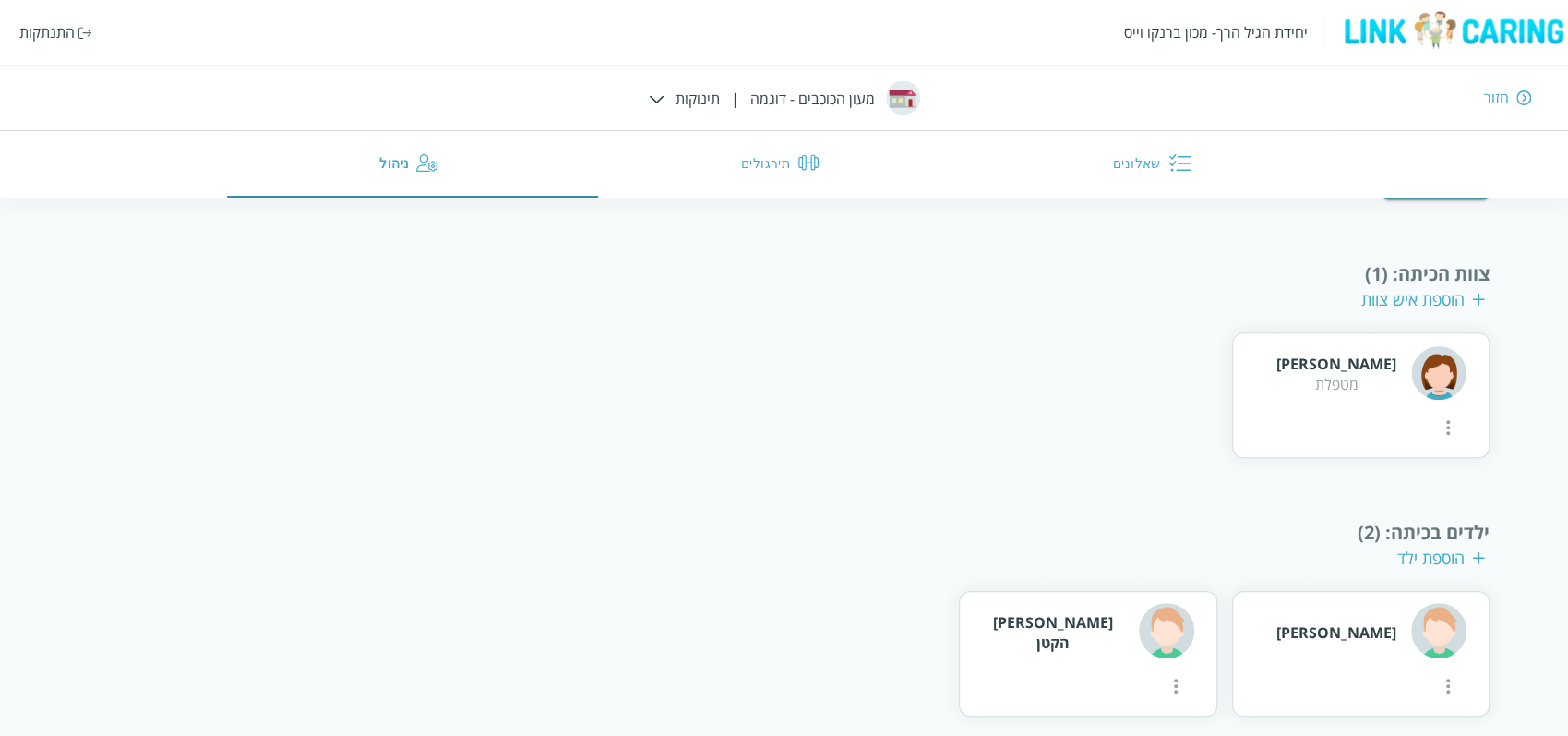
click at [1448, 547] on div "הוספת ילד" at bounding box center [1441, 558] width 87 height 22
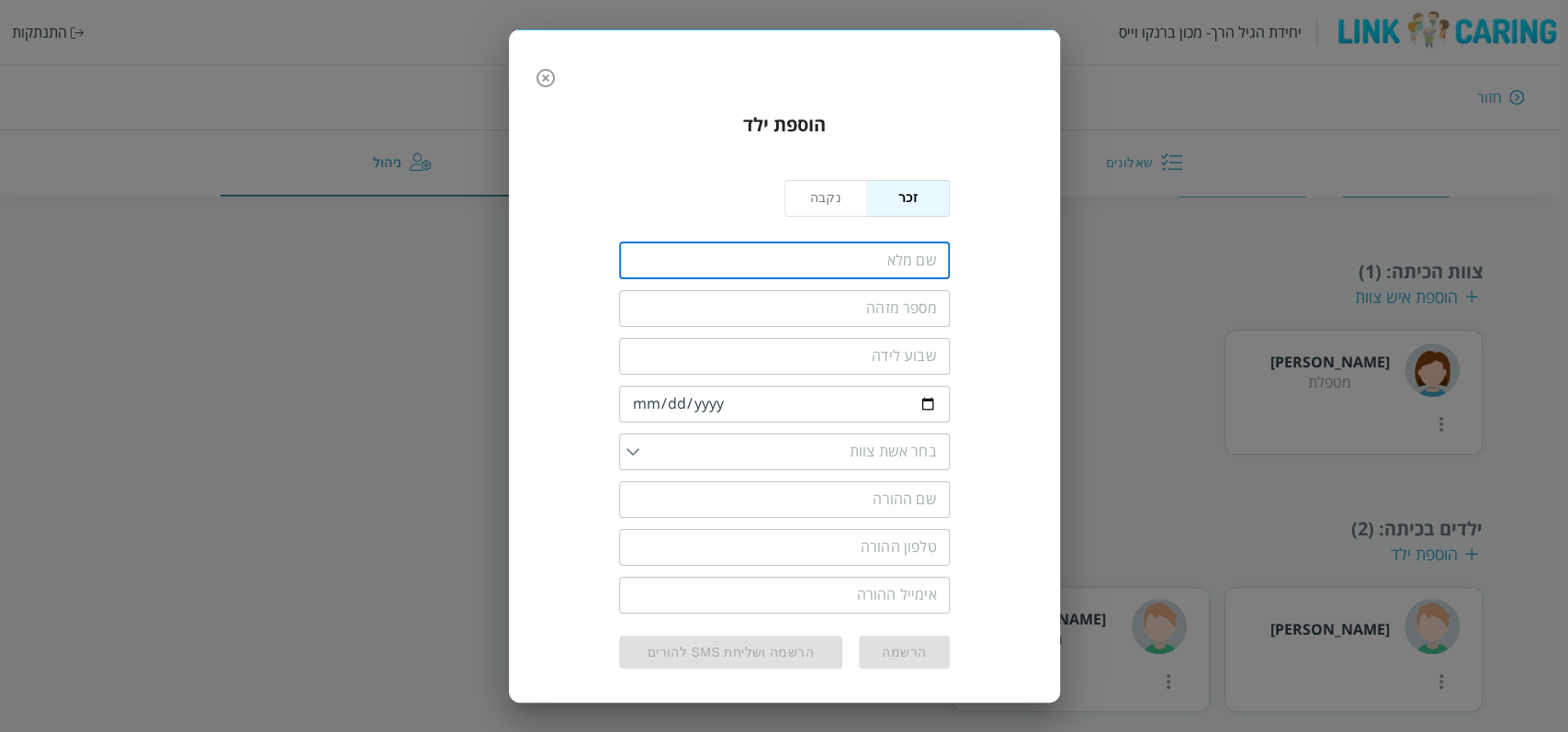
click at [913, 248] on input "fullName" at bounding box center [784, 260] width 330 height 37
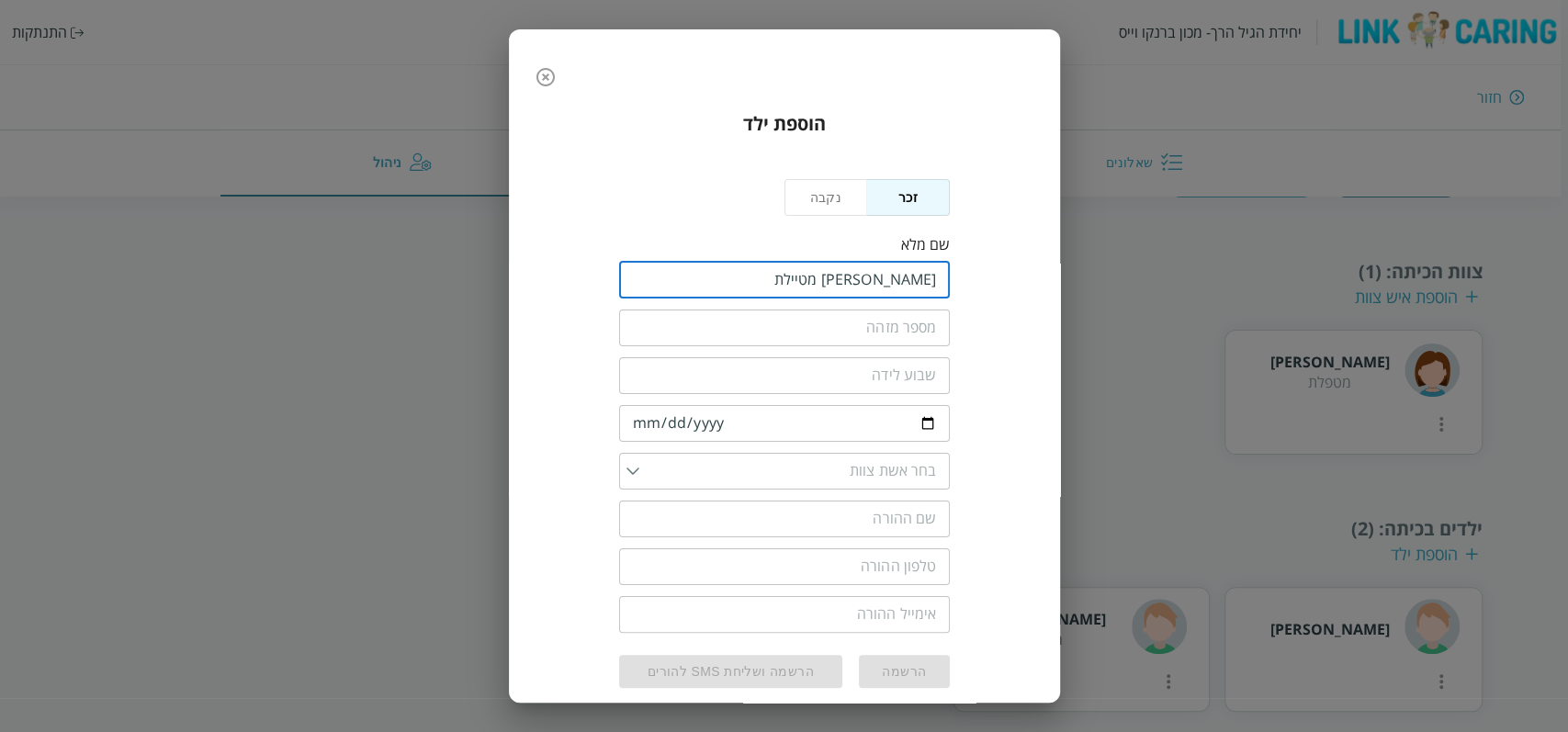
drag, startPoint x: 840, startPoint y: 280, endPoint x: 852, endPoint y: 281, distance: 12.0
click at [852, 281] on input "fullName" at bounding box center [784, 280] width 330 height 37
type input "איילת מטיילת"
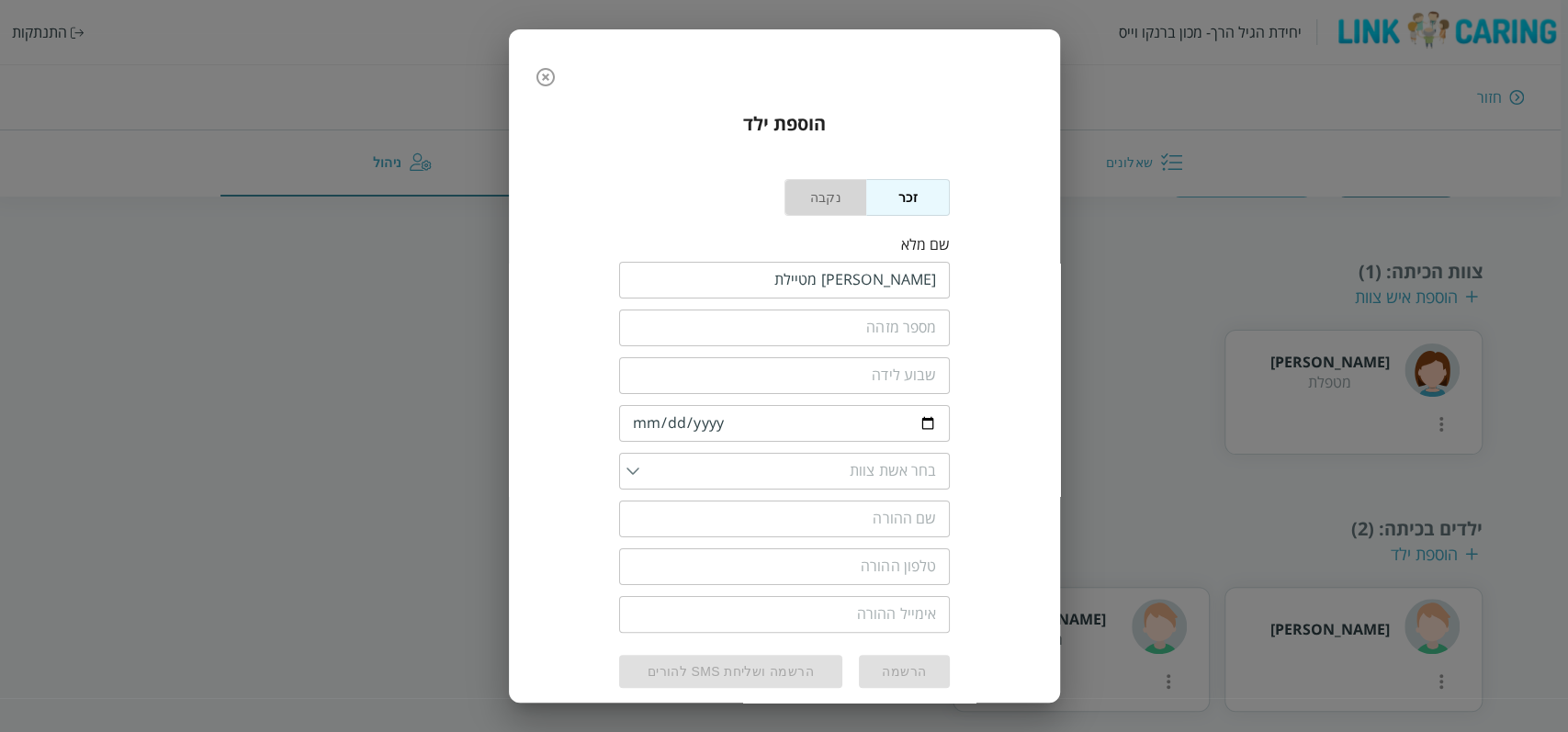
click at [834, 208] on button "נקבה" at bounding box center [826, 197] width 83 height 37
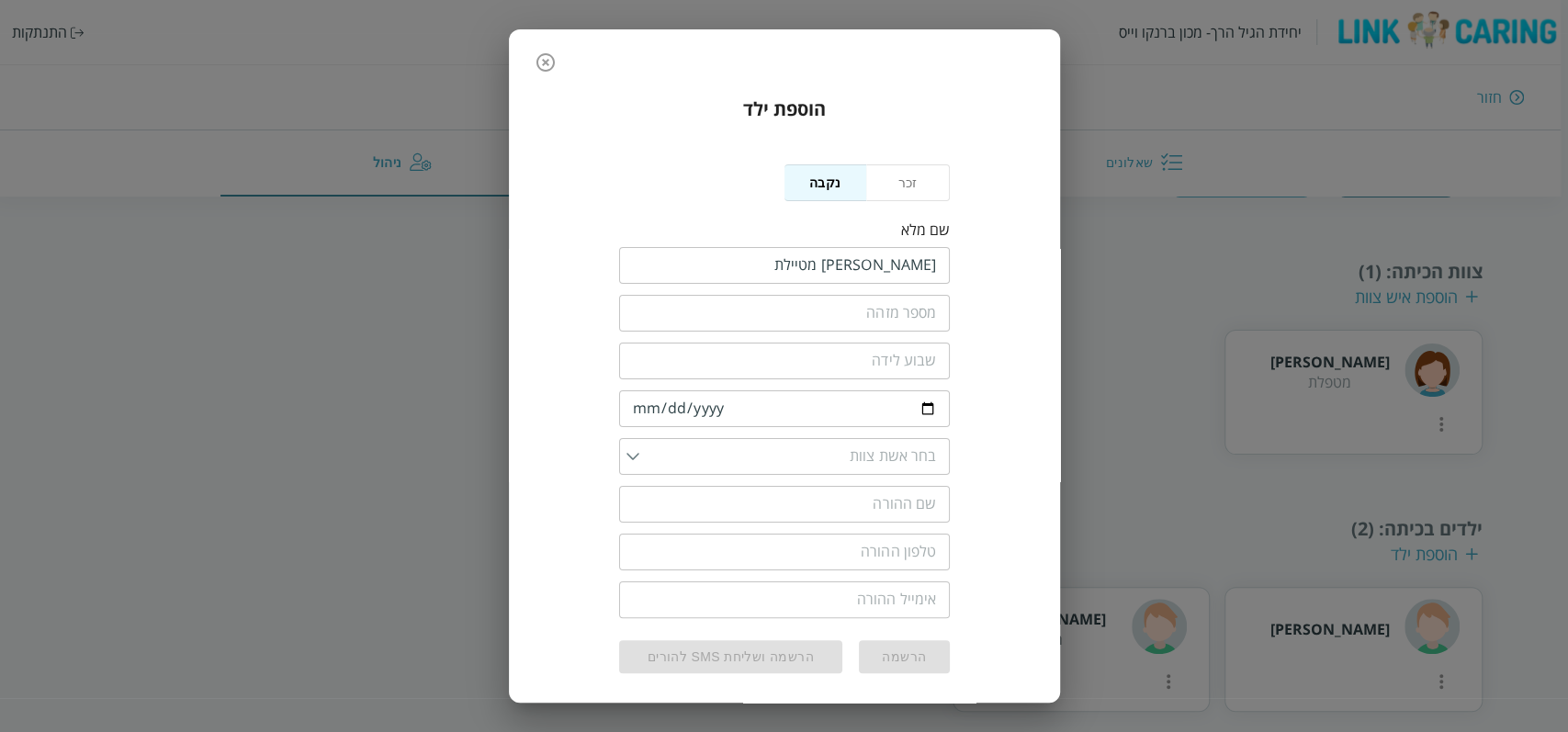
scroll to position [19, 0]
click at [638, 402] on input "date" at bounding box center [784, 405] width 330 height 37
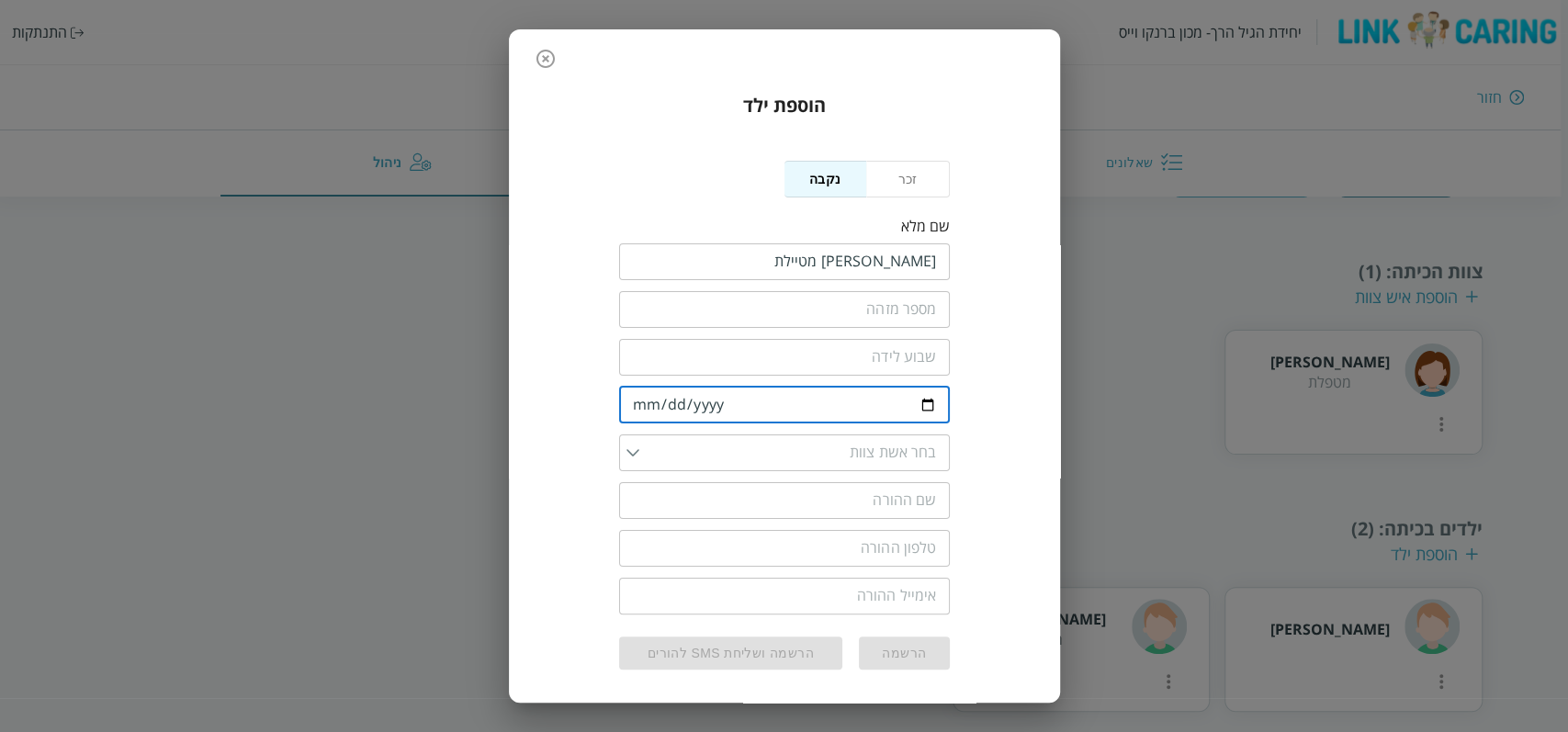
click at [638, 402] on input "date" at bounding box center [784, 405] width 330 height 37
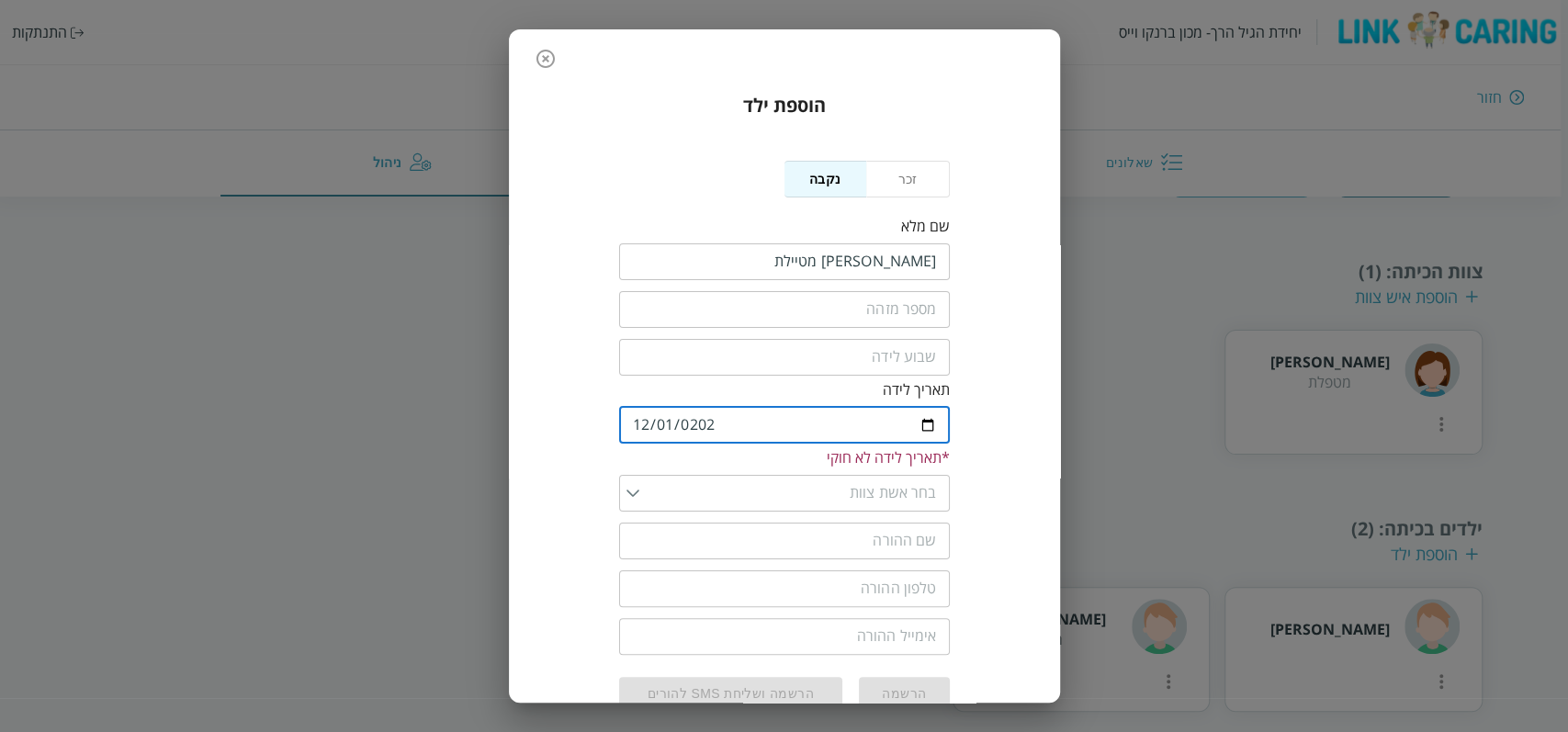
type input "2024-12-01"
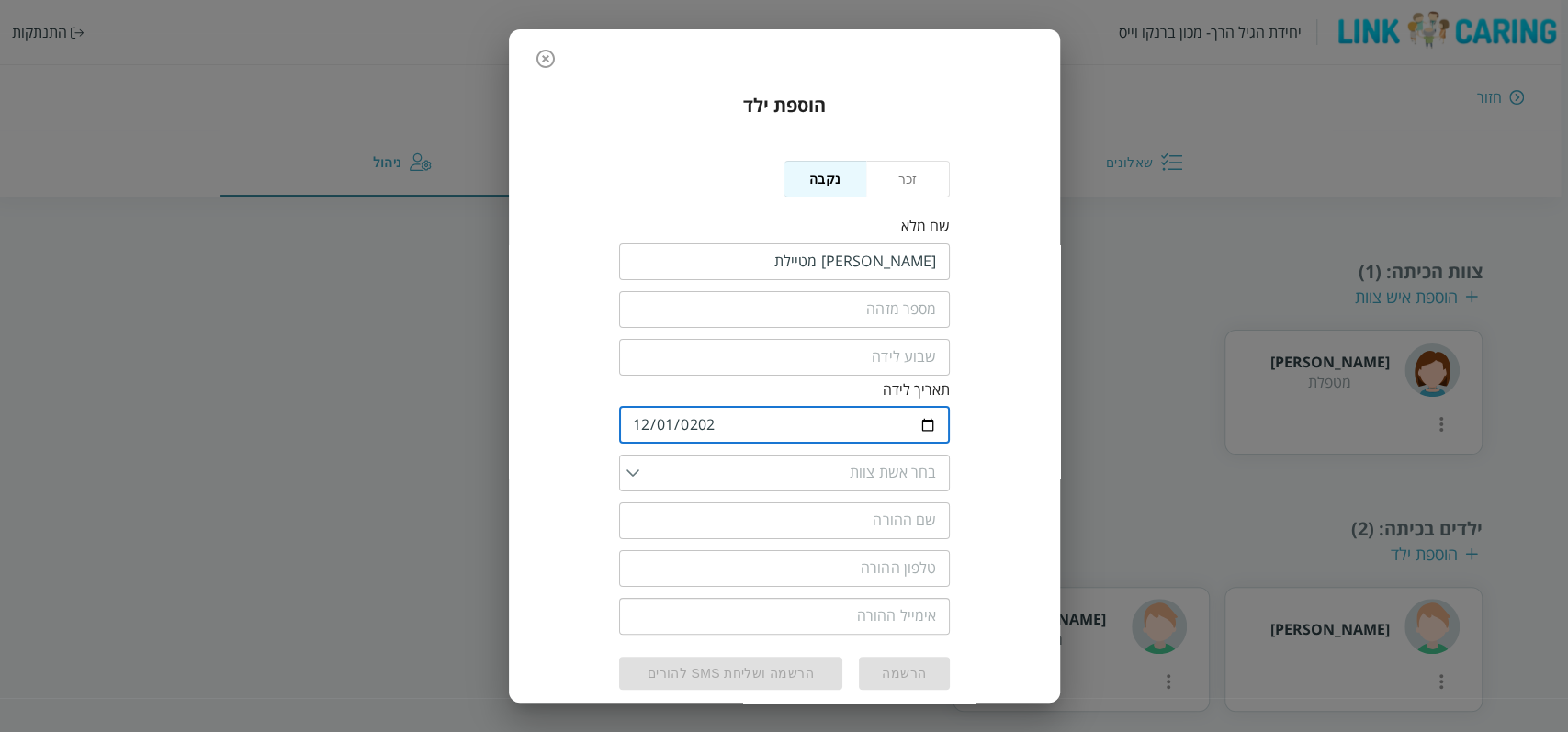
click at [808, 473] on input "list" at bounding box center [787, 473] width 298 height 37
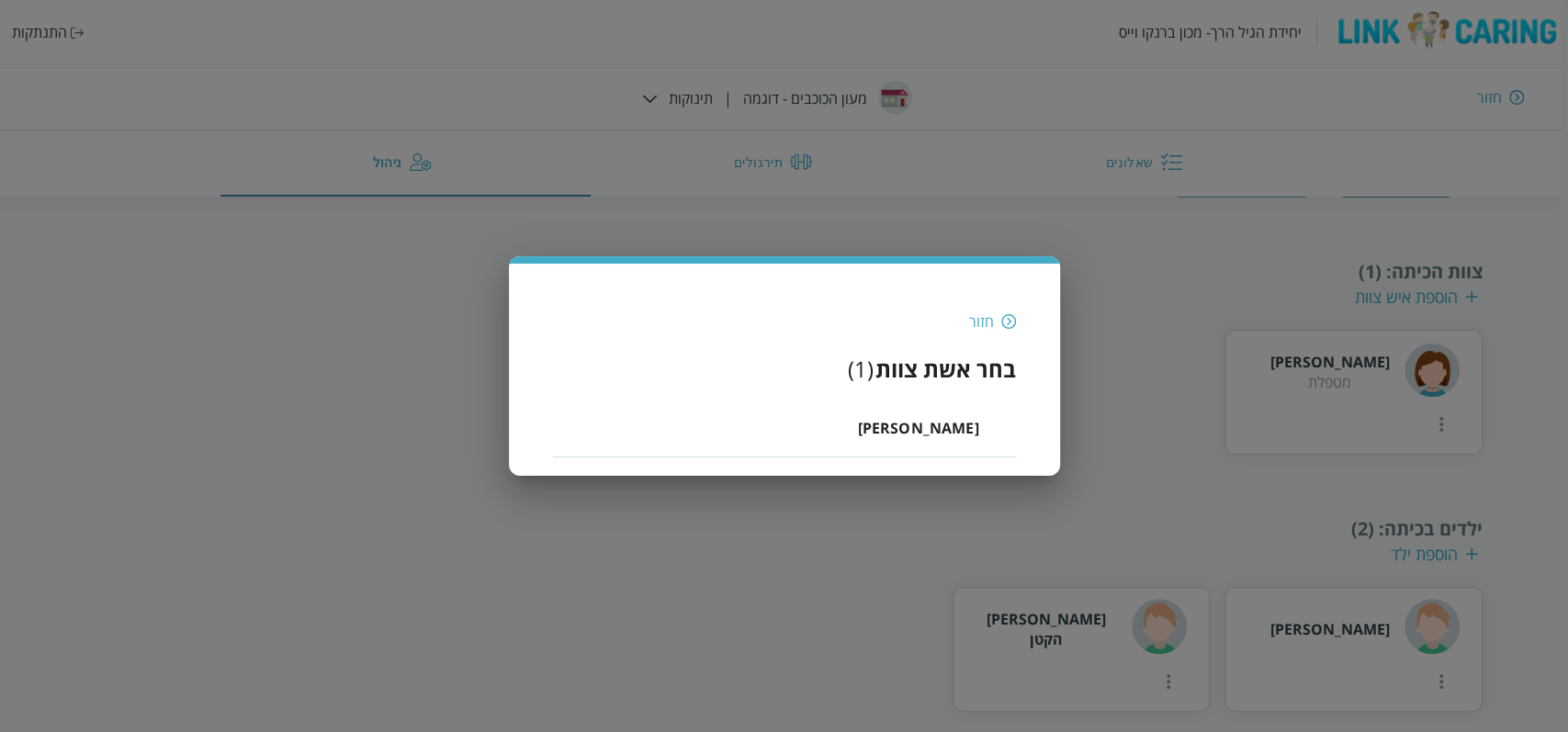
scroll to position [0, 0]
click at [847, 424] on li "טל גרינברג" at bounding box center [784, 427] width 463 height 58
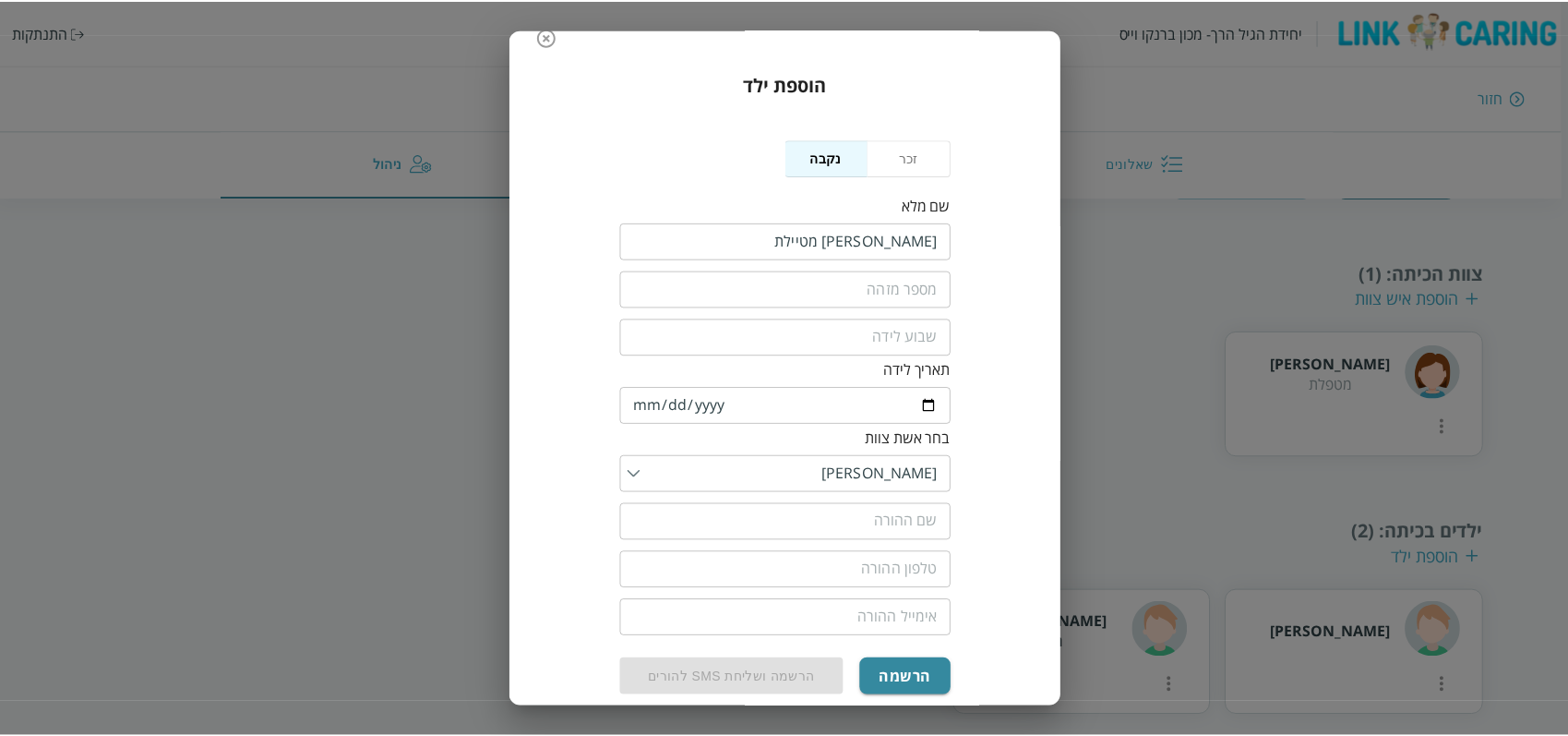
scroll to position [61, 0]
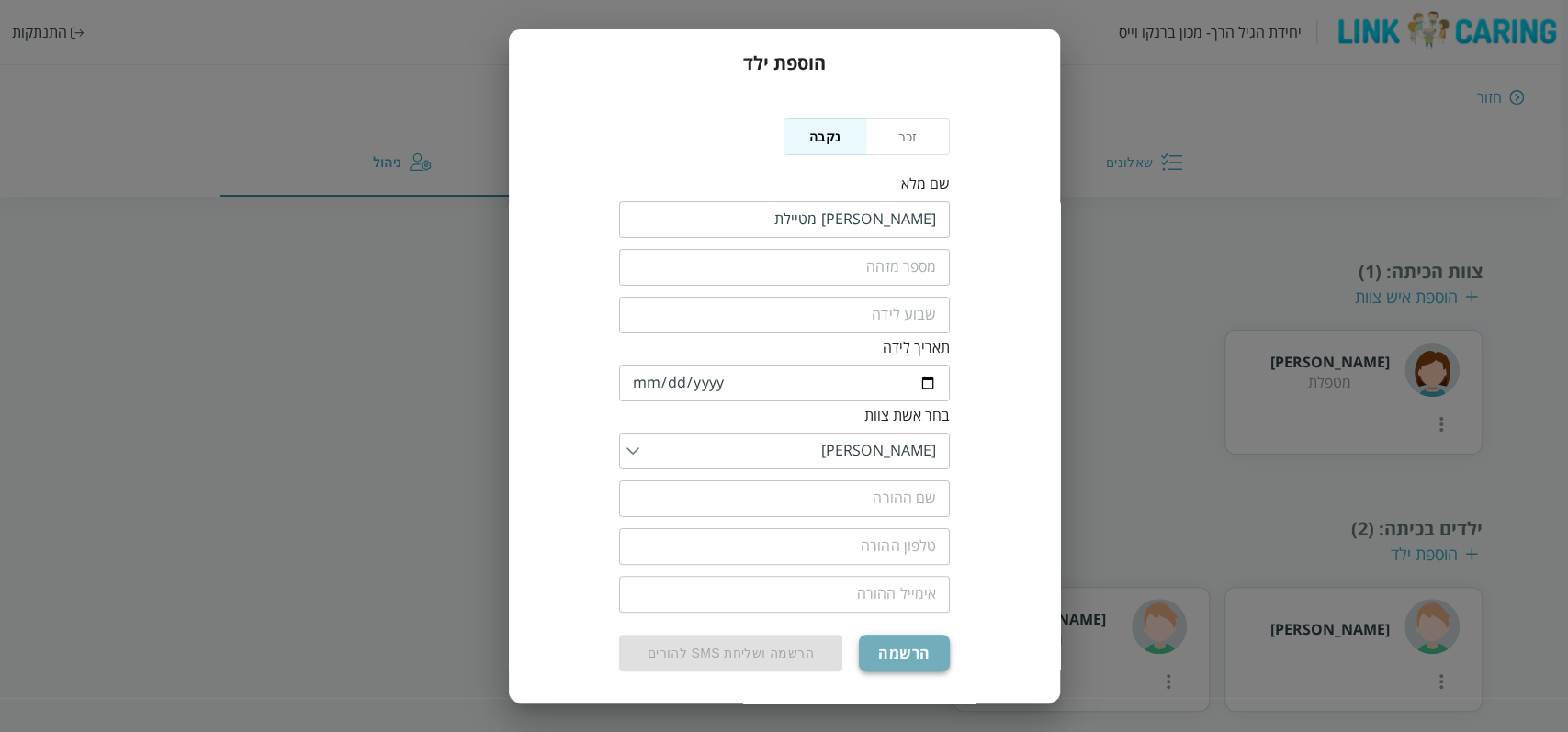
click at [917, 646] on button "הרשמה" at bounding box center [903, 652] width 90 height 37
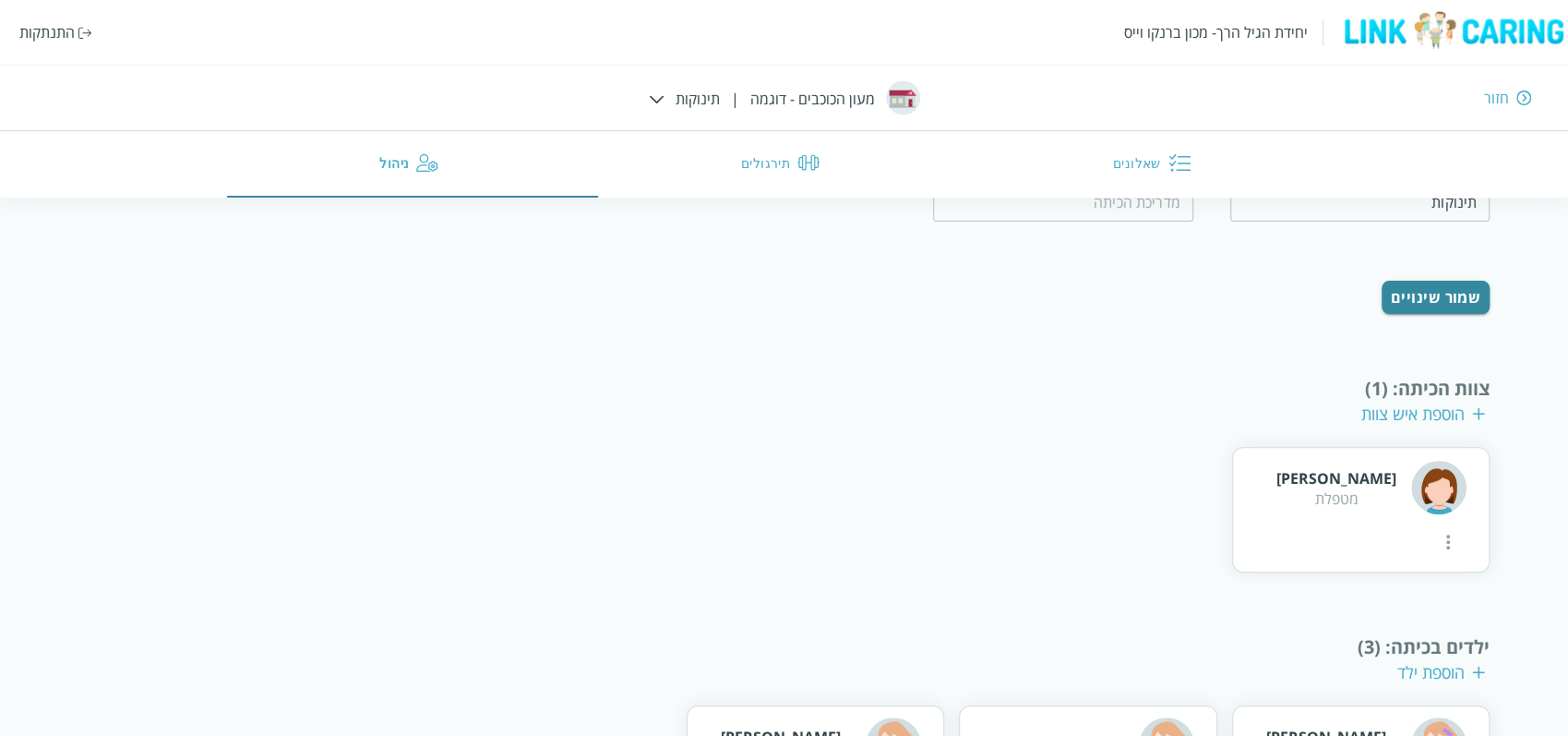
scroll to position [117, 0]
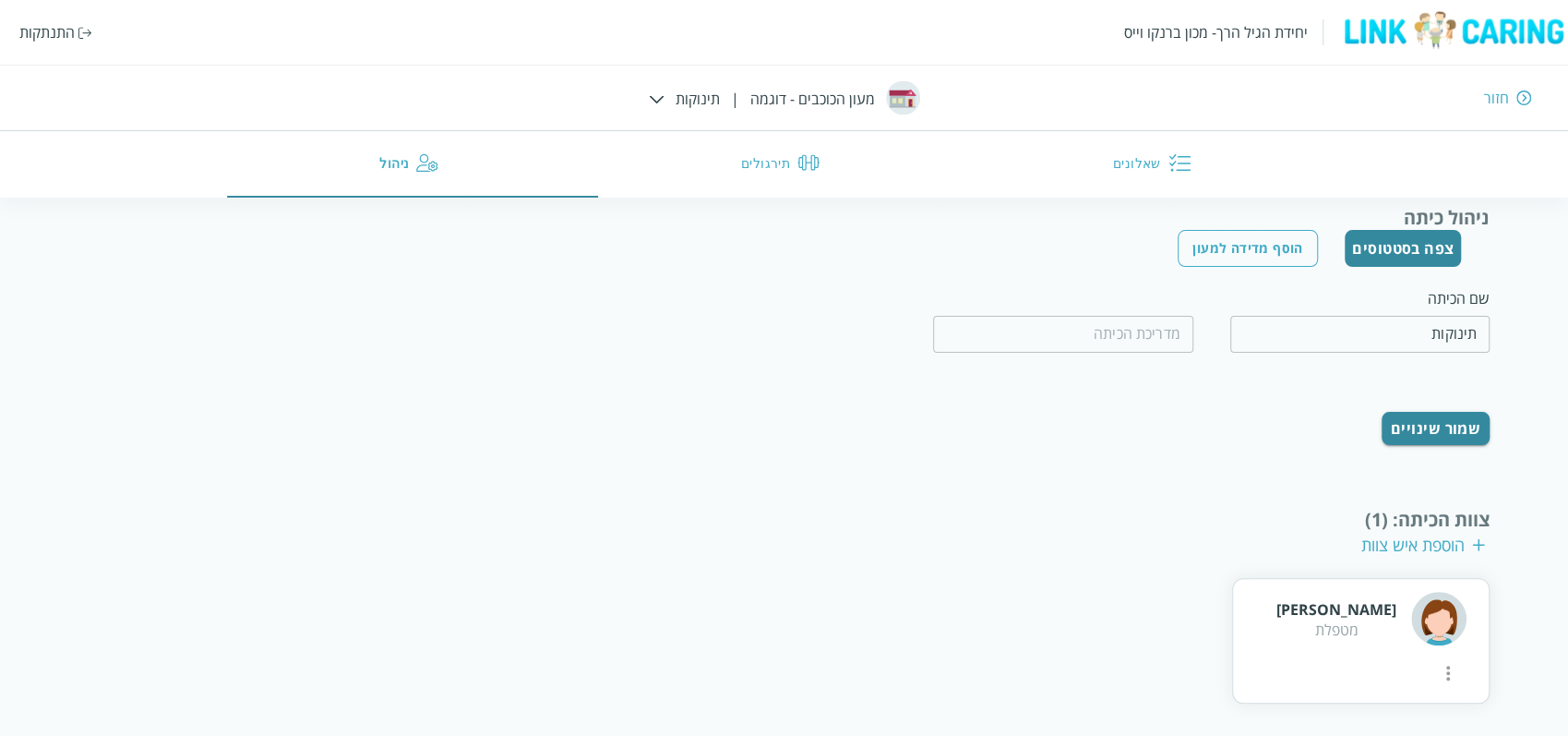
click at [1152, 160] on button "שאלונים" at bounding box center [1155, 164] width 371 height 67
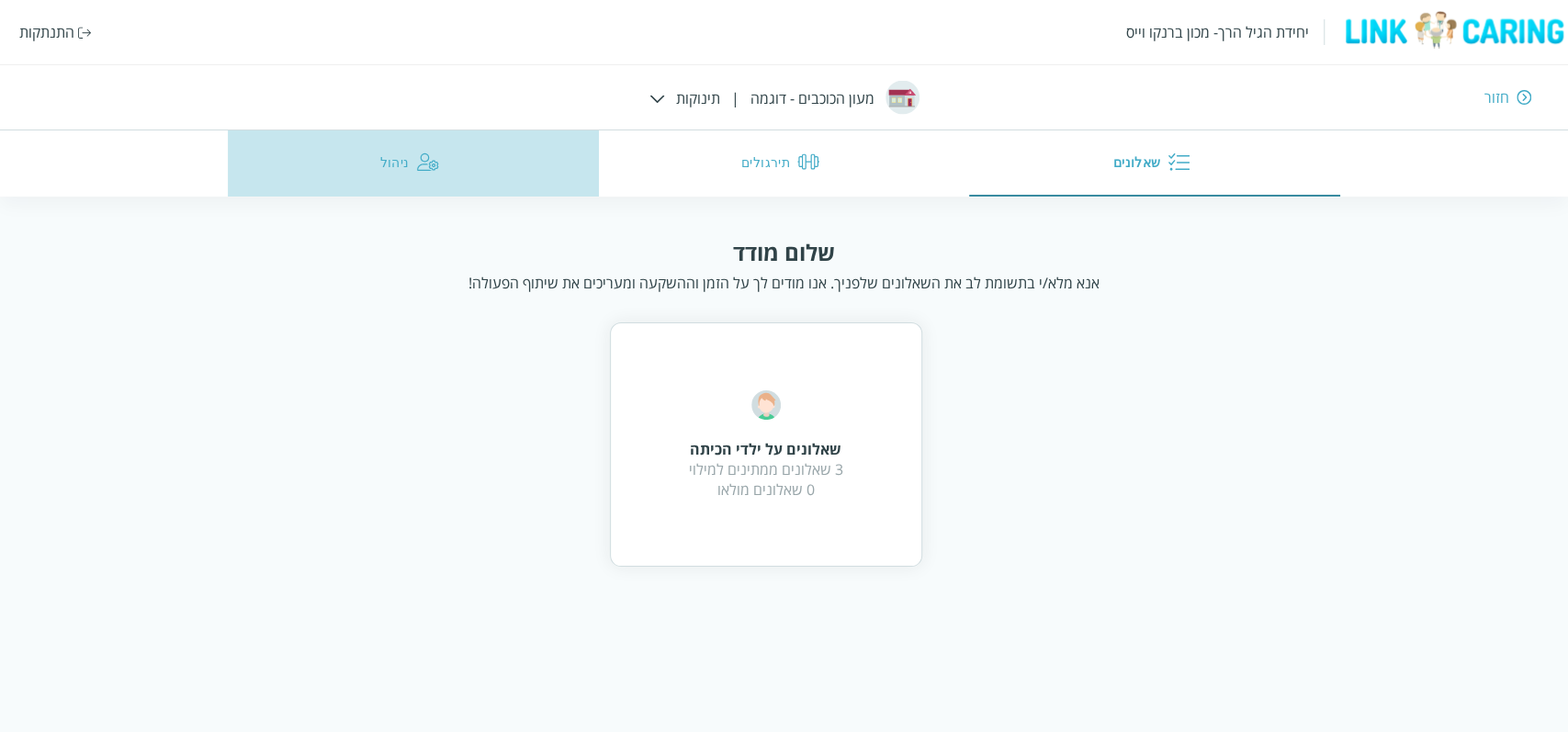
click at [398, 157] on button "ניהול" at bounding box center [413, 163] width 371 height 66
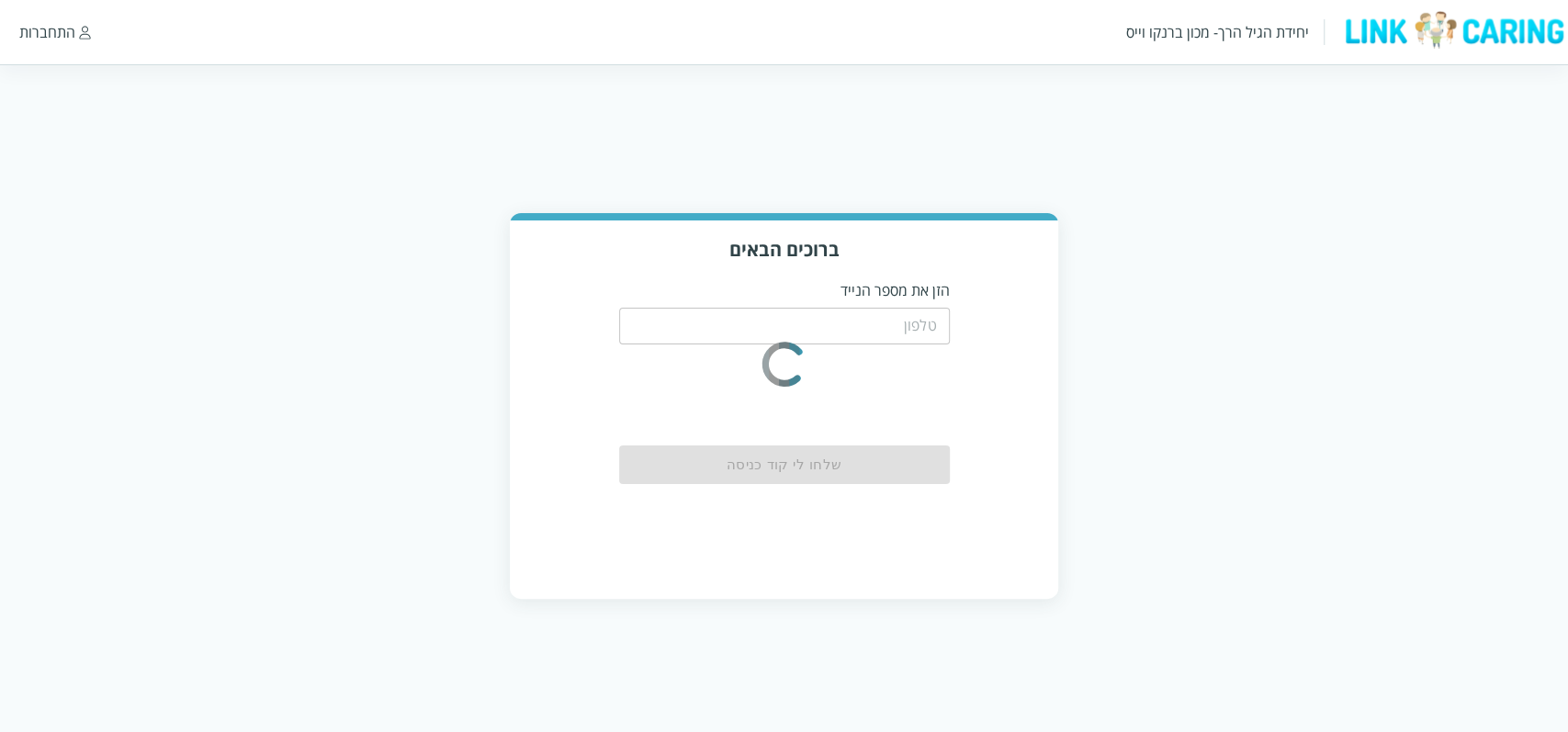
click at [889, 326] on input "tel" at bounding box center [784, 325] width 330 height 37
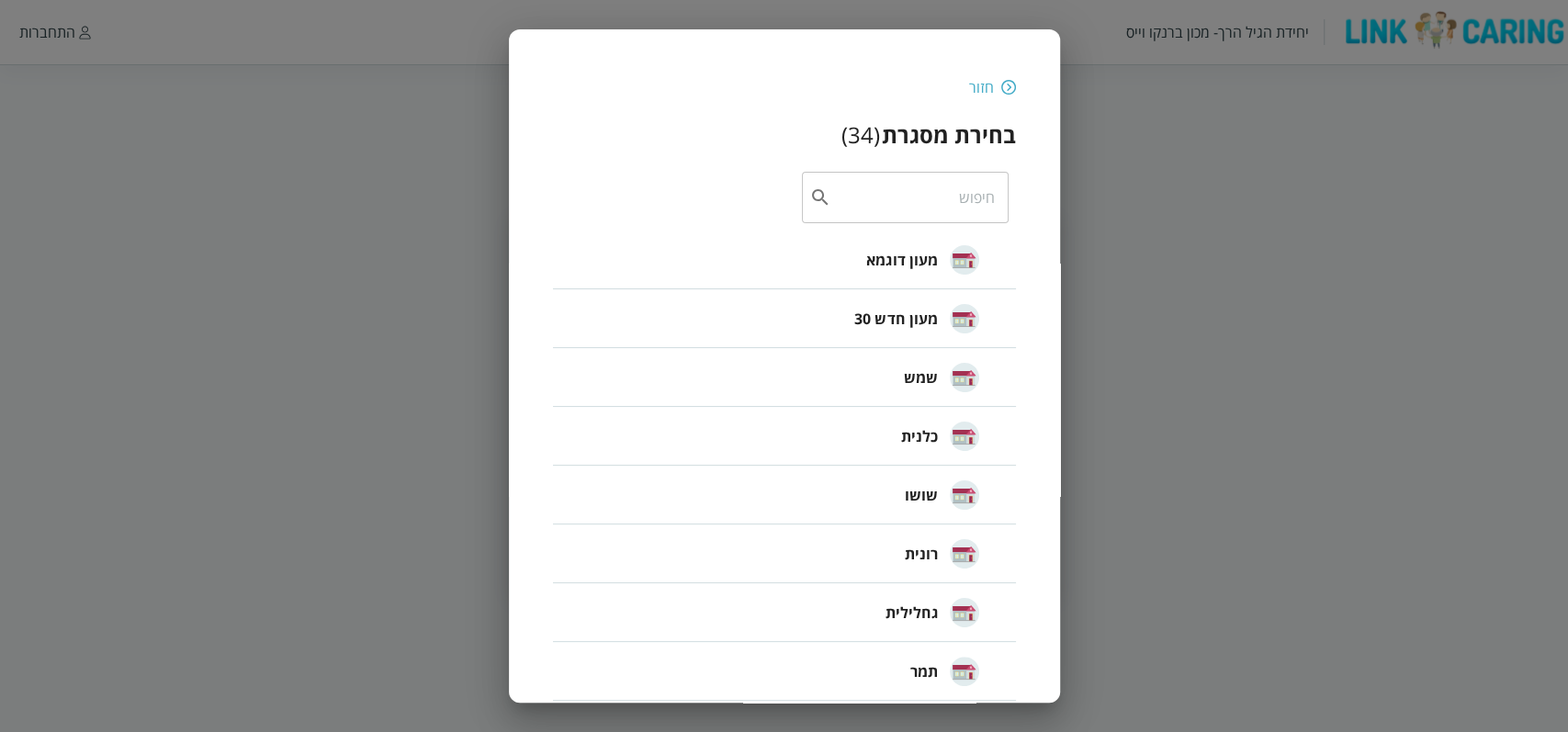
click at [1002, 90] on img at bounding box center [1008, 87] width 15 height 17
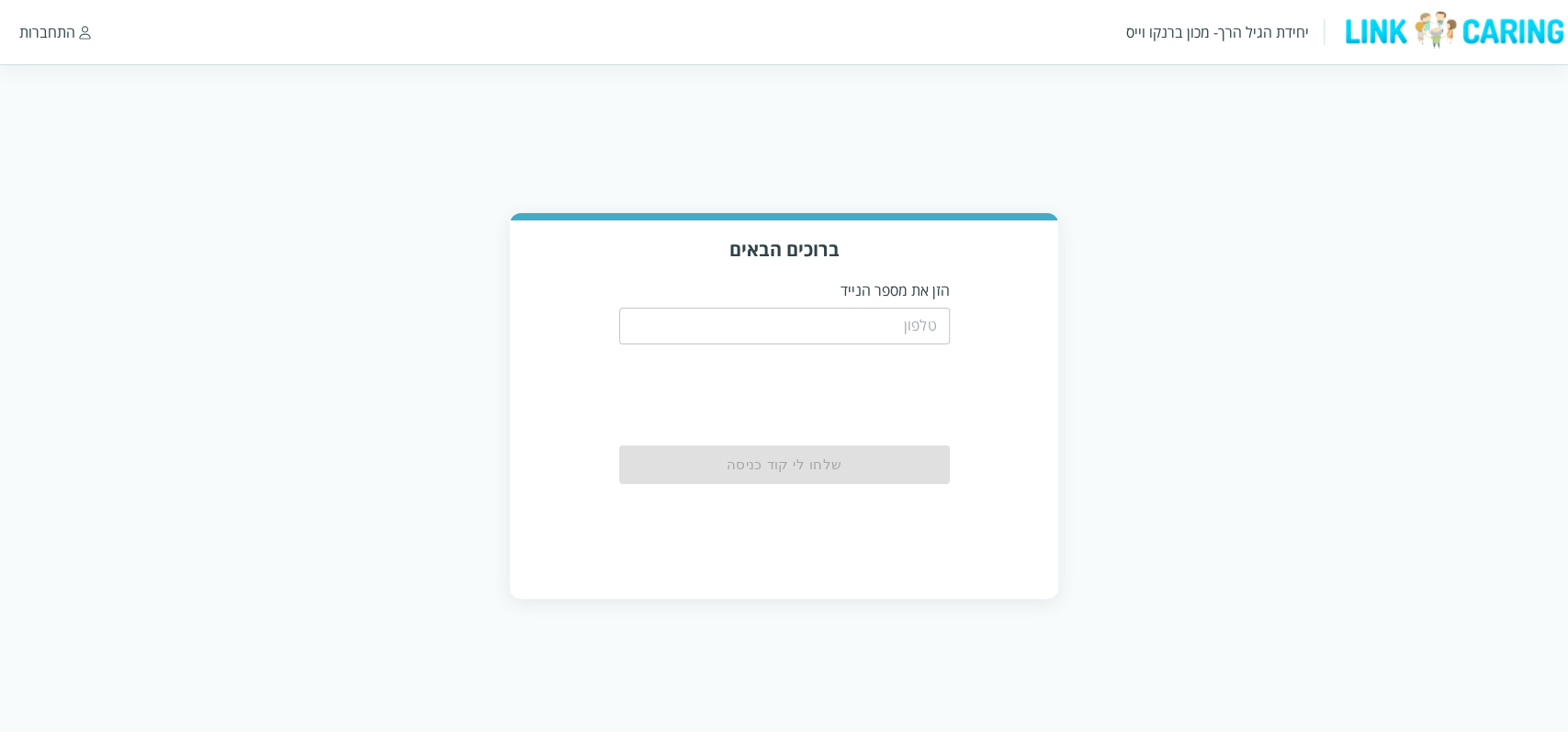
click at [885, 325] on input "tel" at bounding box center [784, 325] width 330 height 37
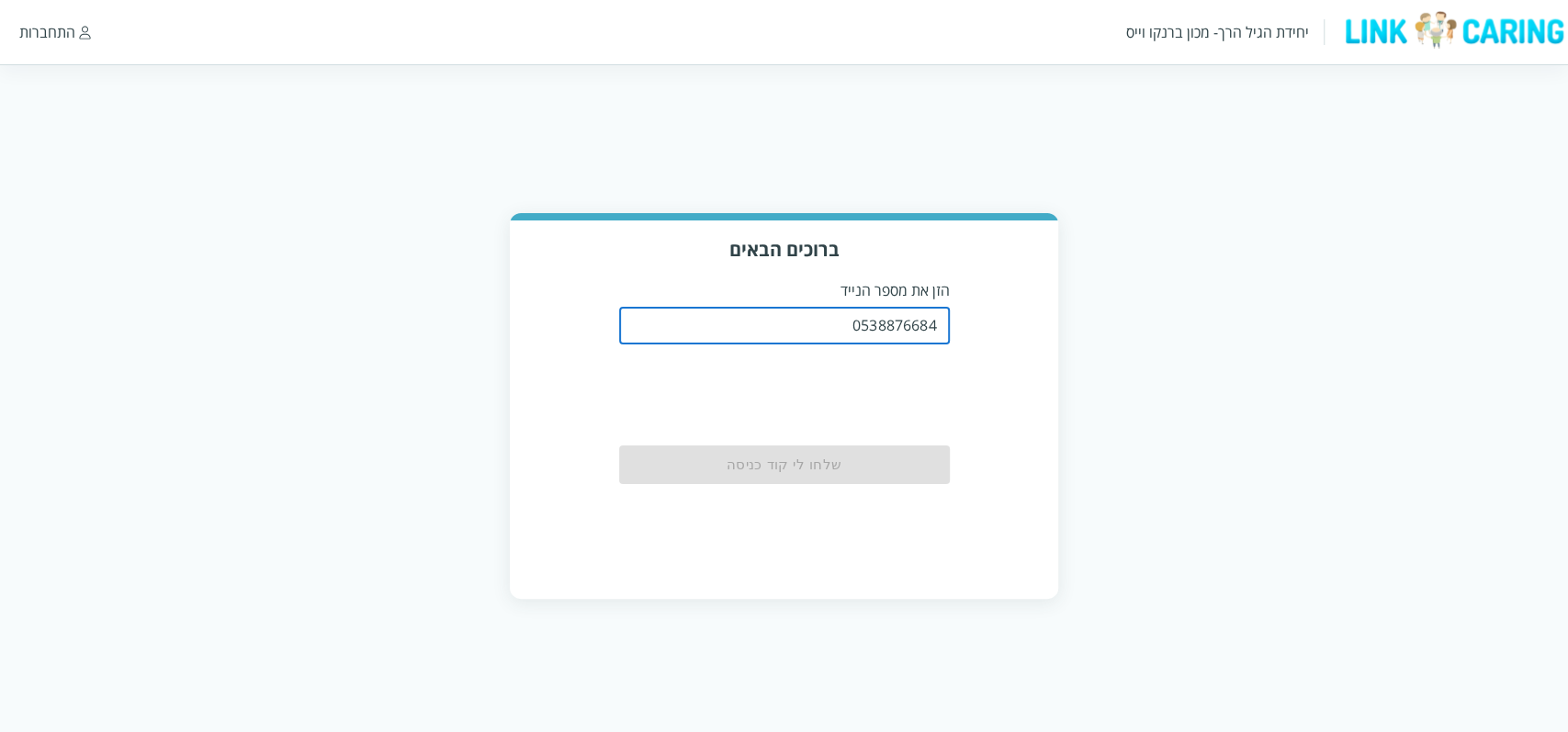
type input "0538876684"
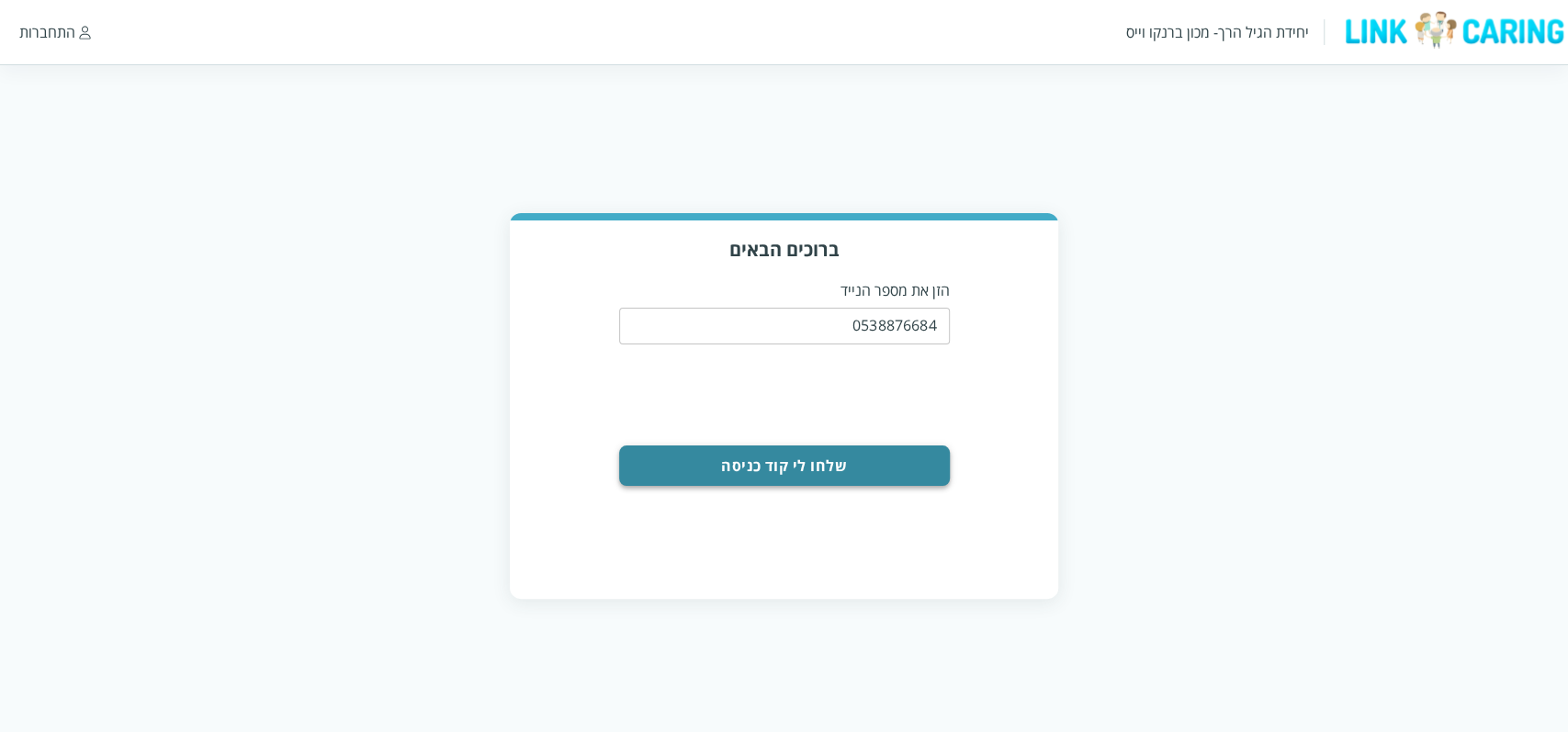
click at [861, 472] on button "שלחו לי קוד כניסה" at bounding box center [784, 465] width 330 height 41
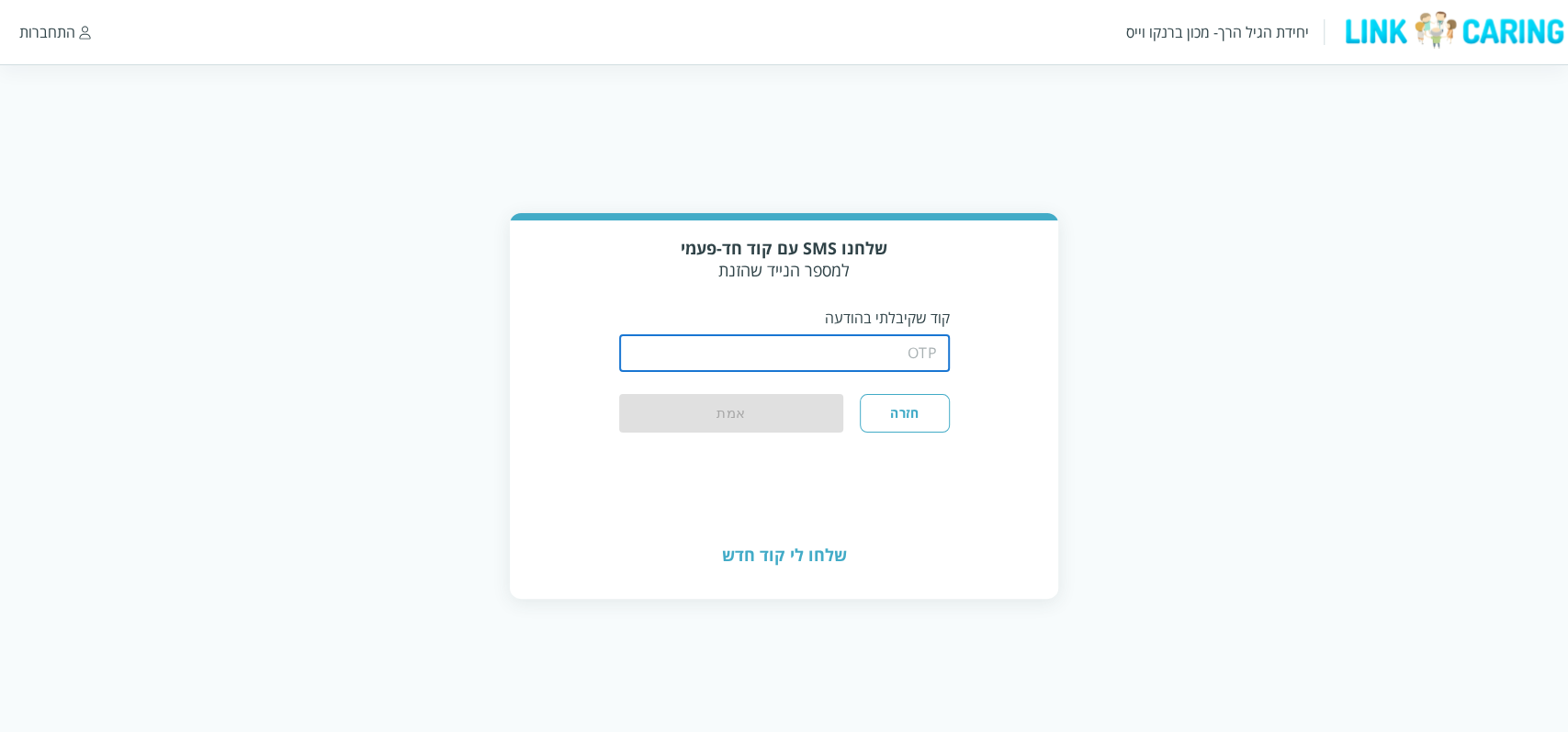
click at [881, 356] on input "string" at bounding box center [784, 353] width 330 height 37
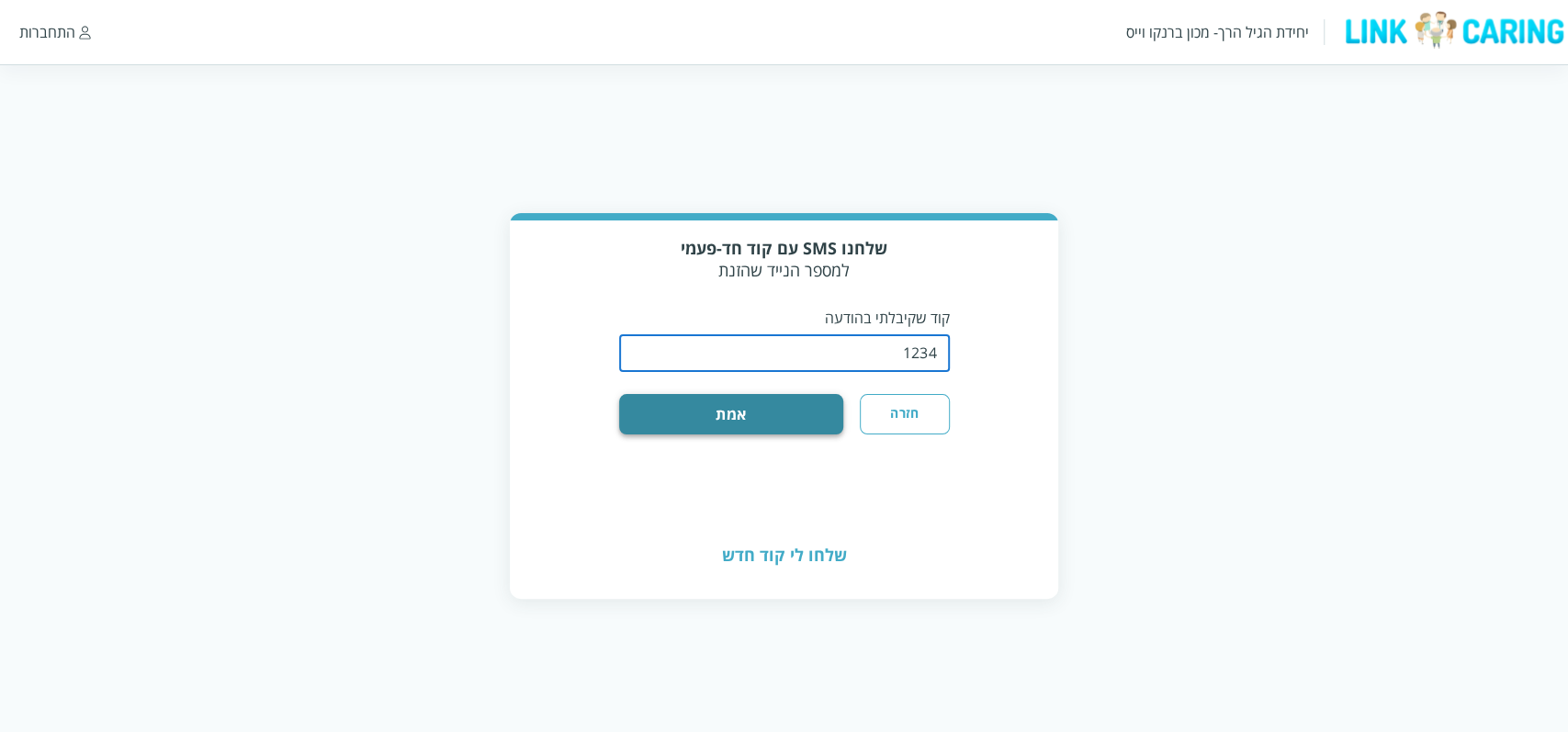
type input "1234"
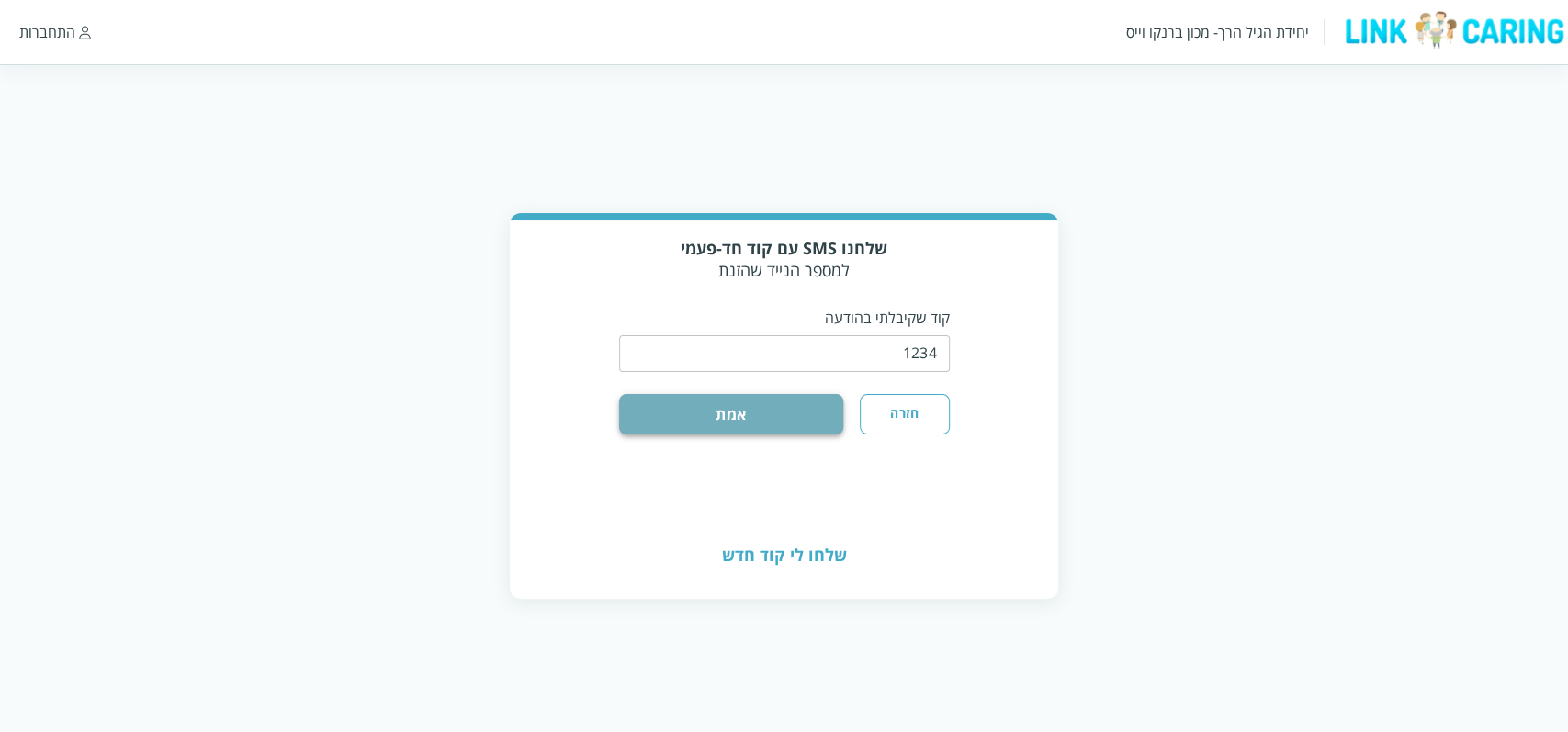
click at [796, 422] on button "אמת" at bounding box center [731, 413] width 225 height 41
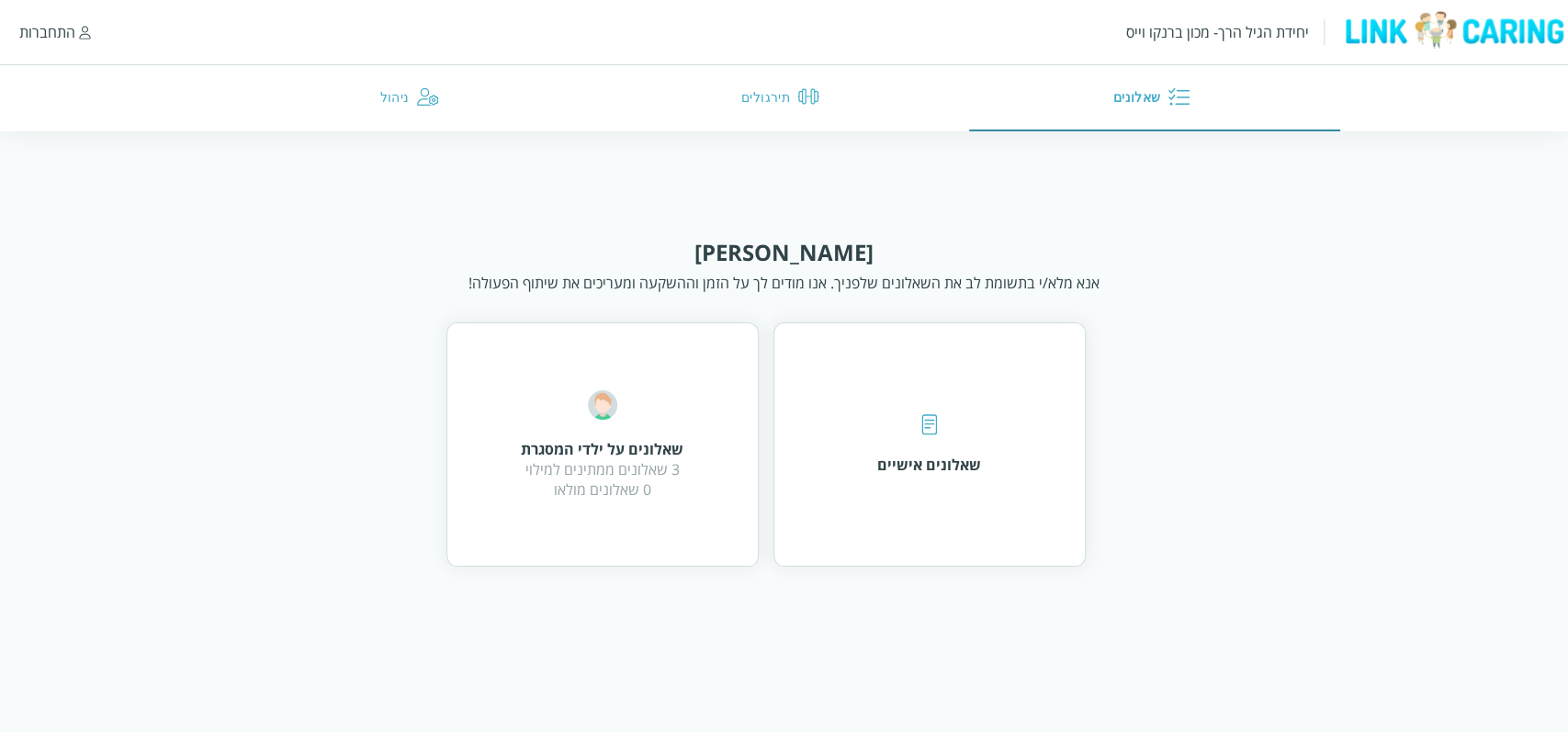
click at [73, 32] on div "התחברות" at bounding box center [54, 32] width 71 height 20
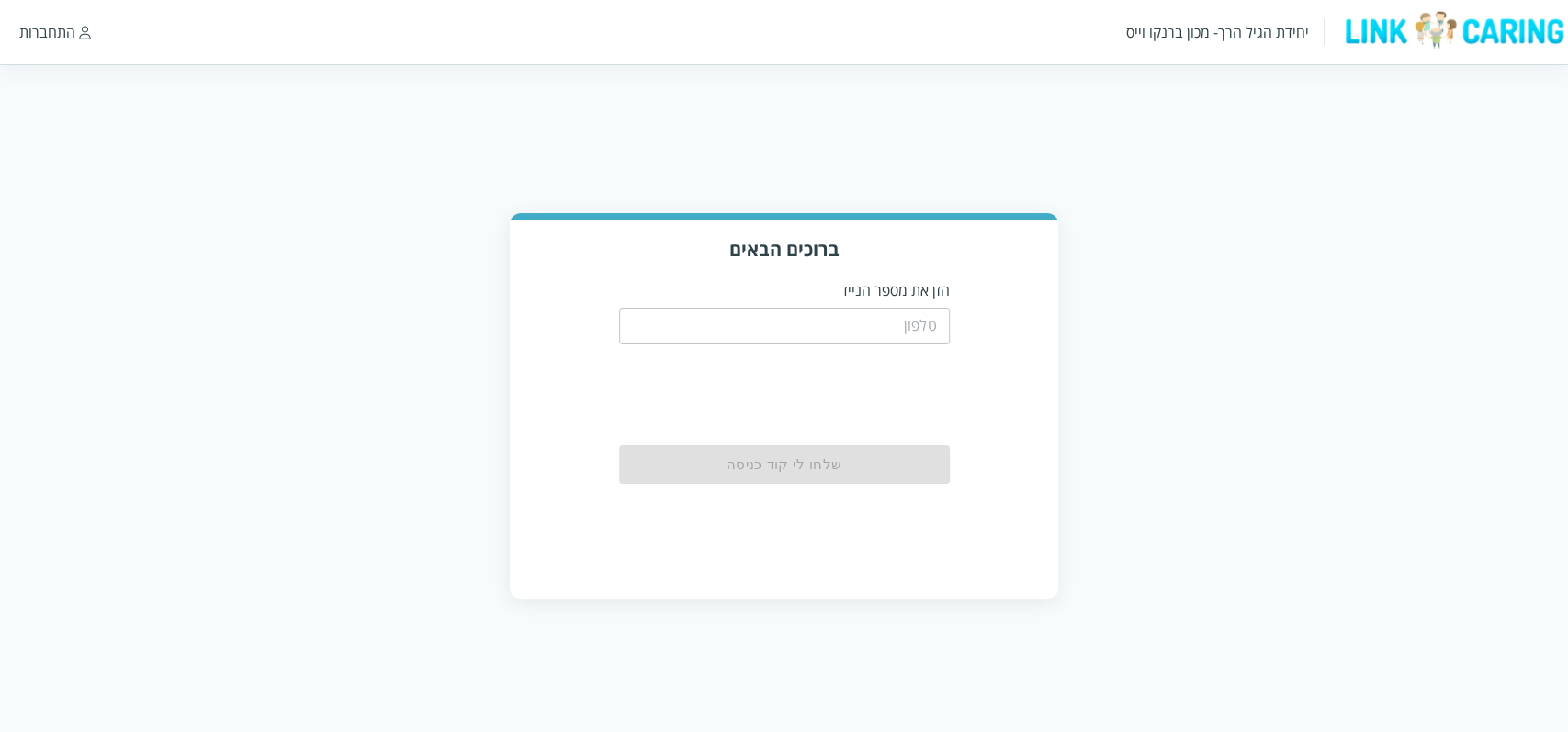
click at [718, 321] on input "tel" at bounding box center [784, 325] width 330 height 37
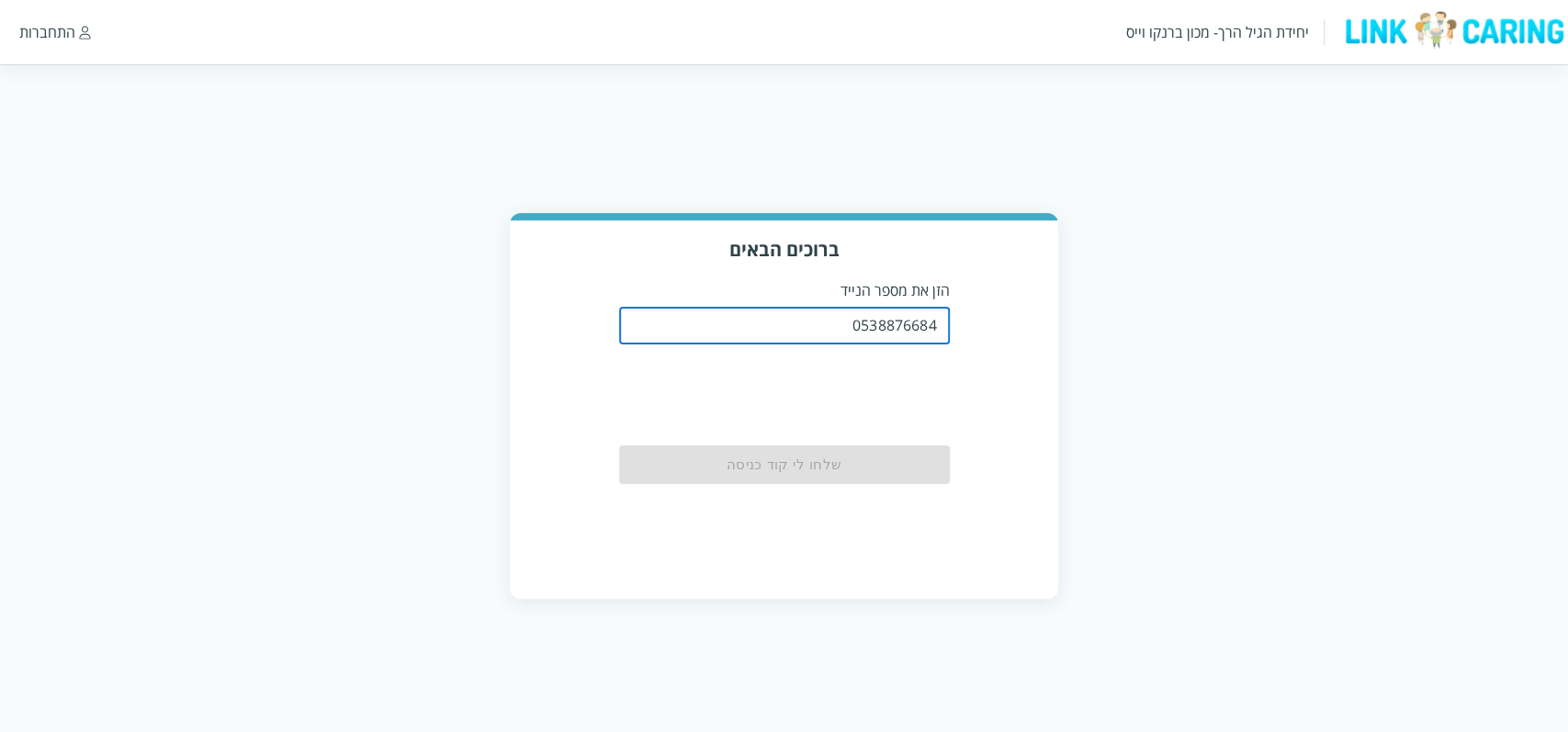
type input "0538876684"
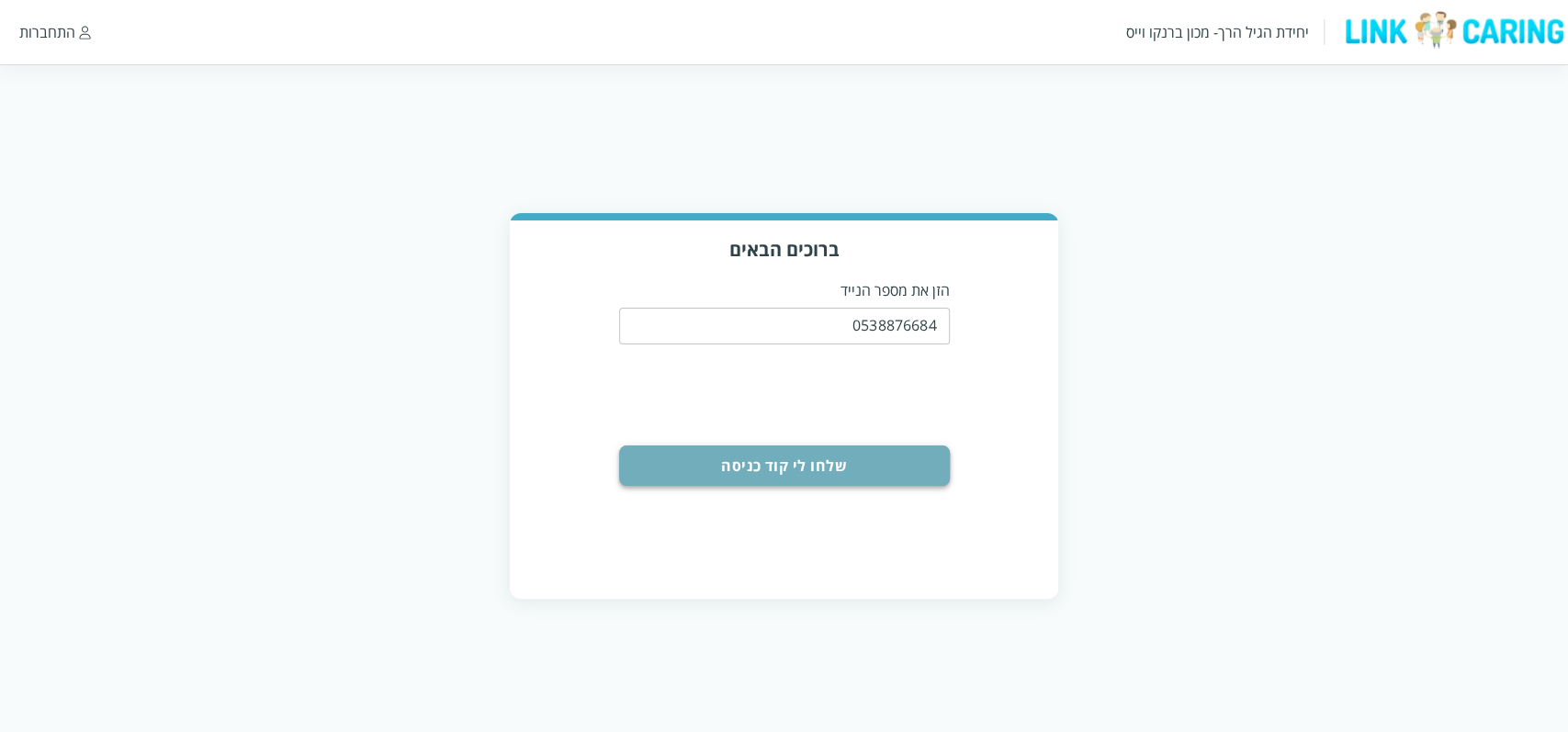
click at [826, 467] on button "שלחו לי קוד כניסה" at bounding box center [784, 465] width 330 height 41
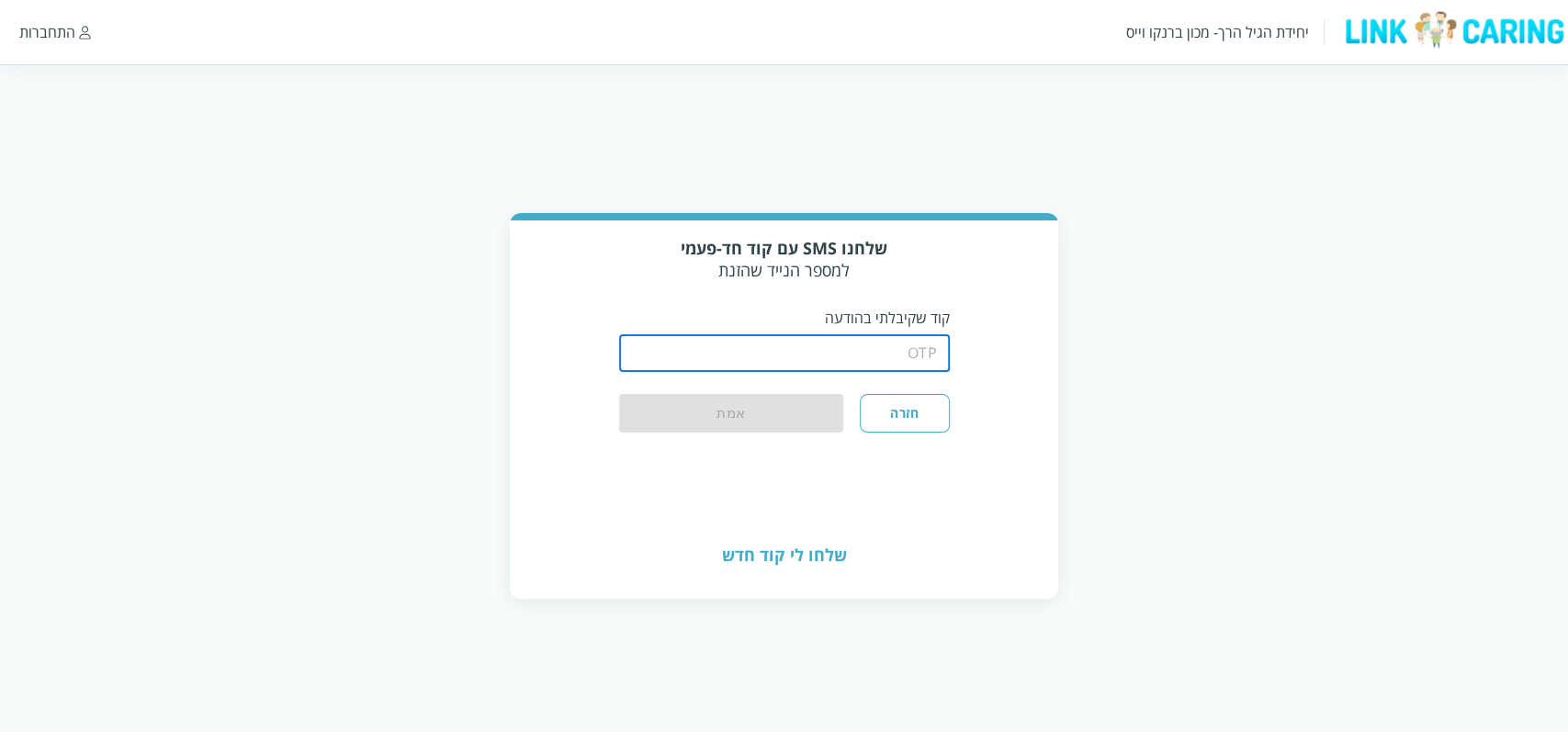
click at [899, 360] on input "string" at bounding box center [784, 353] width 330 height 37
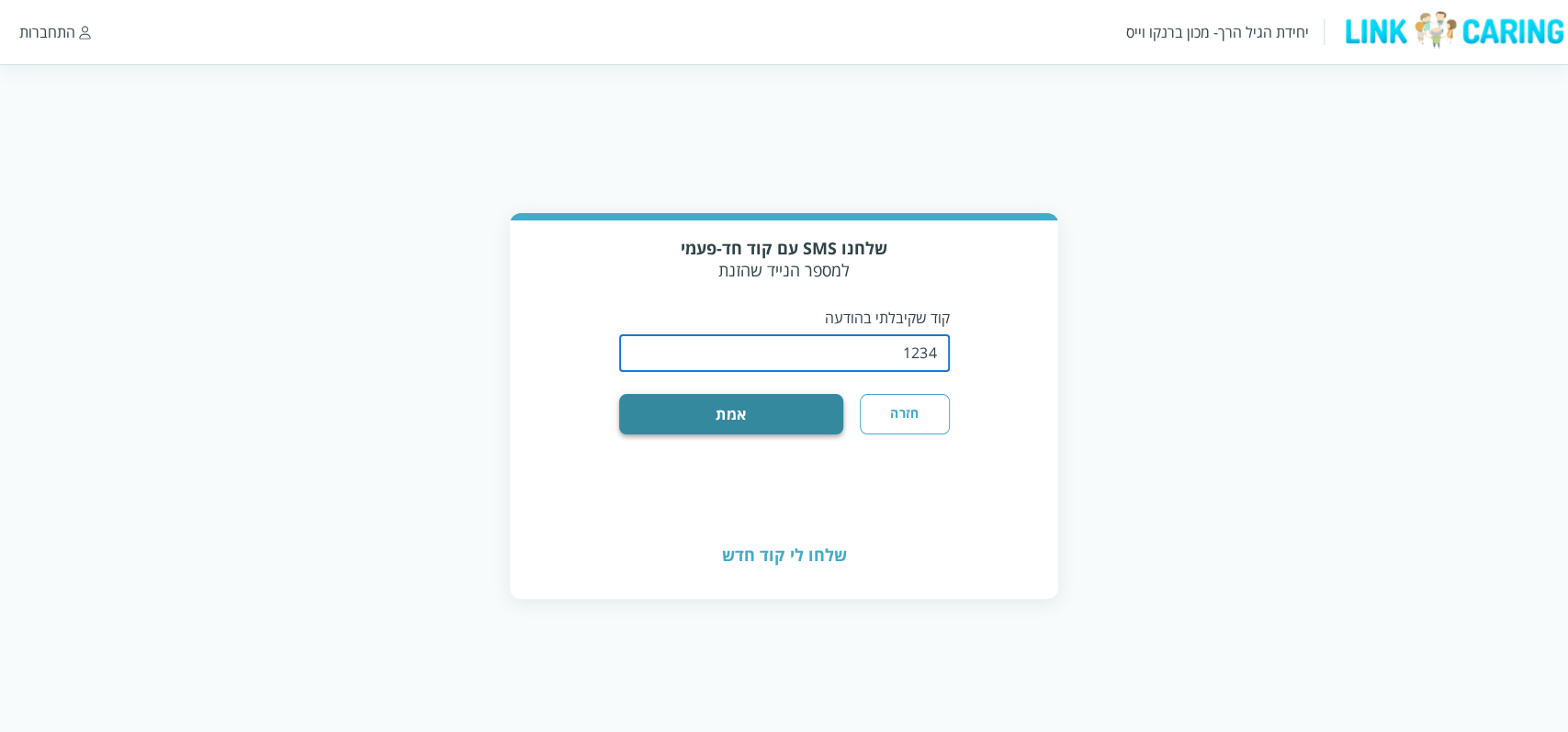
type input "1234"
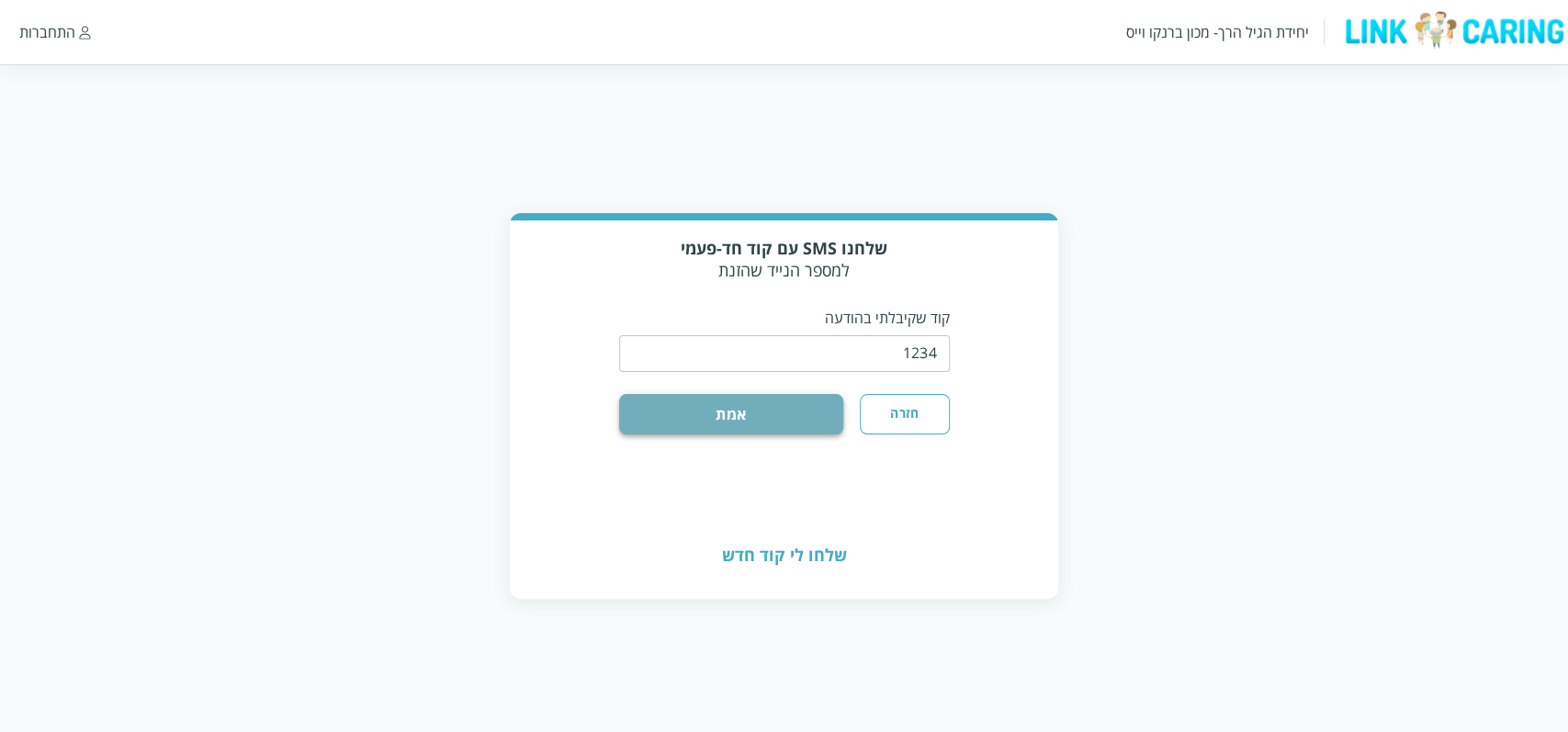
click at [799, 415] on button "אמת" at bounding box center [731, 413] width 225 height 41
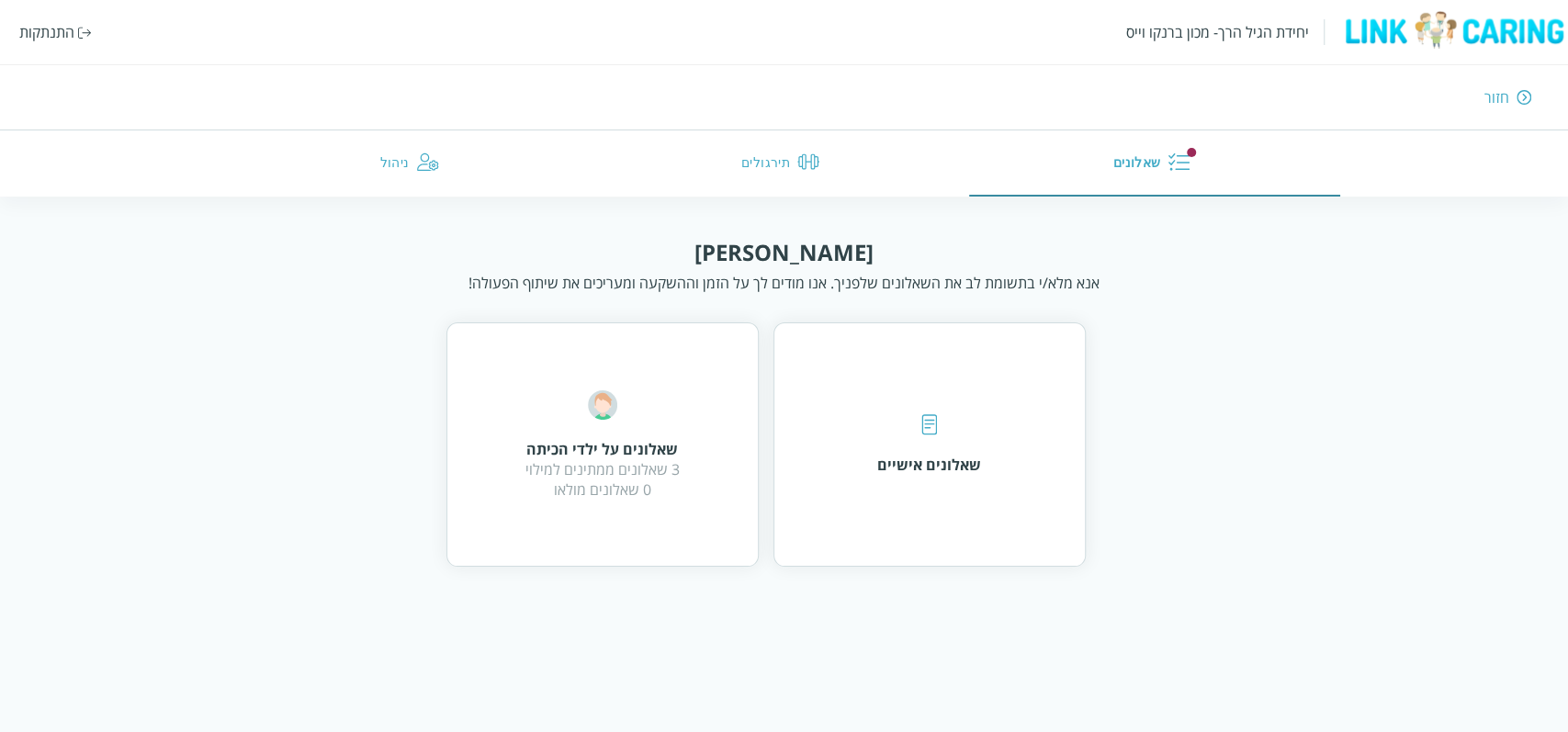
click at [47, 33] on div "התנתקות" at bounding box center [46, 32] width 55 height 20
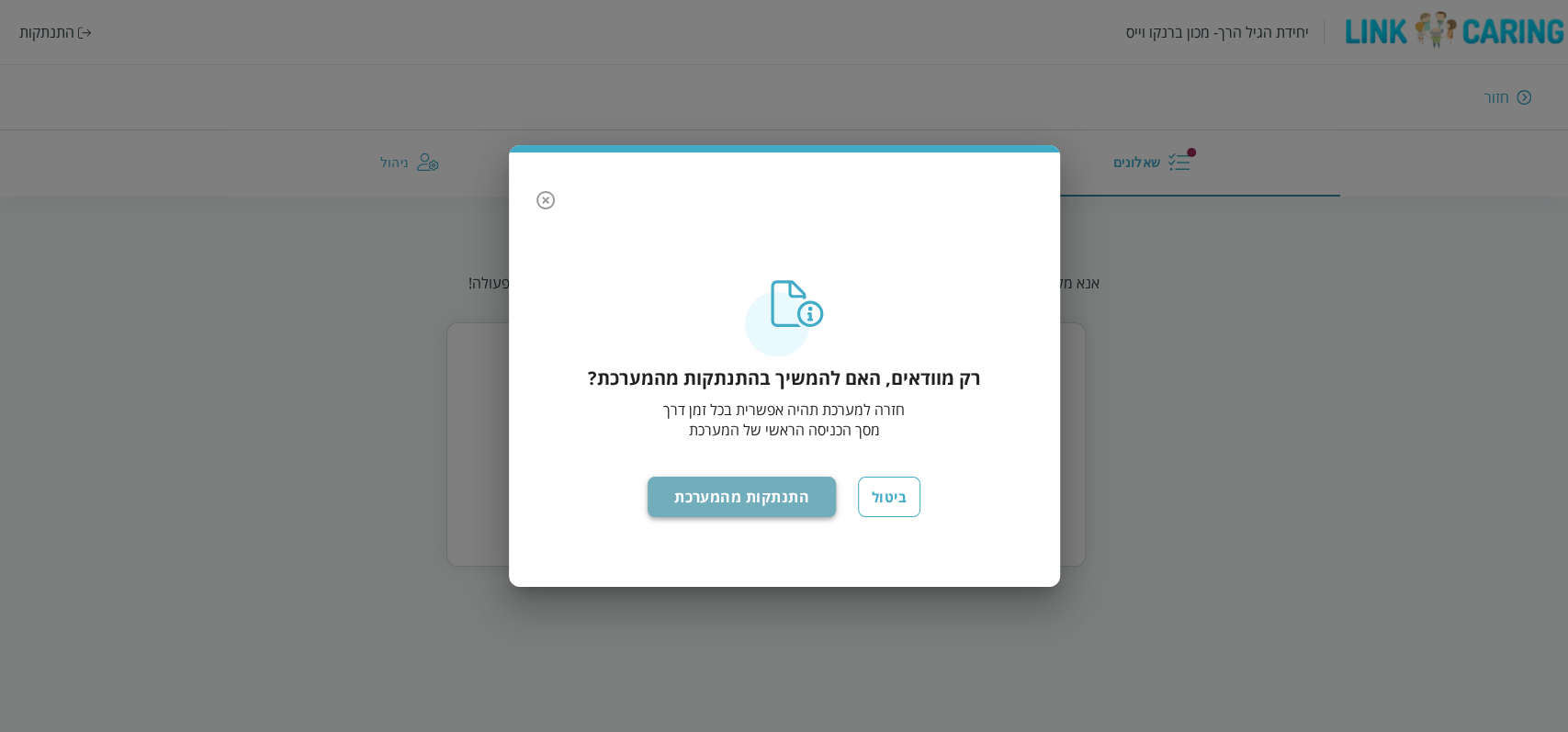
click at [765, 496] on button "התנתקות מהמערכת" at bounding box center [741, 497] width 188 height 41
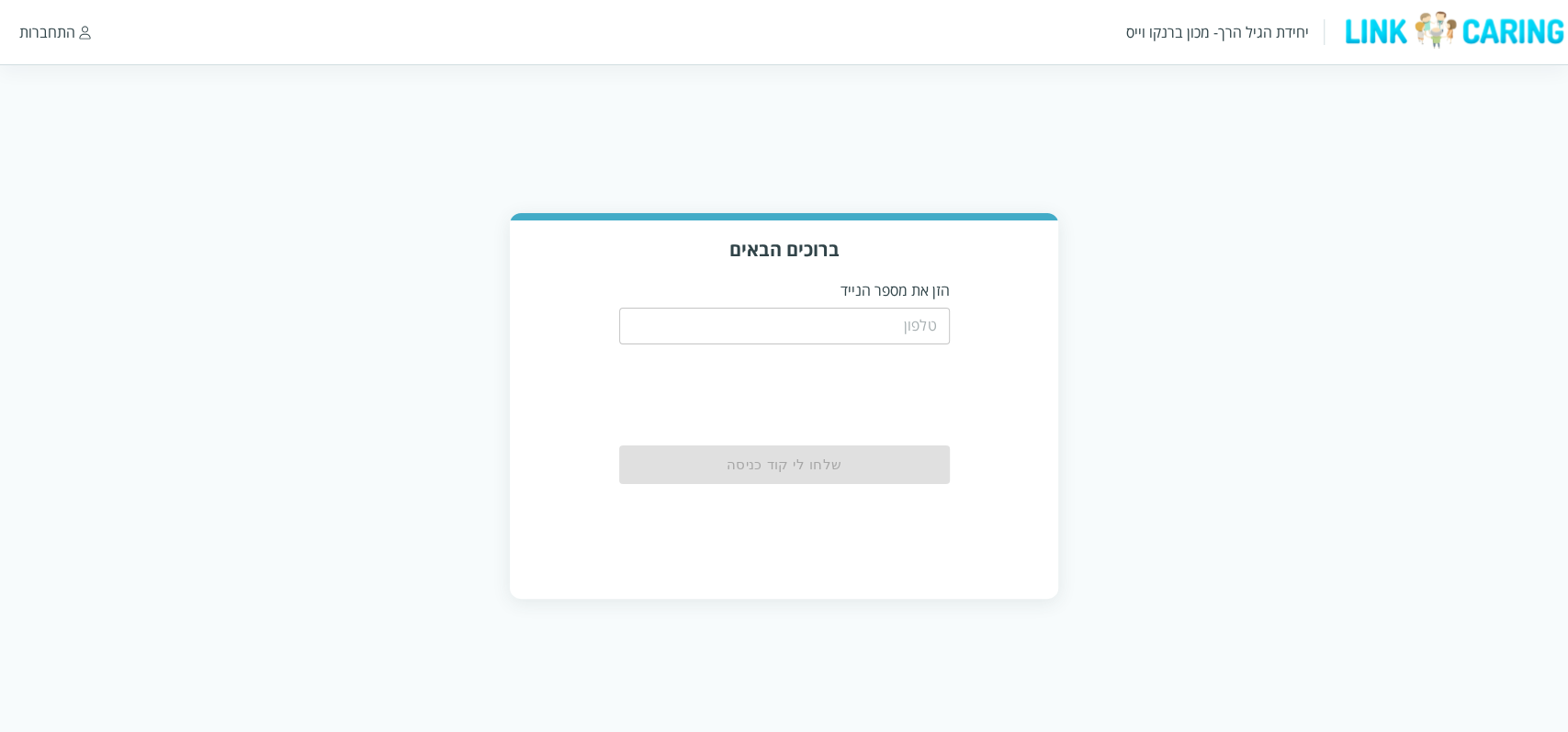
click at [856, 326] on input "tel" at bounding box center [784, 325] width 330 height 37
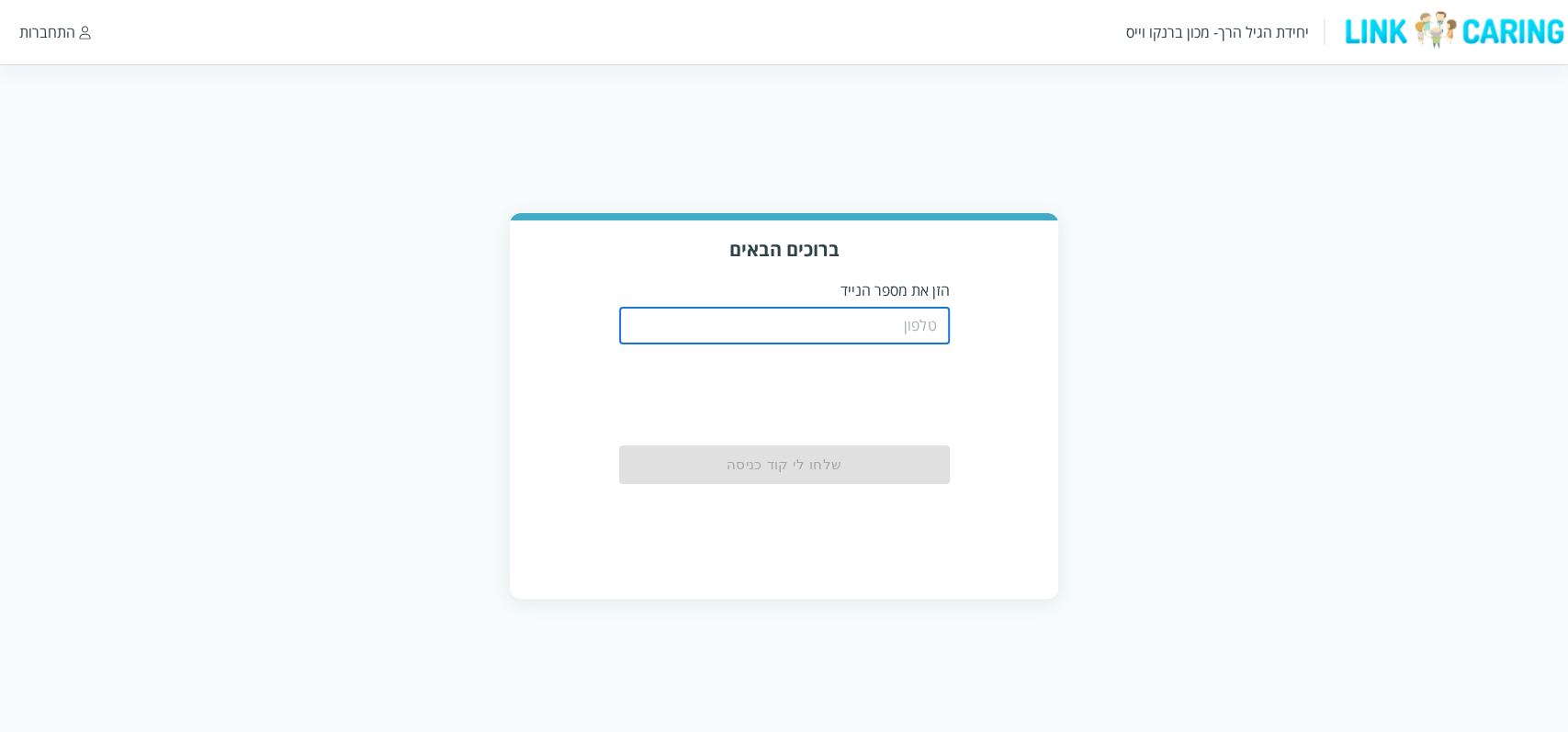
click at [875, 320] on input "tel" at bounding box center [784, 325] width 330 height 37
click at [800, 326] on input "tel" at bounding box center [784, 325] width 330 height 37
click at [804, 326] on input "tel" at bounding box center [784, 325] width 330 height 37
click at [800, 329] on input "tel" at bounding box center [784, 325] width 330 height 37
click at [475, 203] on html "יחידת הגיל הרך- מכון [PERSON_NAME] התחברות ברוכים הבאים הזן את מספר הנייד ​ שלח…" at bounding box center [784, 318] width 1568 height 635
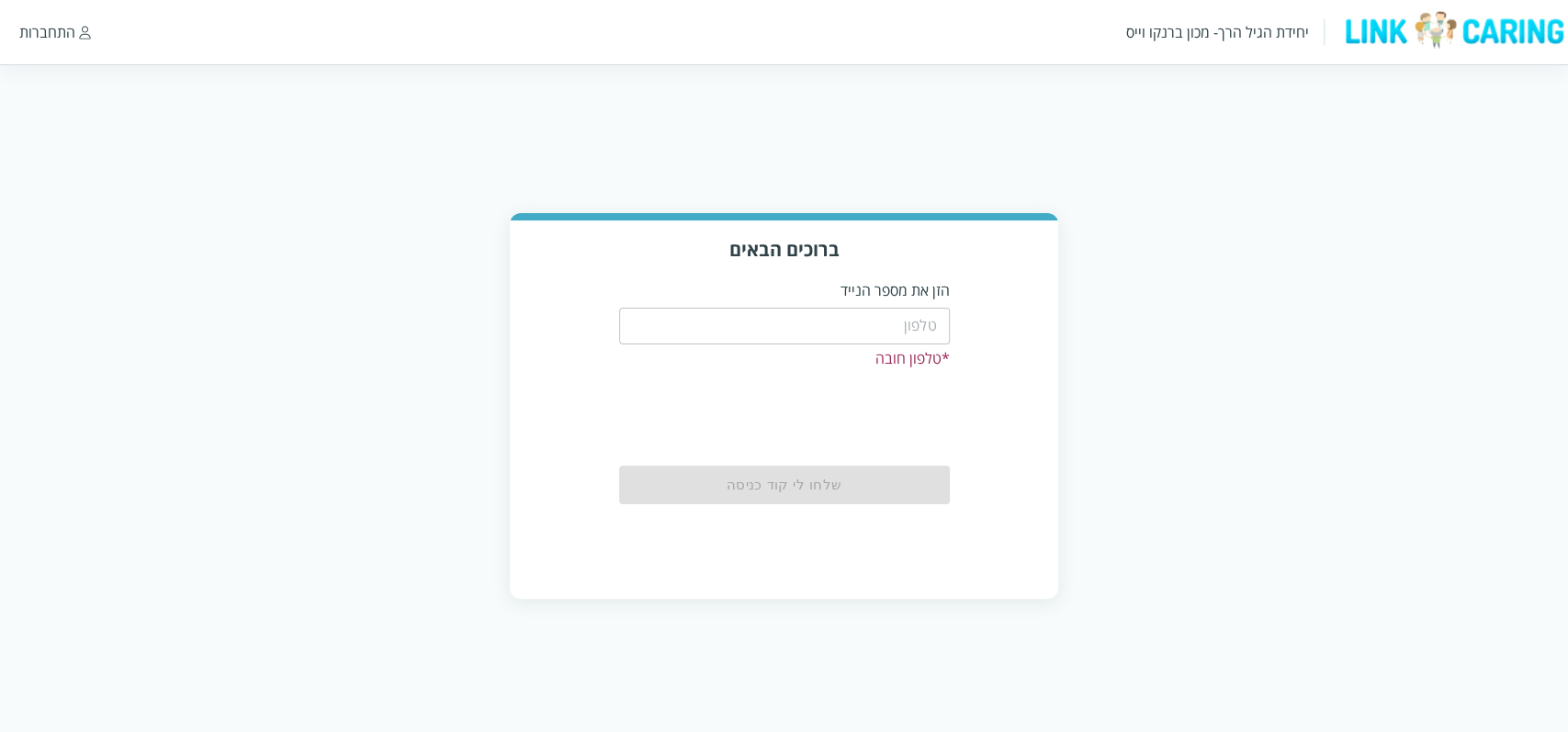
click at [757, 294] on p "הזן את מספר הנייד" at bounding box center [784, 290] width 330 height 20
click at [754, 306] on div "​ * טלפון חובה" at bounding box center [784, 334] width 330 height 68
click at [754, 334] on input "tel" at bounding box center [784, 325] width 330 height 37
click at [773, 132] on html "יחידת הגיל הרך- מכון [PERSON_NAME] התחברות ברוכים הבאים הזן את מספר הנייד ​ * ט…" at bounding box center [784, 318] width 1568 height 635
click at [1006, 95] on html "יחידת הגיל הרך- מכון [PERSON_NAME] התחברות ברוכים הבאים הזן את מספר הנייד ​ * ט…" at bounding box center [784, 318] width 1568 height 635
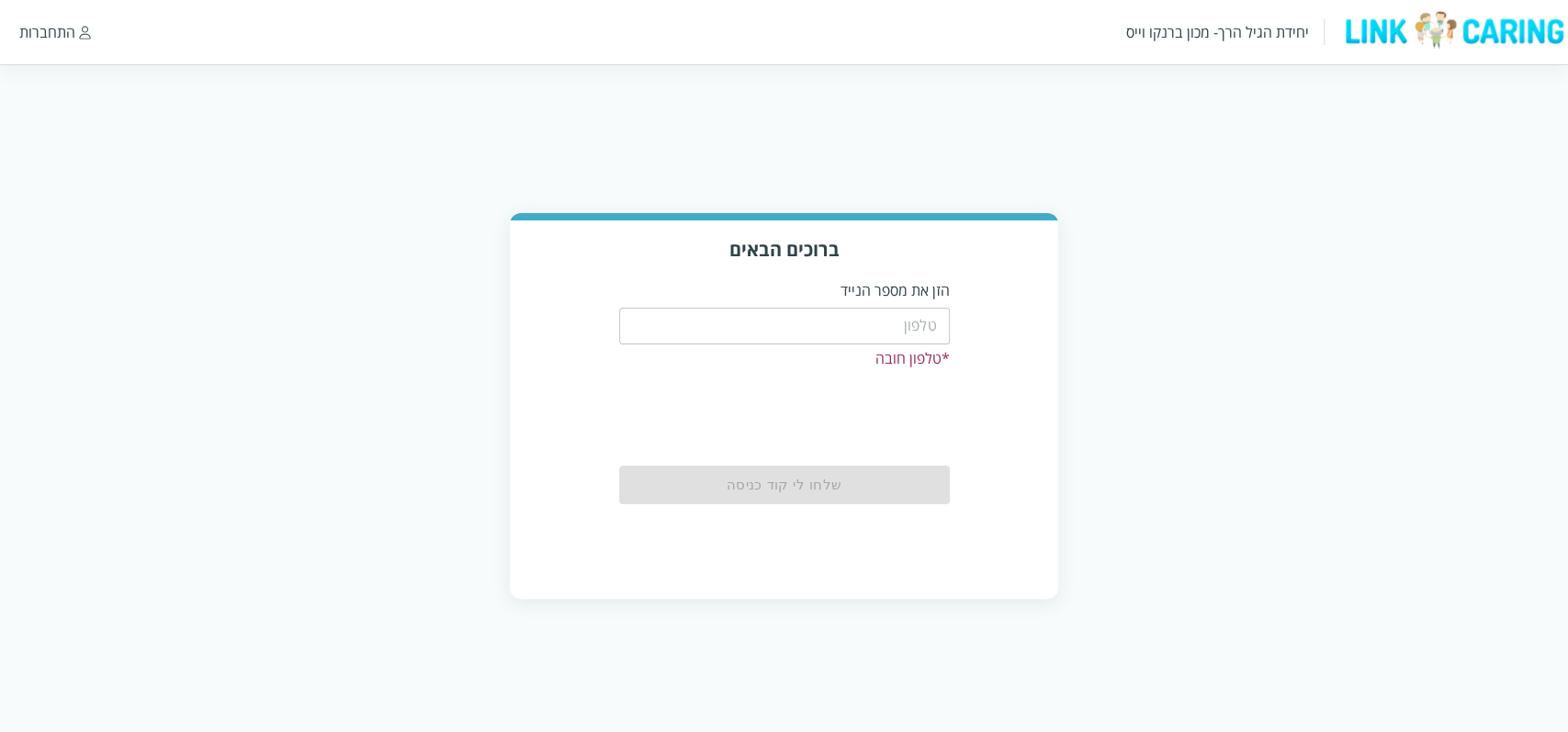
click at [1219, 188] on html "יחידת הגיל הרך- מכון [PERSON_NAME] התחברות ברוכים הבאים הזן את מספר הנייד ​ * ט…" at bounding box center [784, 318] width 1568 height 635
